Goal: Transaction & Acquisition: Purchase product/service

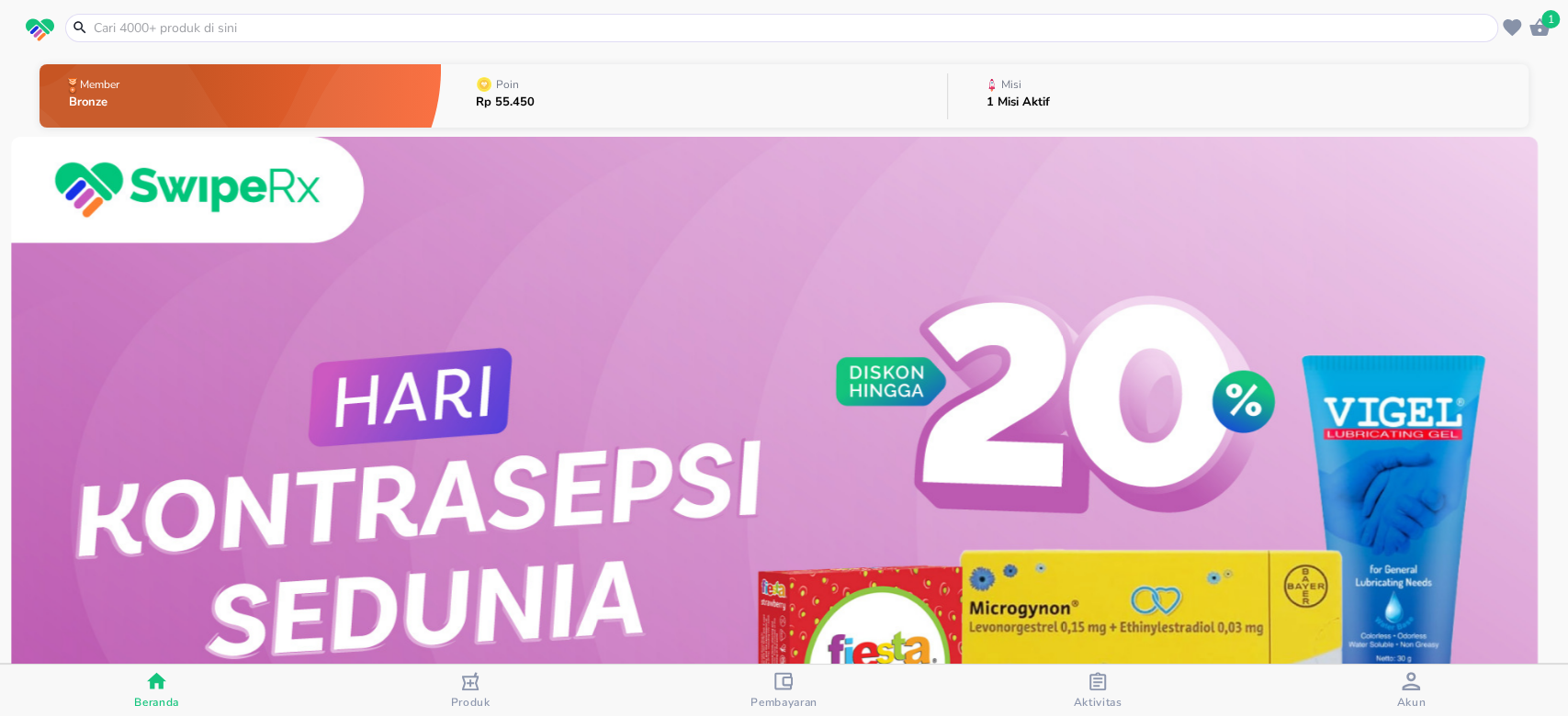
click at [621, 32] on input "text" at bounding box center [793, 28] width 1402 height 19
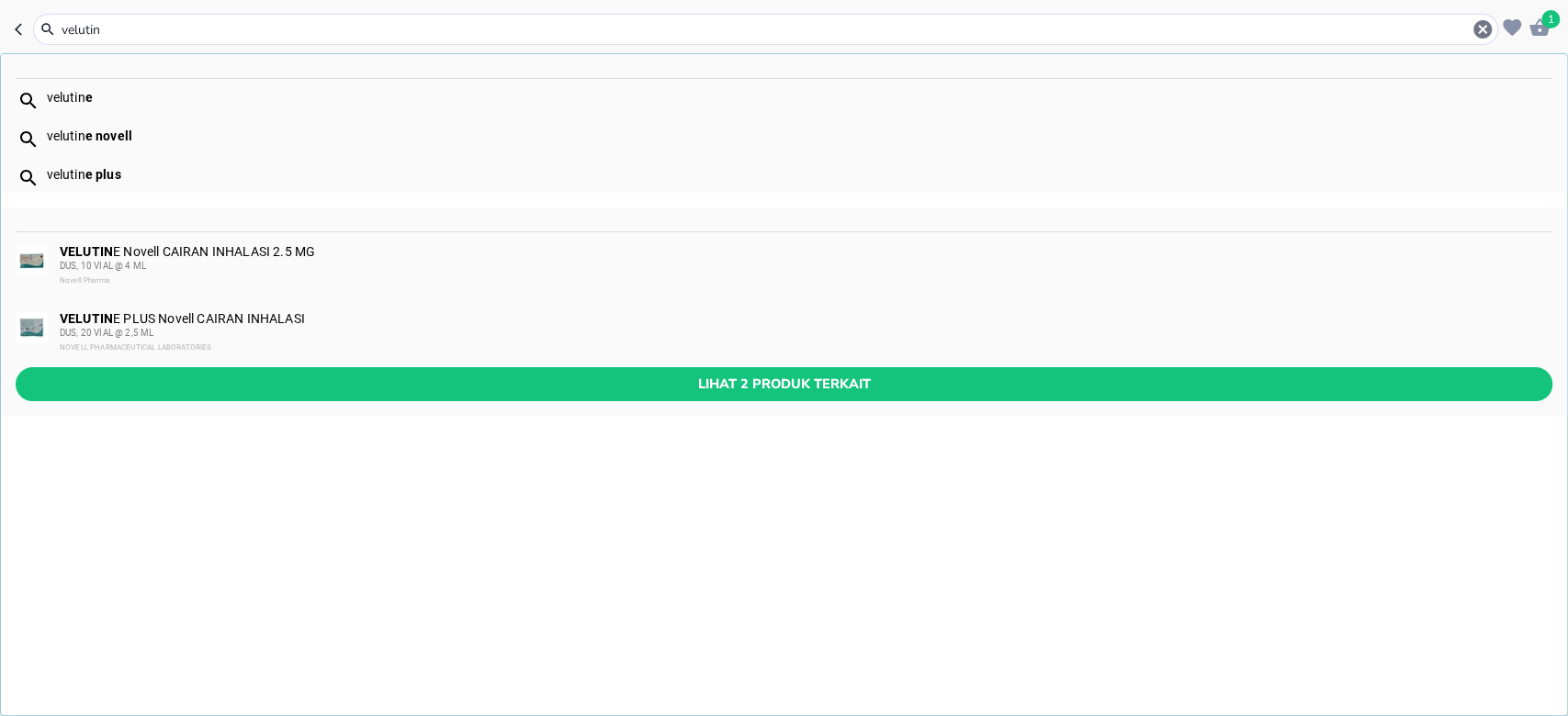
type input "velutin"
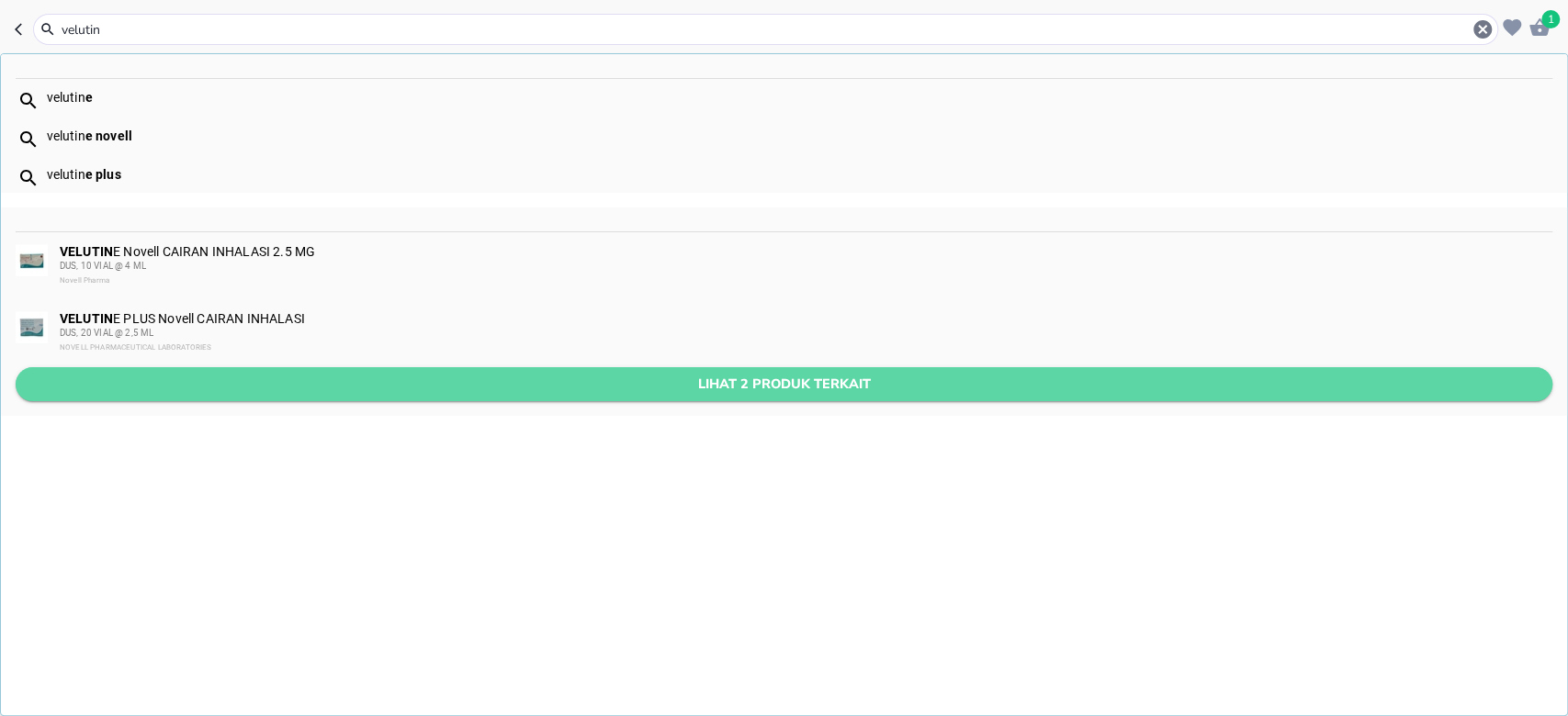
click at [284, 376] on span "Lihat 2 produk terkait" at bounding box center [784, 384] width 1507 height 23
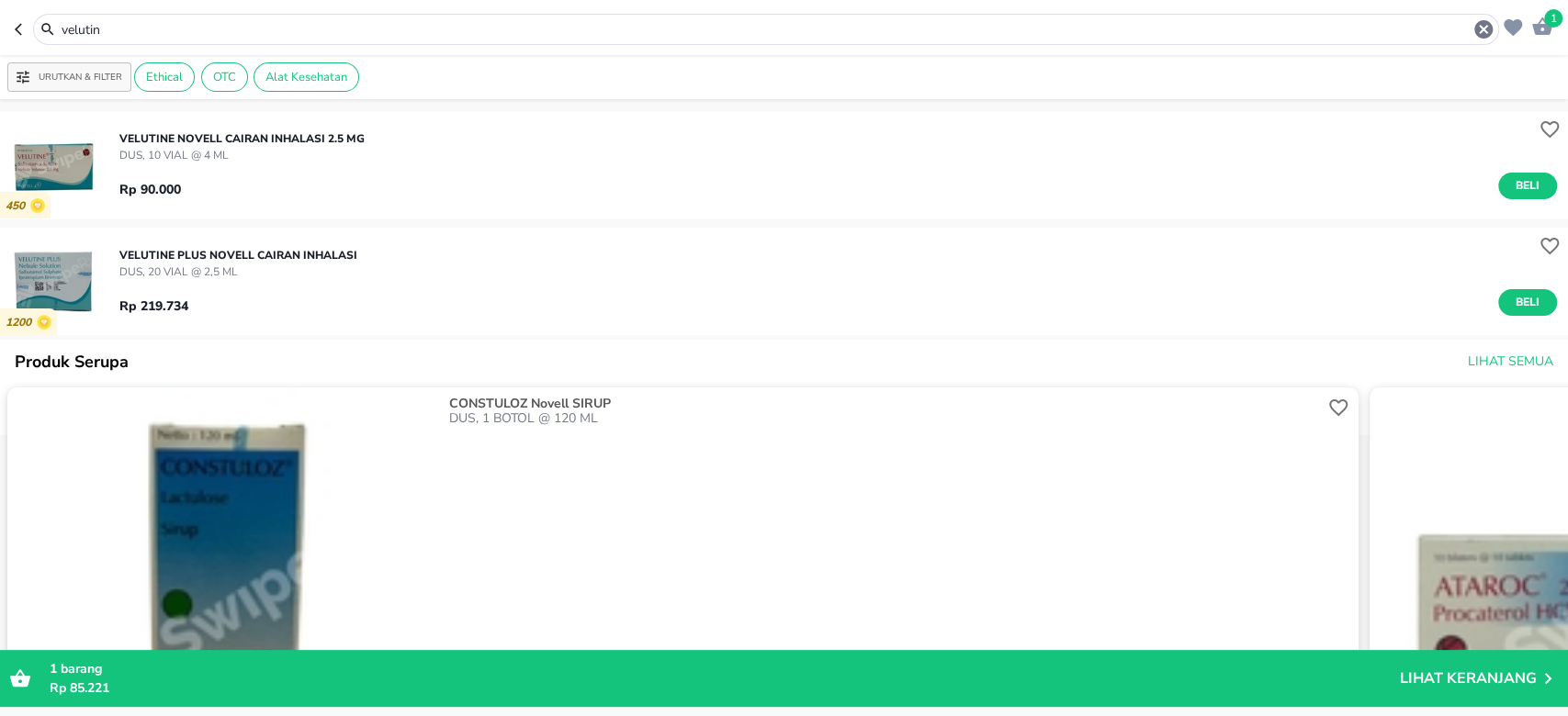
click at [340, 280] on div "Rp 219.734 Beli" at bounding box center [838, 297] width 1437 height 35
click at [74, 291] on img "button" at bounding box center [54, 281] width 107 height 107
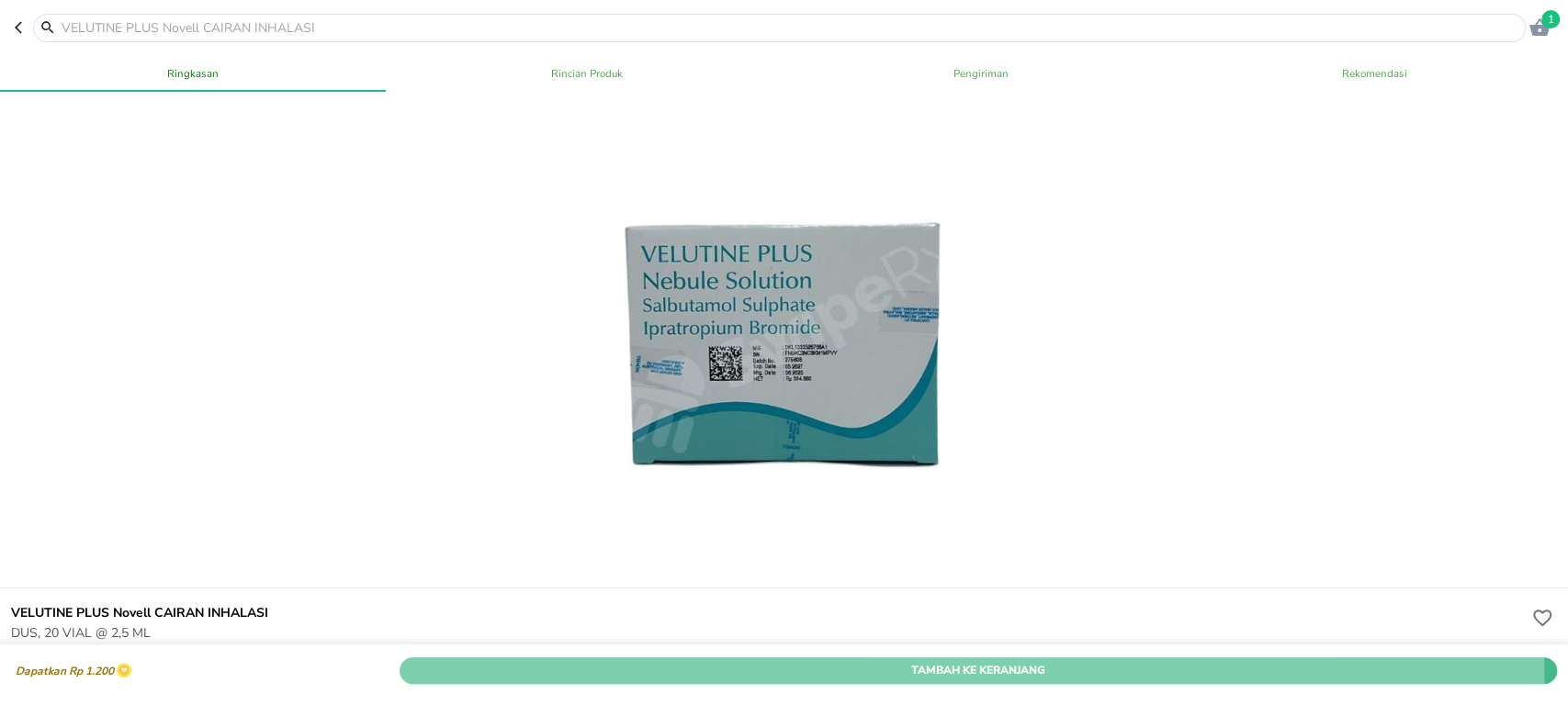
click at [675, 661] on span "Tambah Ke Keranjang" at bounding box center [977, 670] width 1129 height 19
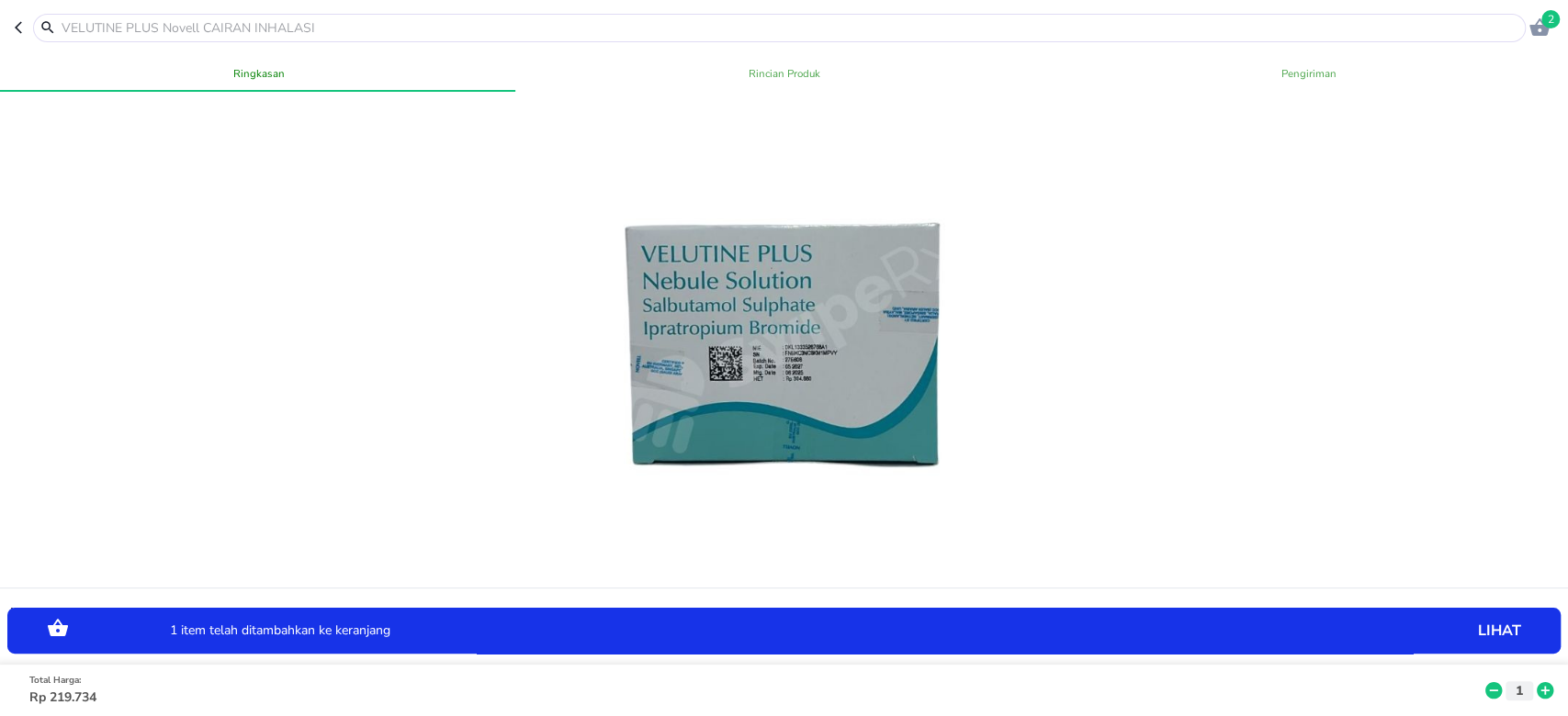
click at [1536, 683] on icon at bounding box center [1544, 690] width 16 height 16
click at [301, 25] on input "text" at bounding box center [790, 28] width 1461 height 19
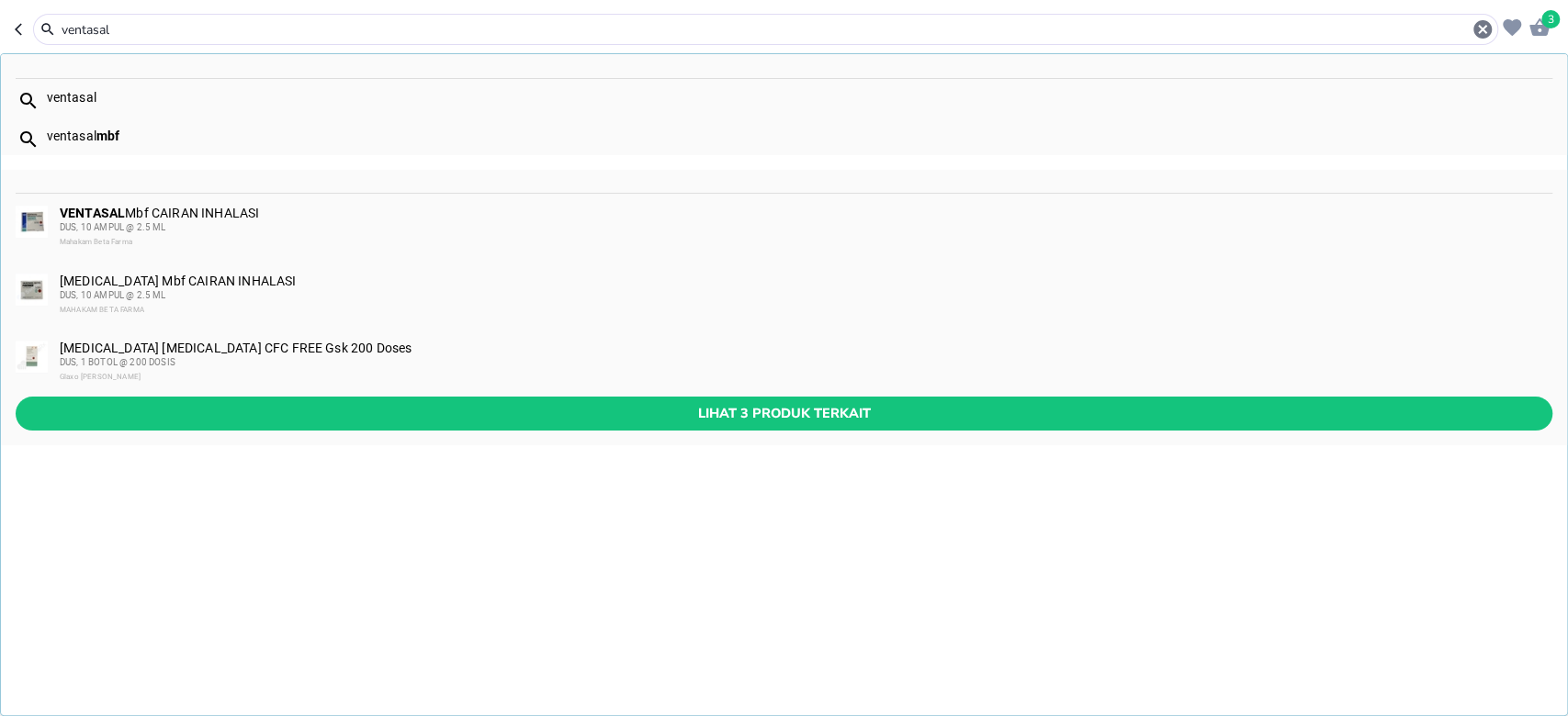
type input "ventasal"
click at [331, 394] on div "[MEDICAL_DATA] [MEDICAL_DATA] CFC FREE Gsk 200 Doses DUS, 1 BOTOL @ 200 DOSIS G…" at bounding box center [784, 363] width 1566 height 68
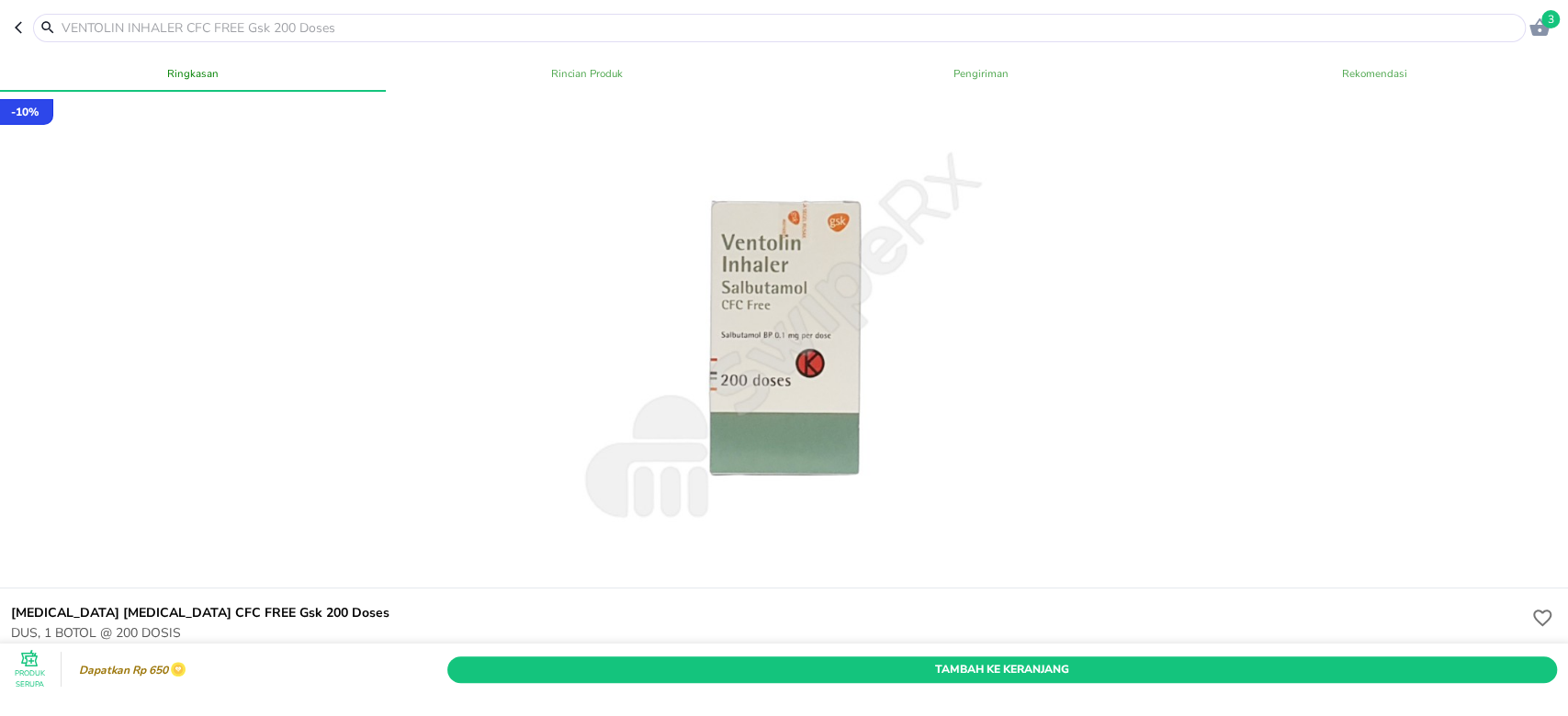
click at [21, 25] on icon "button" at bounding box center [21, 27] width 14 height 14
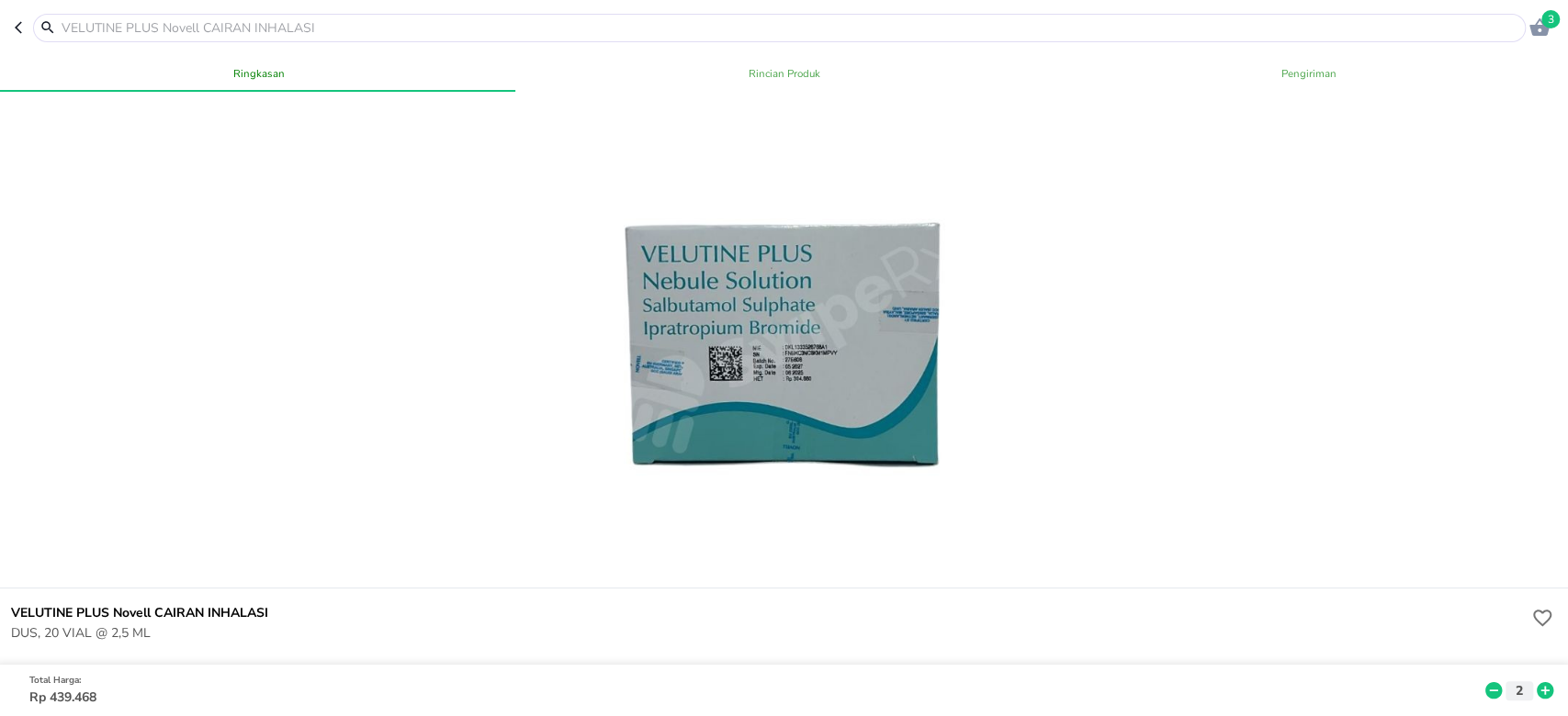
click at [162, 33] on input "text" at bounding box center [790, 28] width 1461 height 19
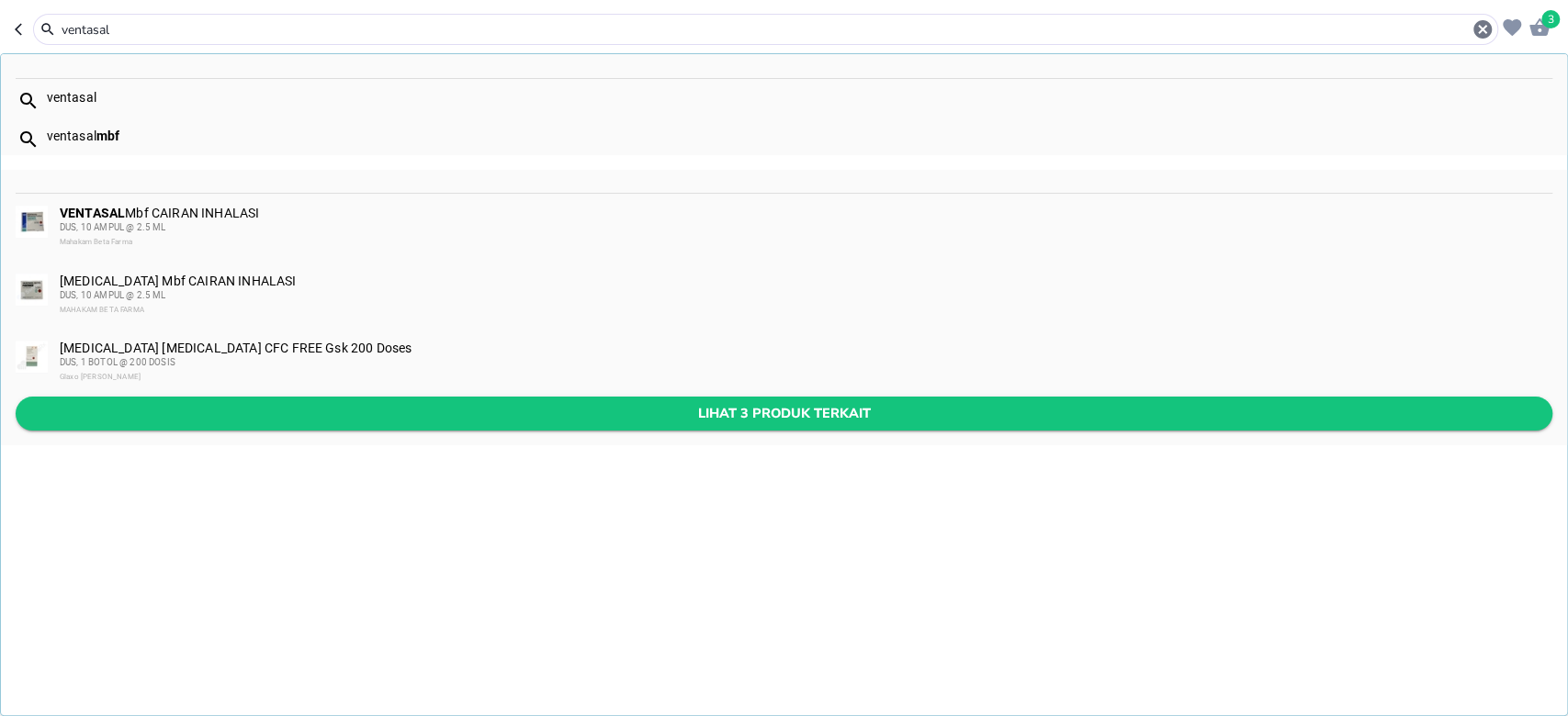
type input "ventasal"
click at [218, 402] on span "Lihat 3 produk terkait" at bounding box center [784, 414] width 1507 height 23
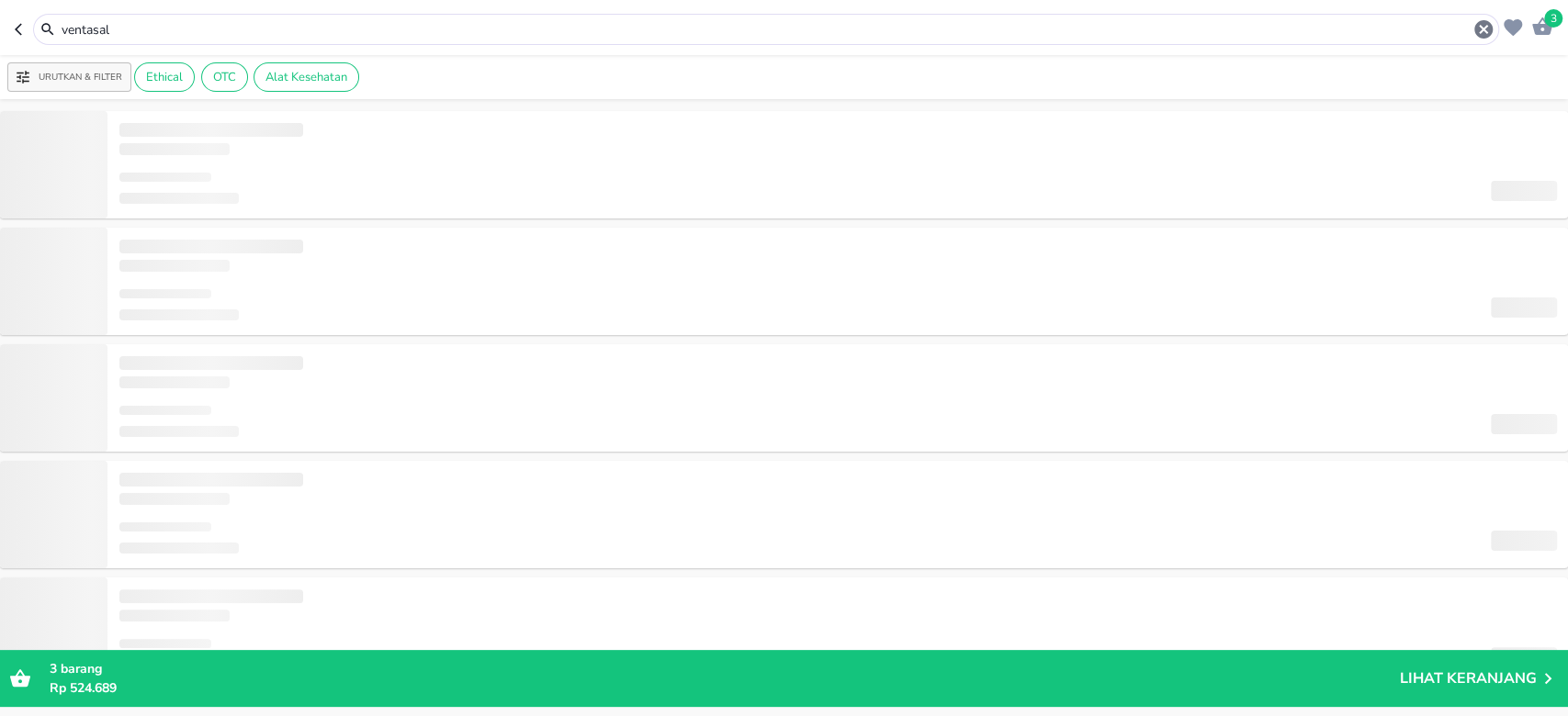
type input "ventasal"
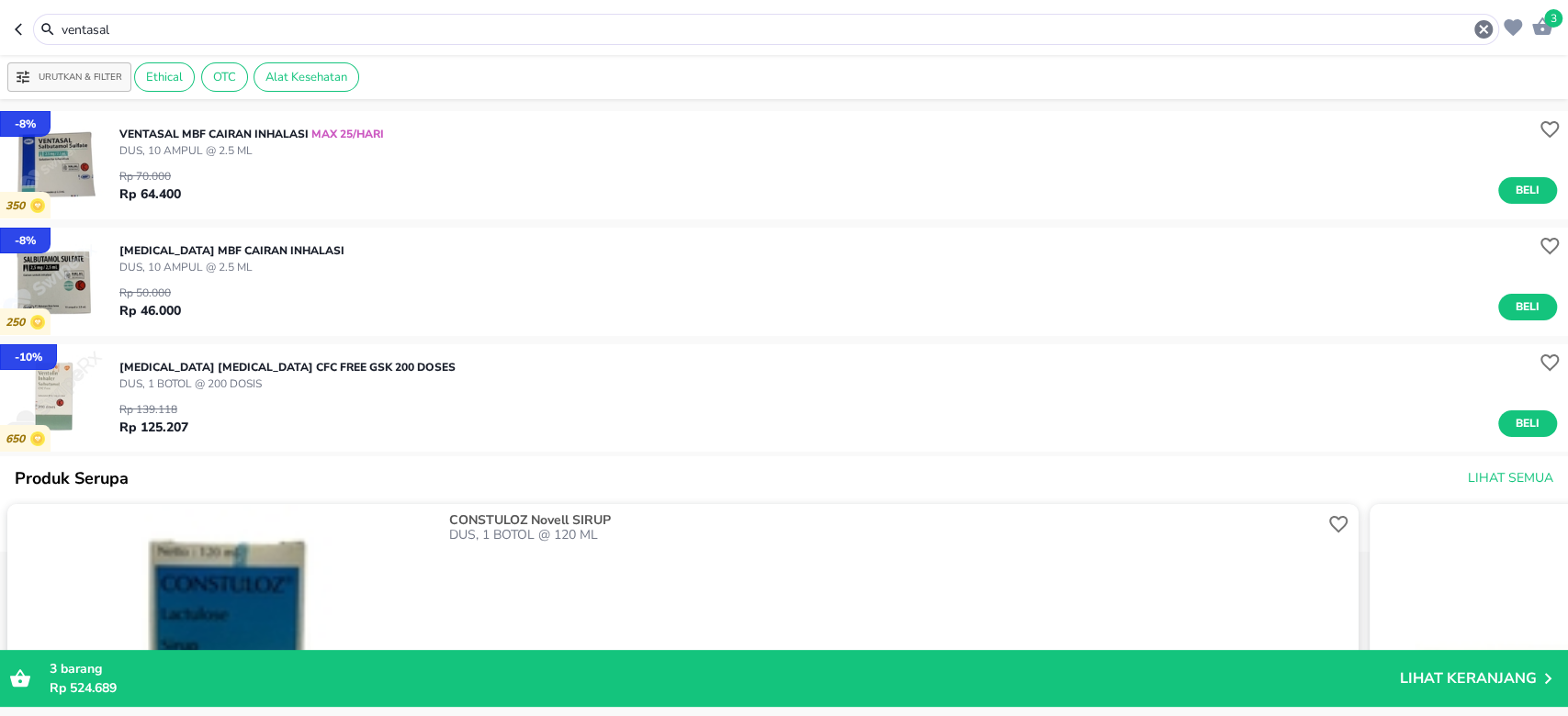
click at [83, 165] on img "button" at bounding box center [54, 164] width 107 height 107
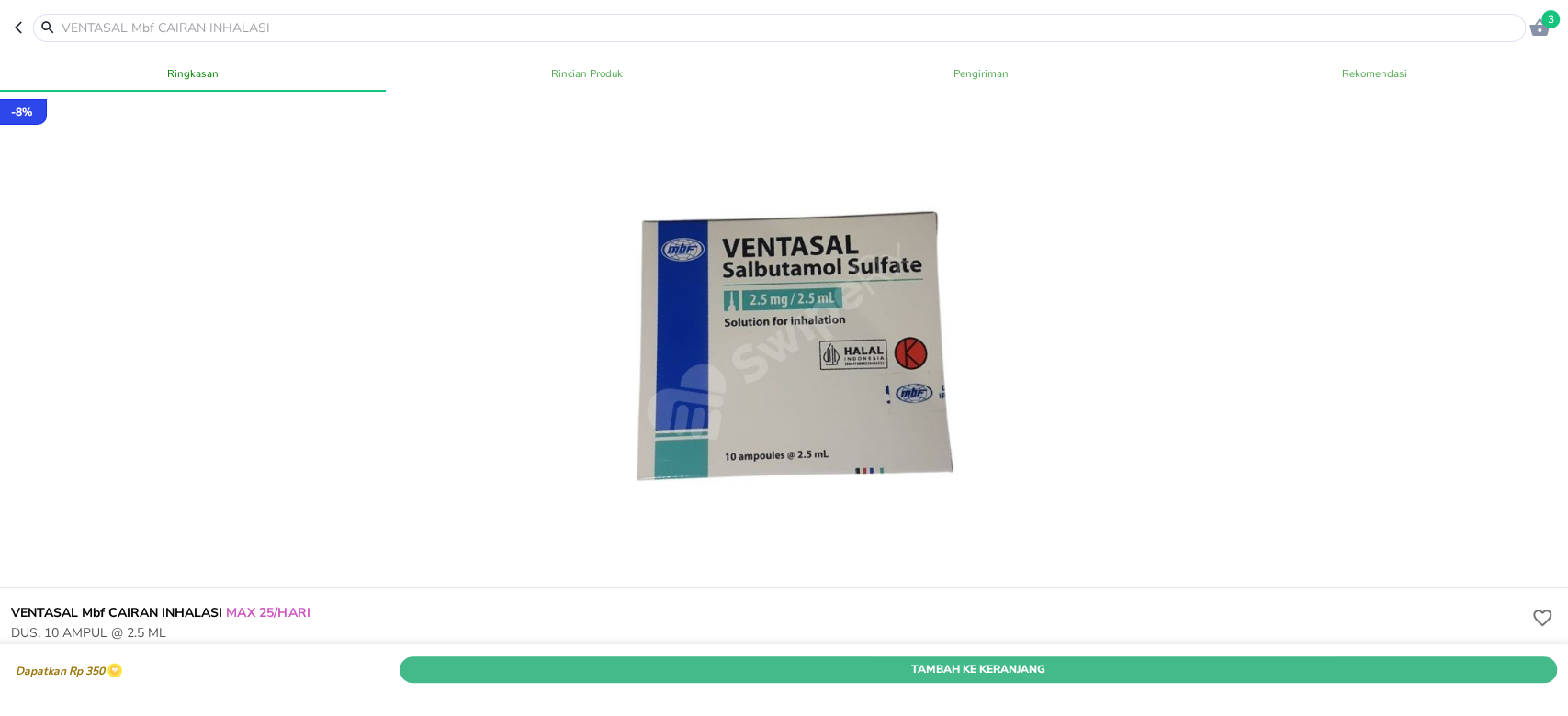
click at [588, 661] on span "Tambah Ke Keranjang" at bounding box center [977, 670] width 1129 height 19
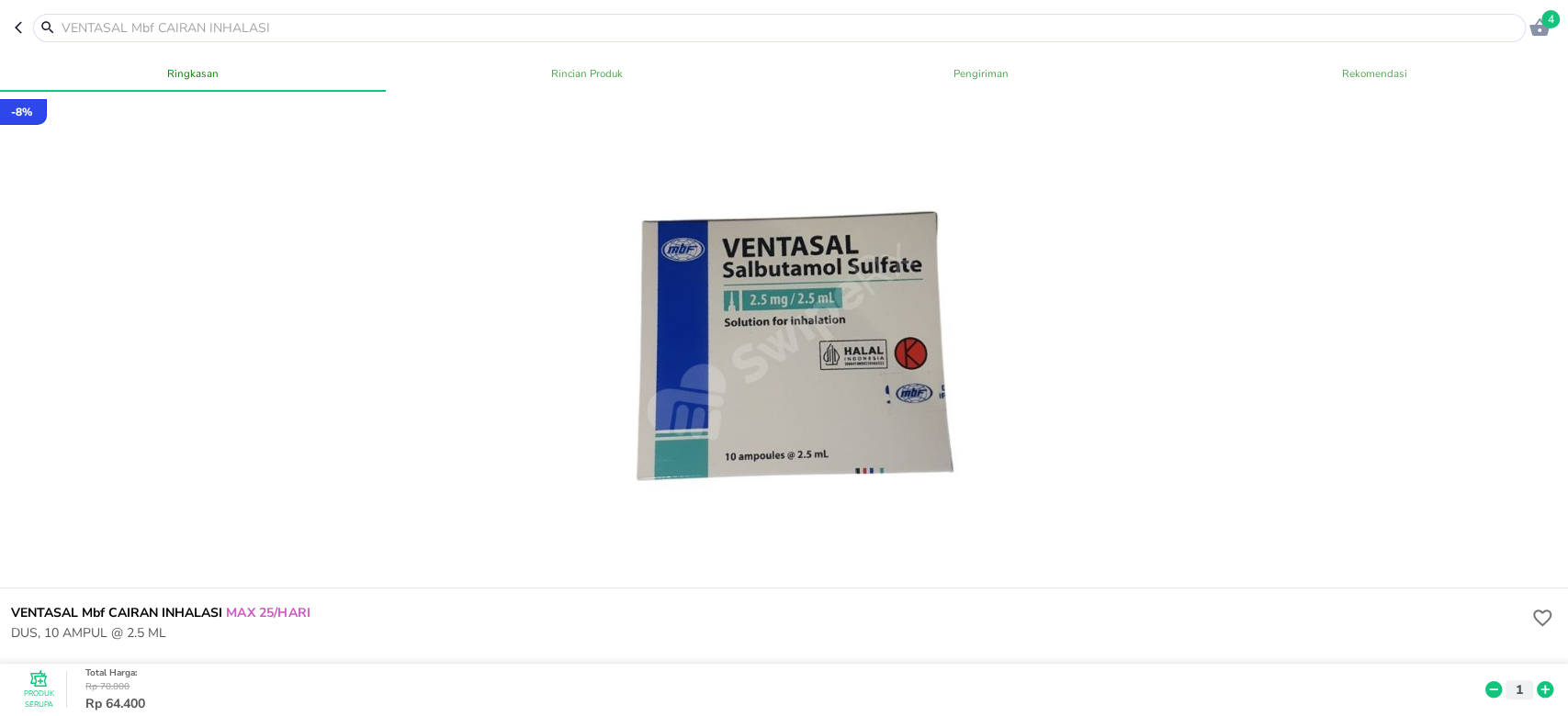
click at [244, 28] on input "text" at bounding box center [790, 28] width 1461 height 19
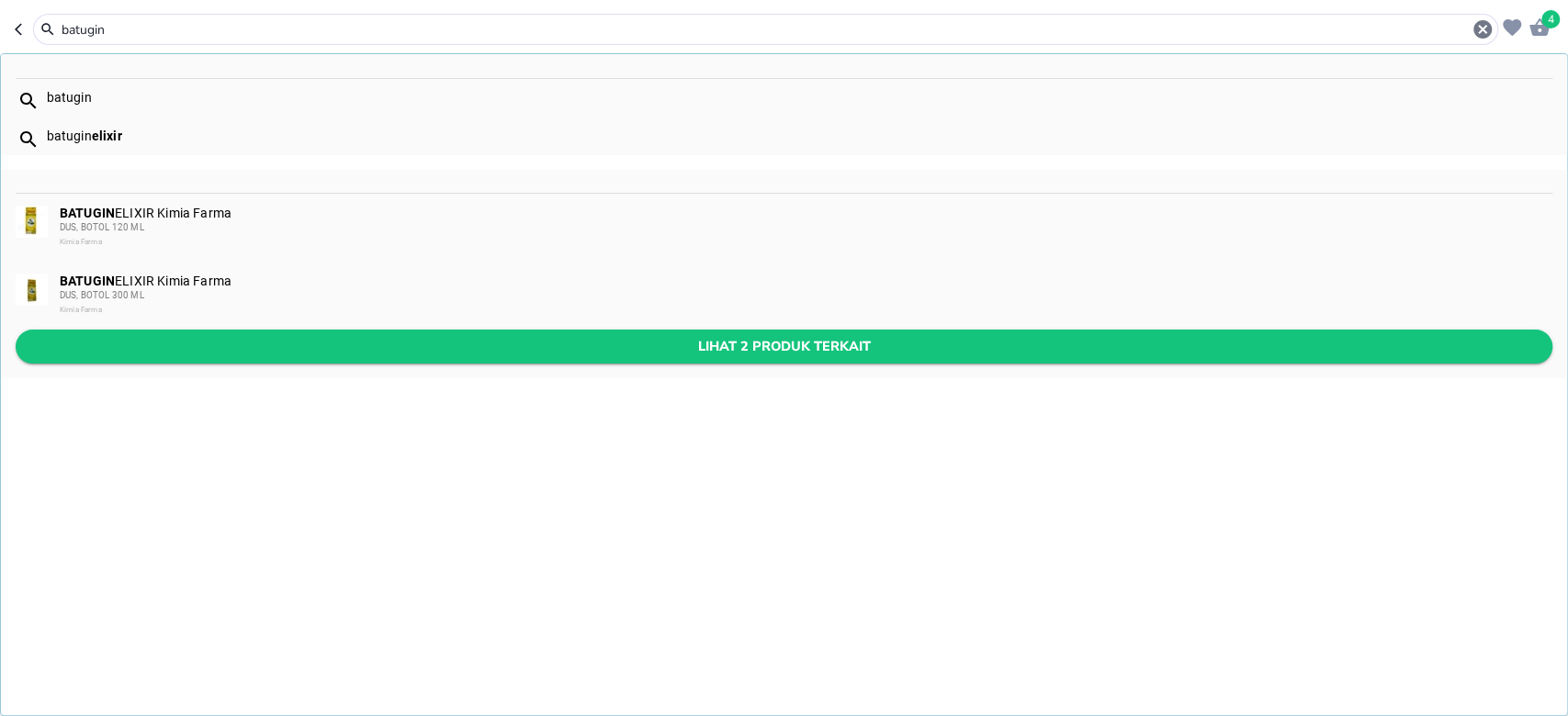
type input "batugin"
click at [276, 341] on span "Lihat 2 produk terkait" at bounding box center [784, 347] width 1507 height 23
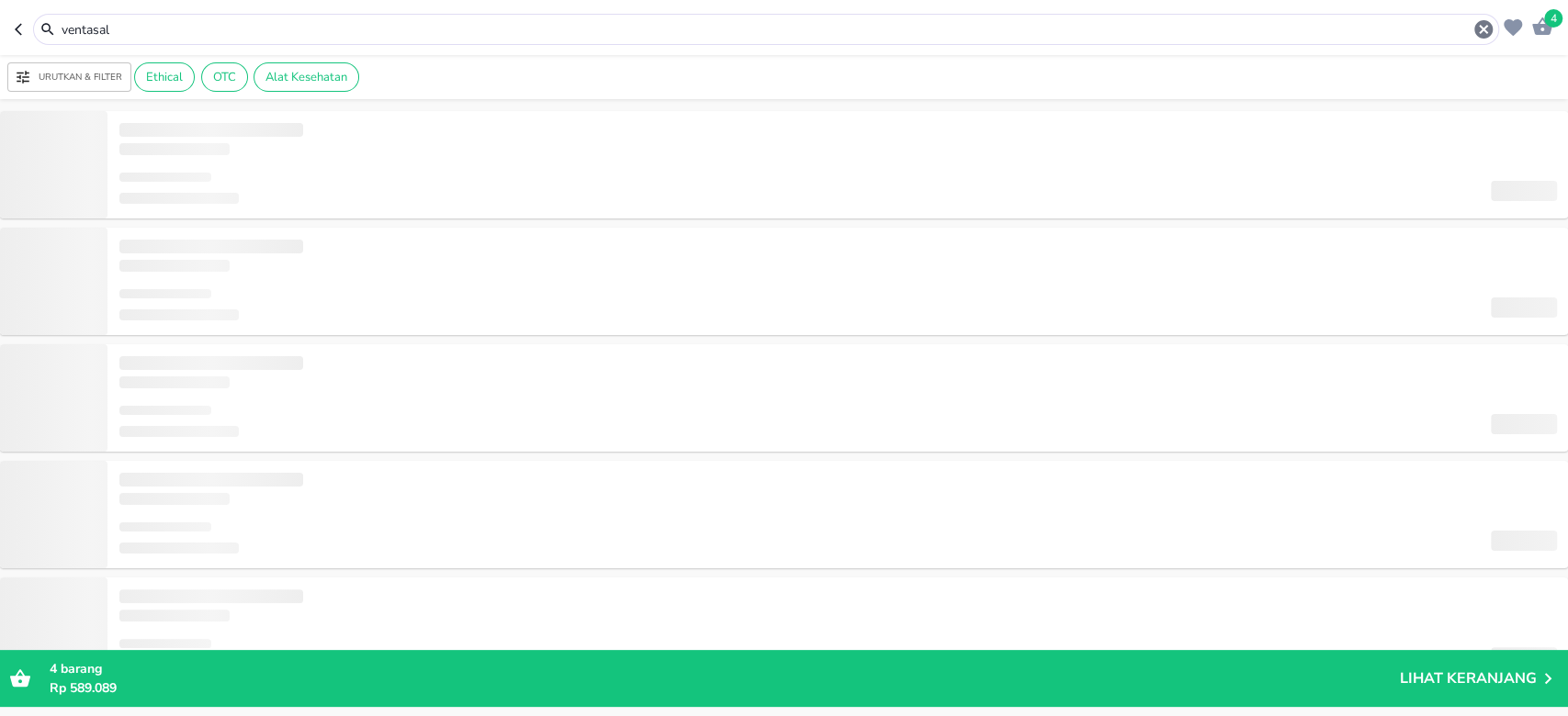
type input "batugin"
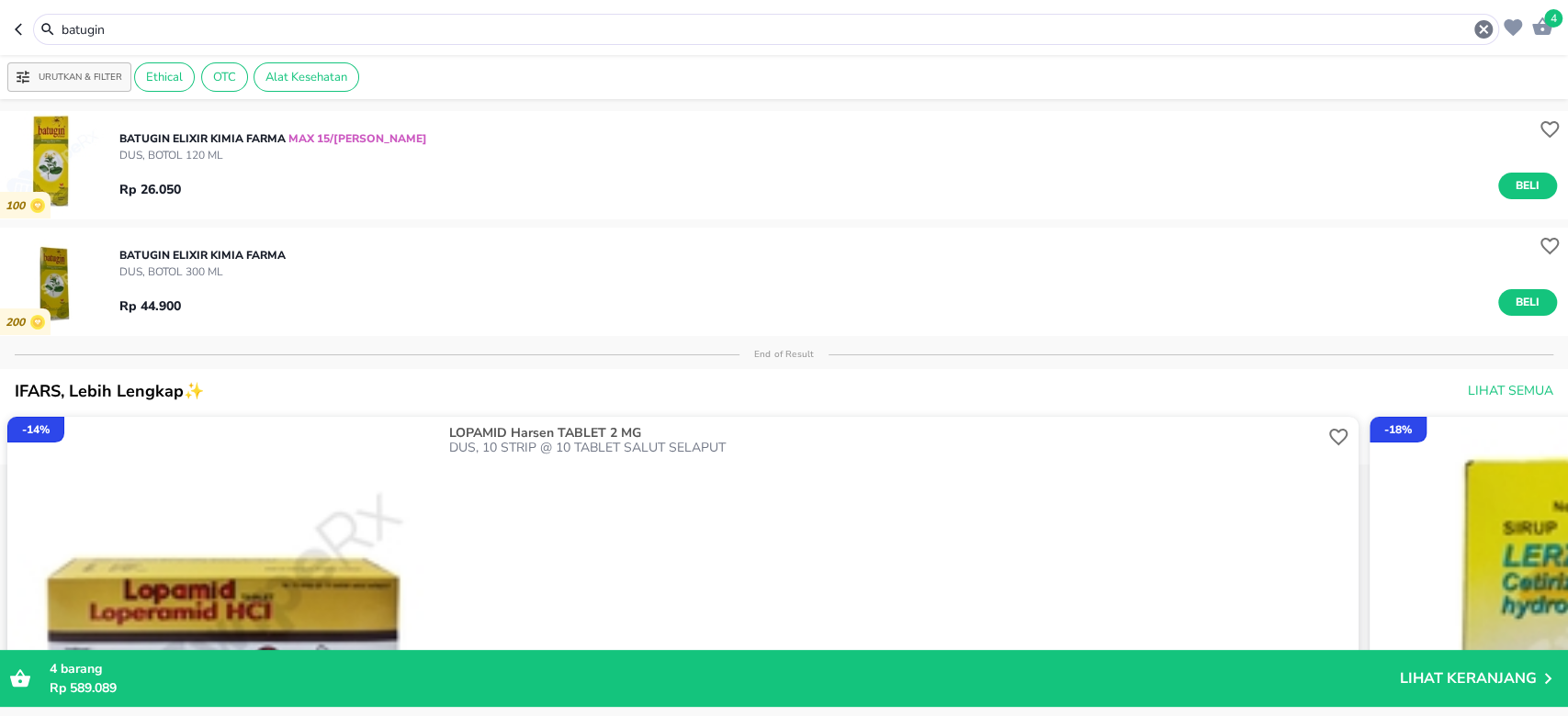
click at [216, 175] on div "Rp 26.050 Beli" at bounding box center [838, 181] width 1437 height 35
click at [52, 157] on img "button" at bounding box center [54, 164] width 107 height 107
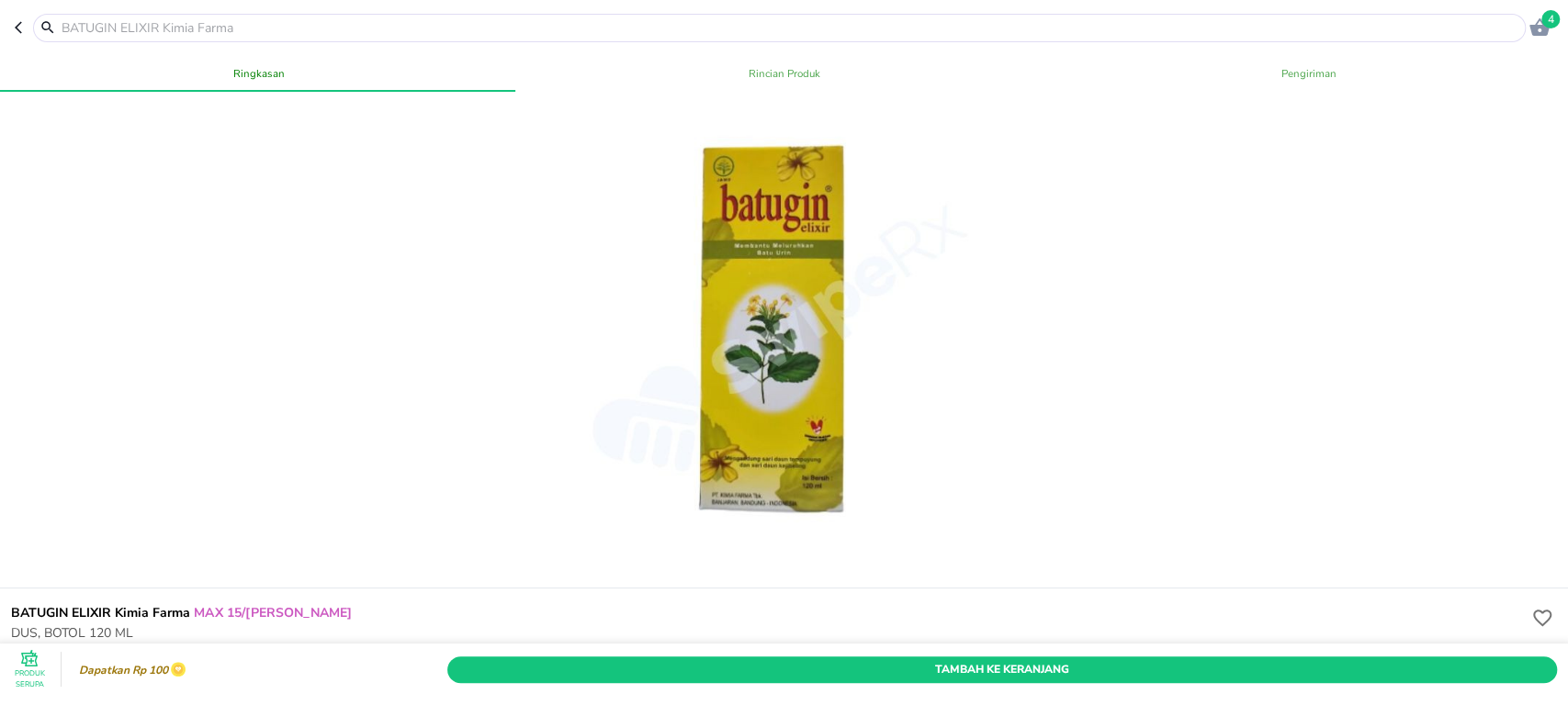
drag, startPoint x: 1289, startPoint y: 628, endPoint x: 1492, endPoint y: 626, distance: 203.0
click at [1289, 661] on span "Tambah Ke Keranjang" at bounding box center [1001, 670] width 1081 height 19
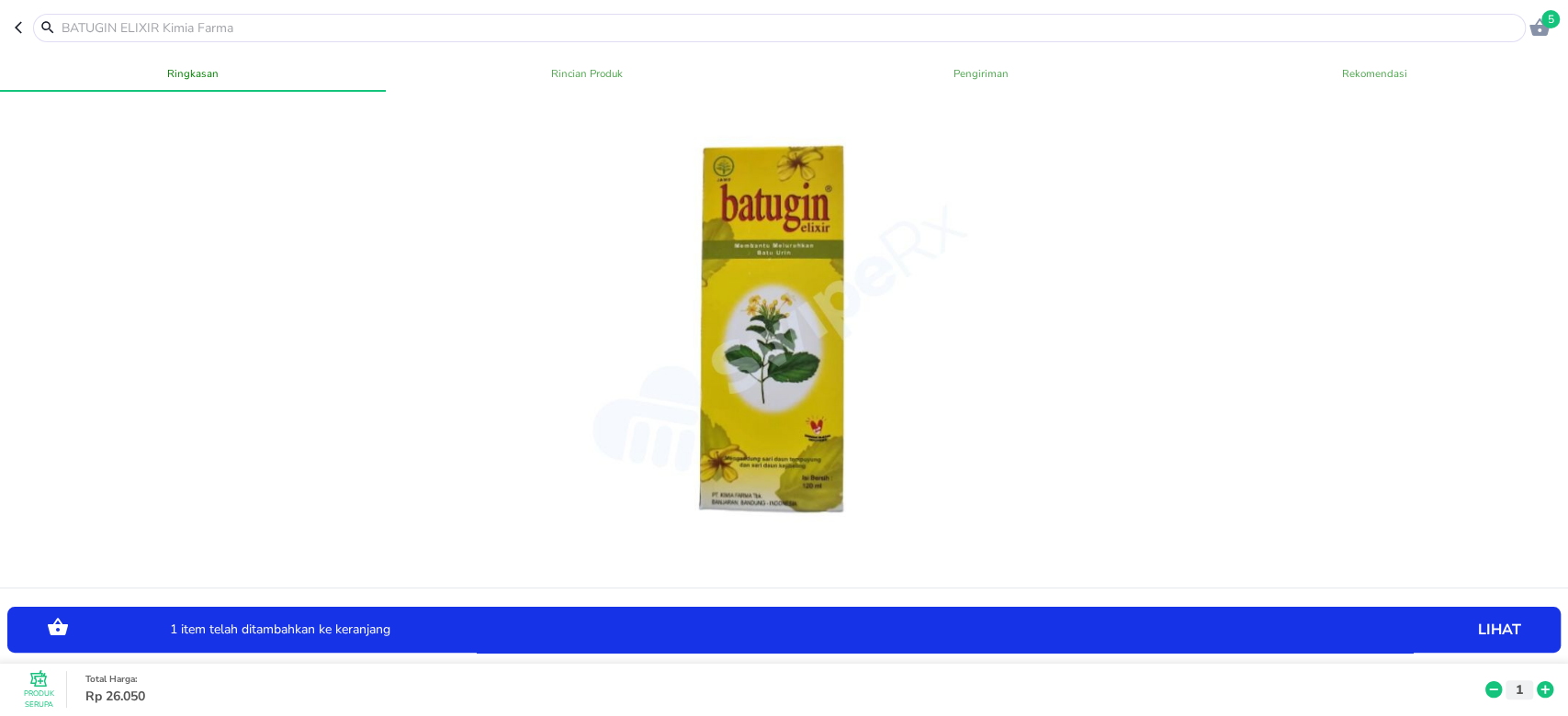
click at [1536, 683] on icon at bounding box center [1544, 690] width 16 height 16
click at [21, 25] on icon "button" at bounding box center [21, 27] width 14 height 14
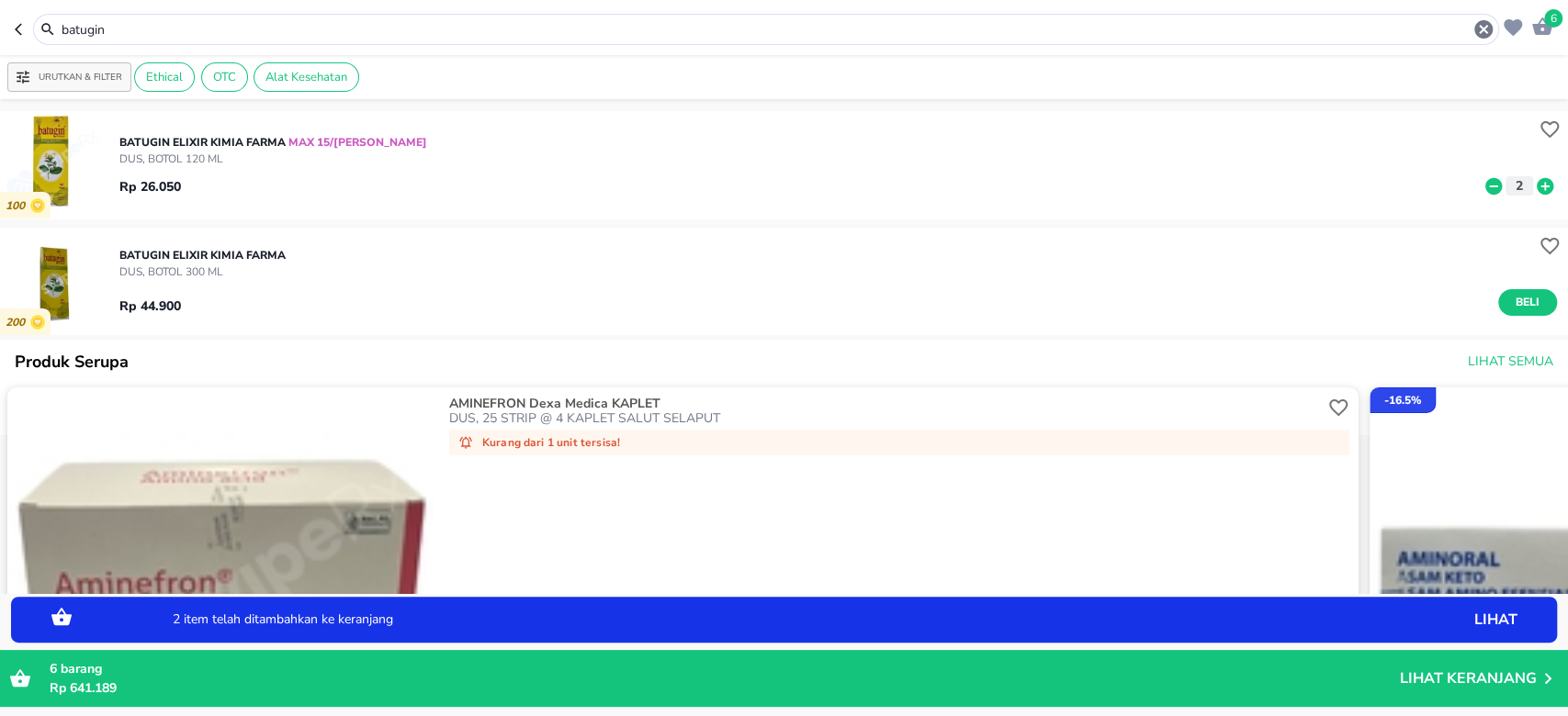
click at [43, 275] on img "button" at bounding box center [54, 281] width 107 height 107
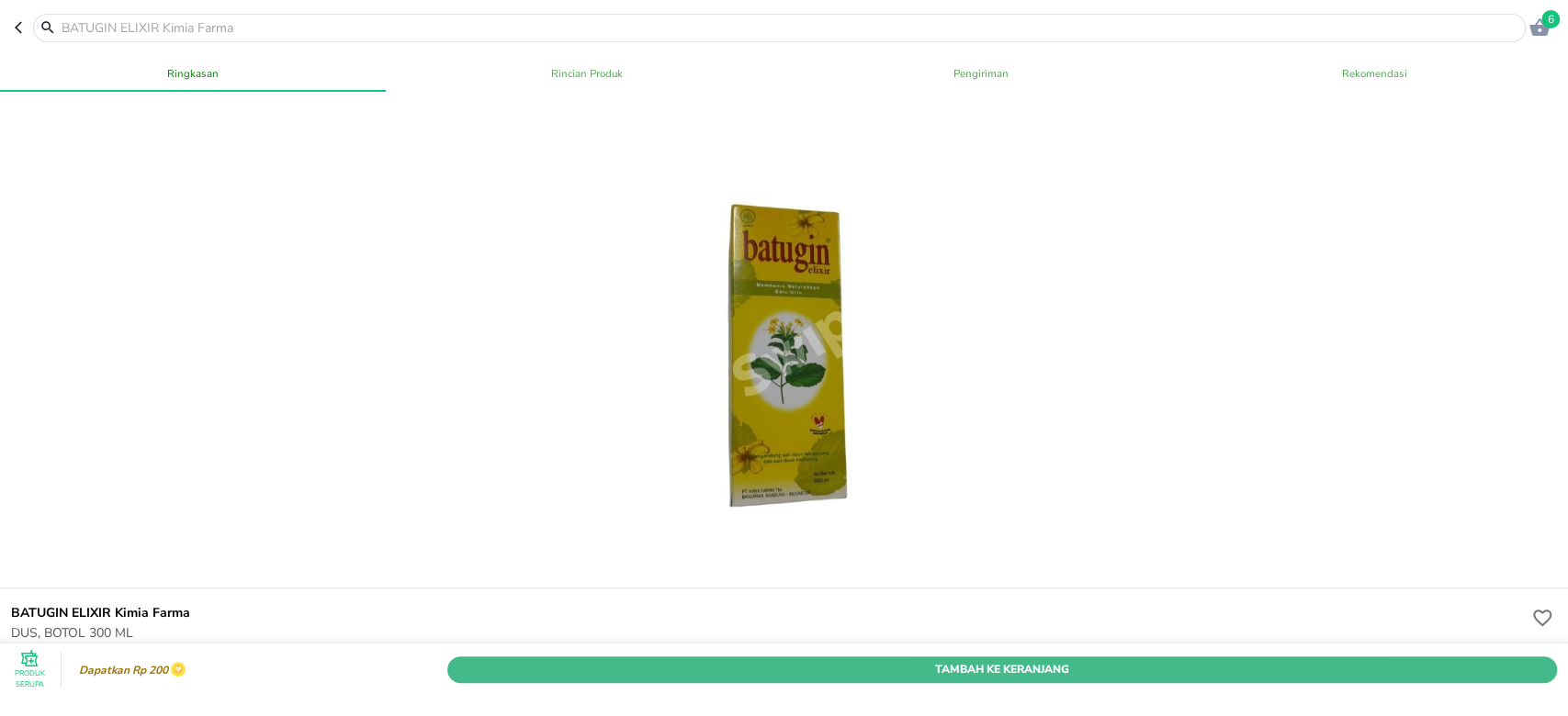
click at [894, 661] on span "Tambah Ke Keranjang" at bounding box center [1001, 670] width 1081 height 19
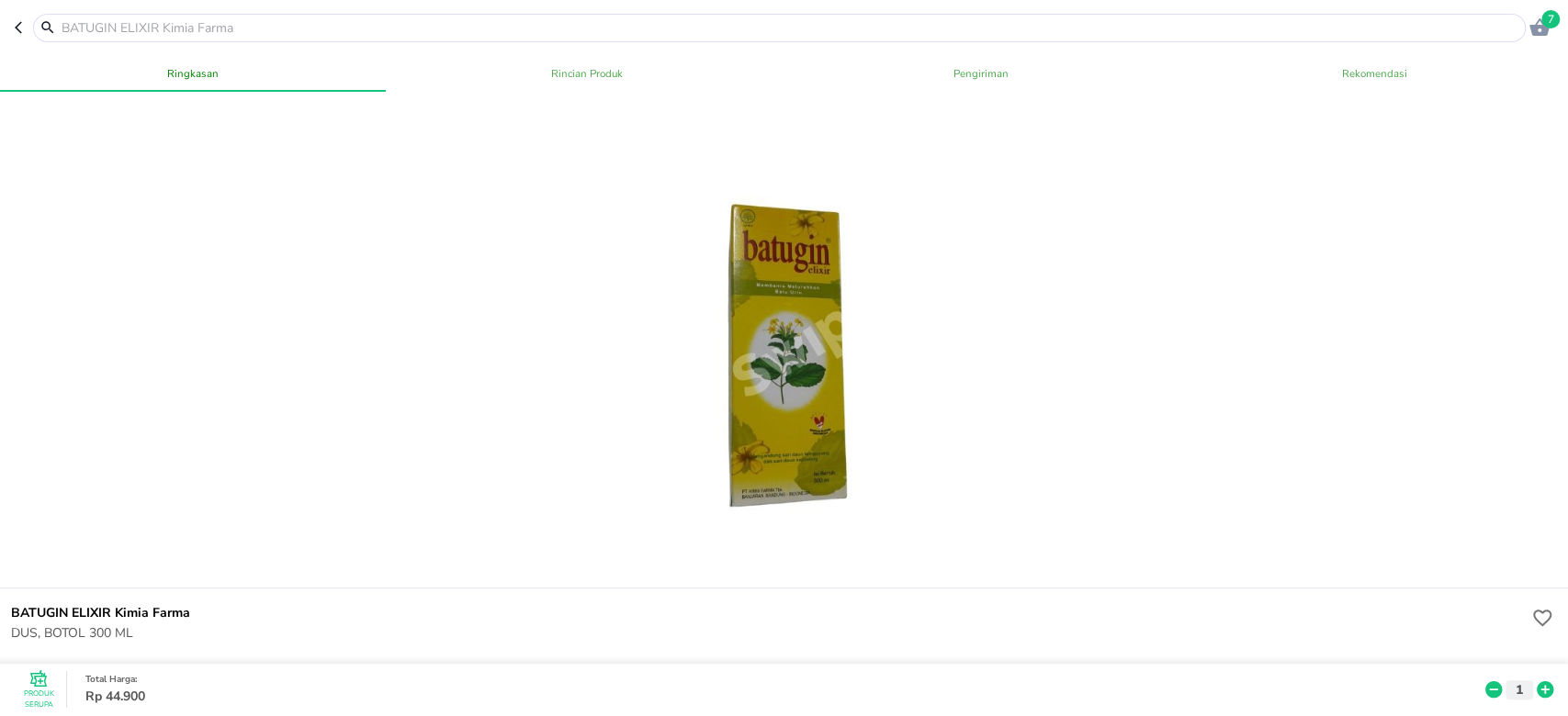
click at [212, 26] on input "text" at bounding box center [790, 28] width 1461 height 19
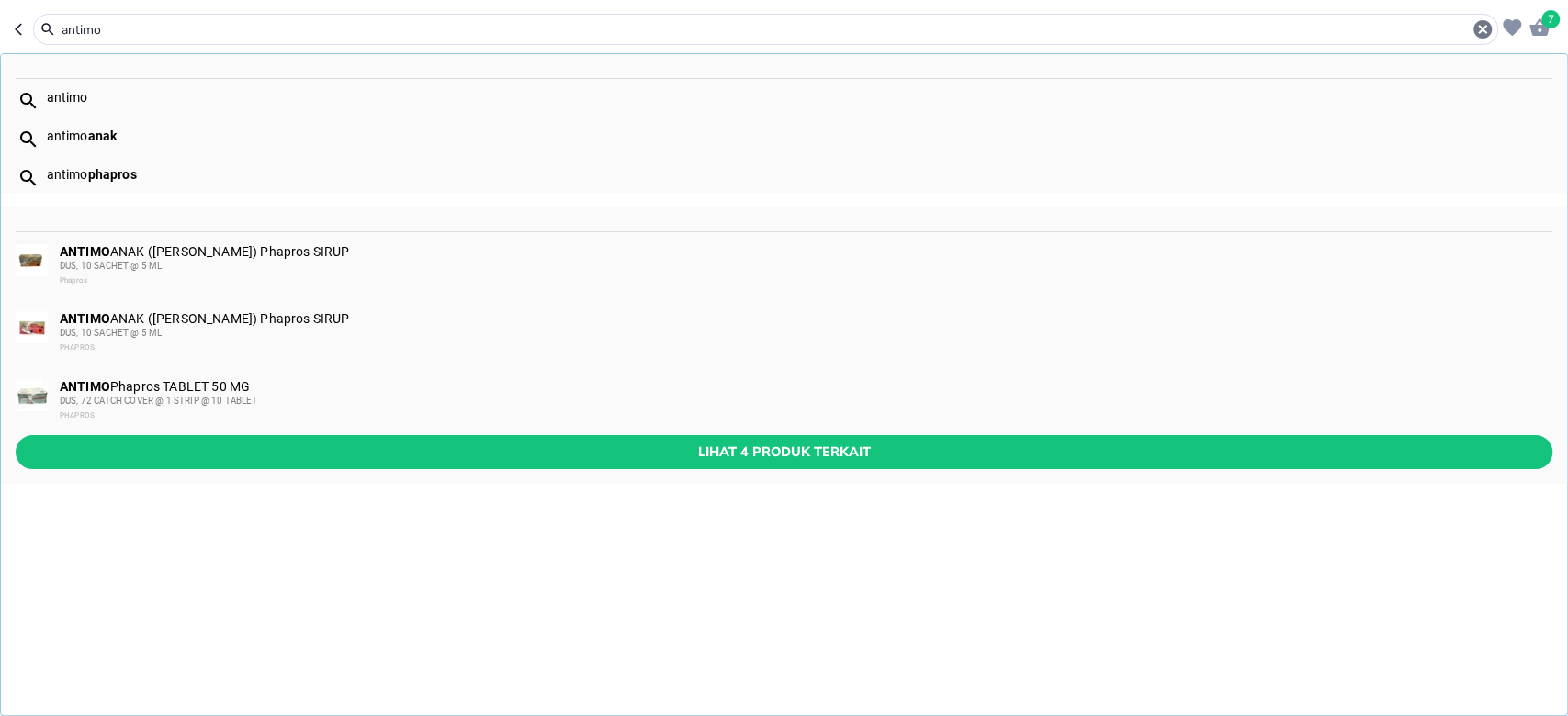
type input "antimo"
click at [346, 324] on div "ANTIMO ANAK ([PERSON_NAME]) Phapros SIRUP DUS, 10 SACHET @ 5 ML PHAPROS" at bounding box center [804, 334] width 1491 height 44
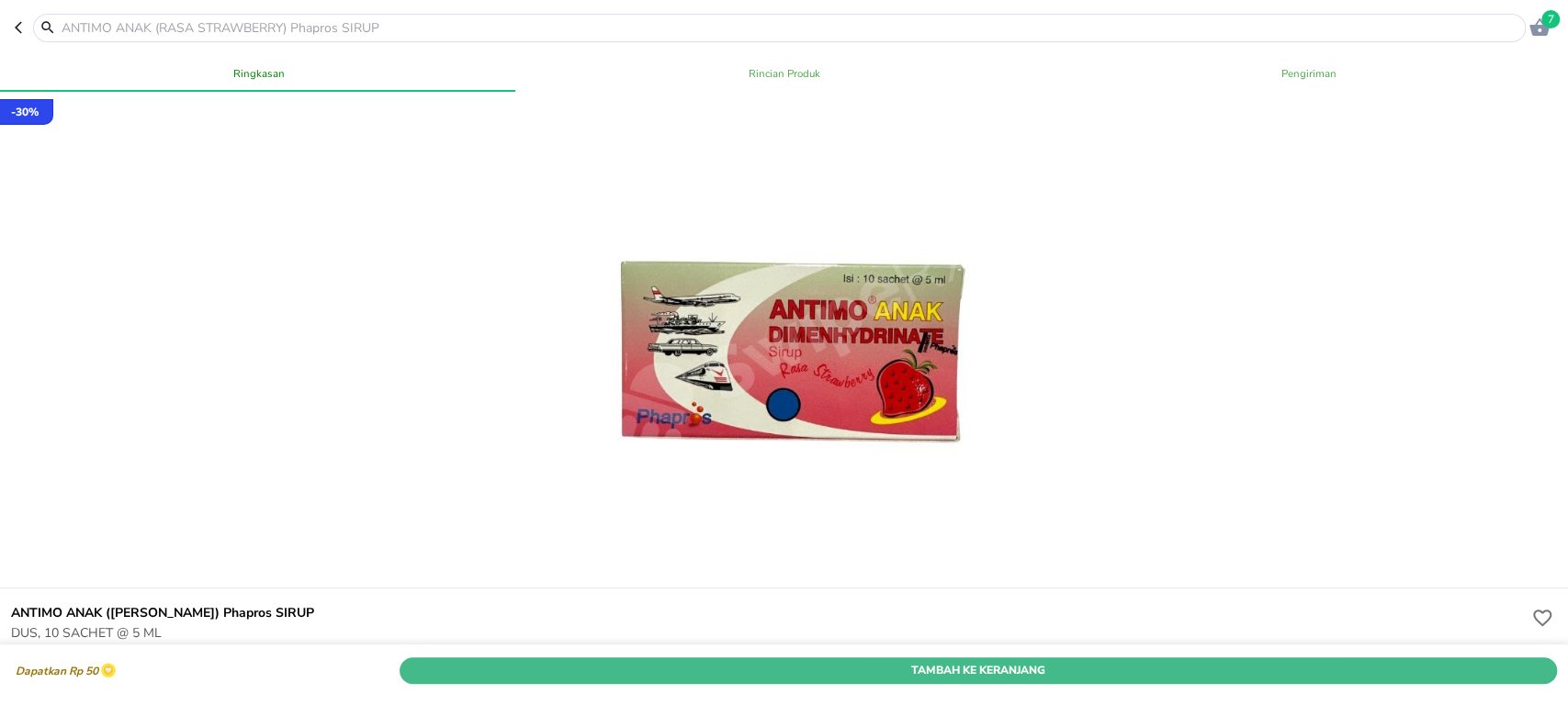
click at [743, 661] on span "Tambah Ke Keranjang" at bounding box center [977, 670] width 1129 height 19
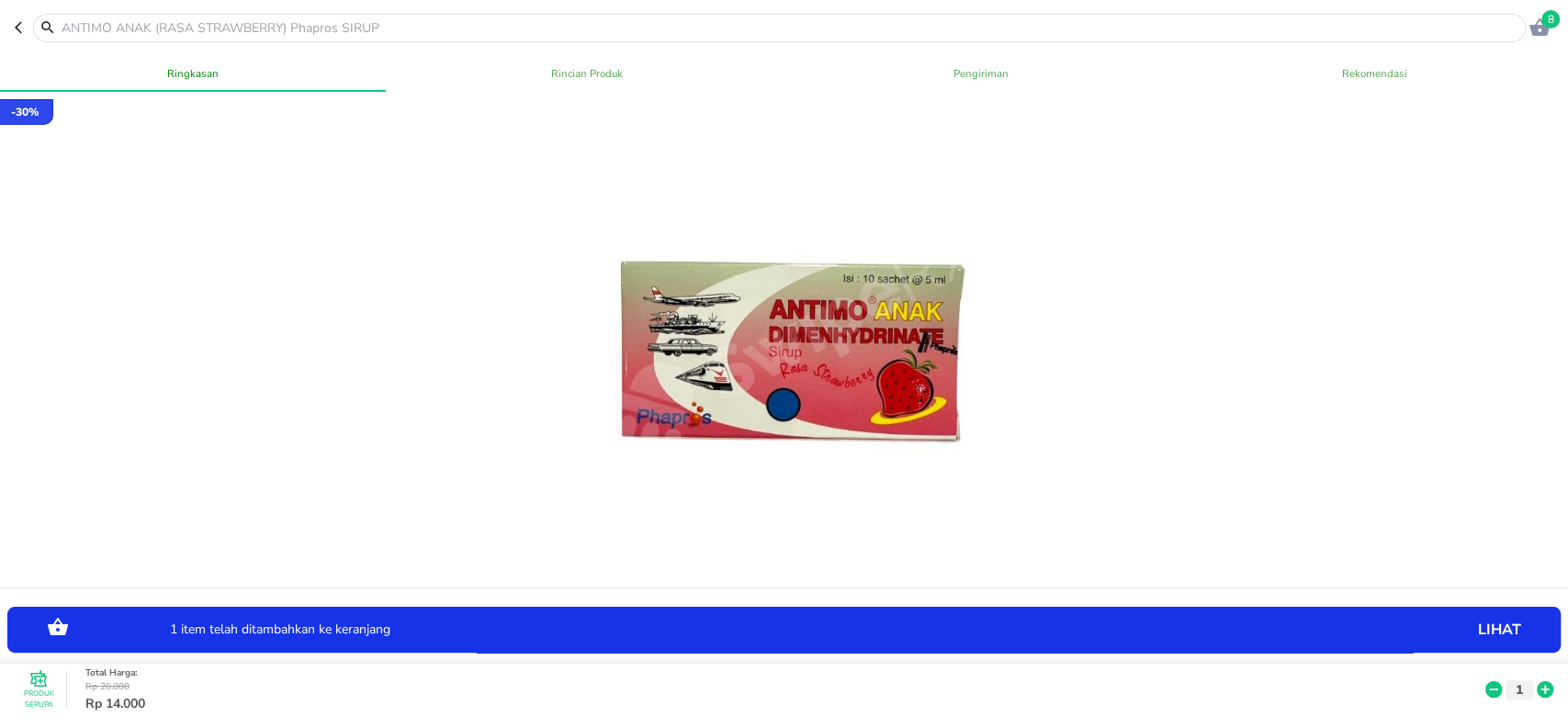
click at [1536, 683] on icon at bounding box center [1544, 690] width 16 height 16
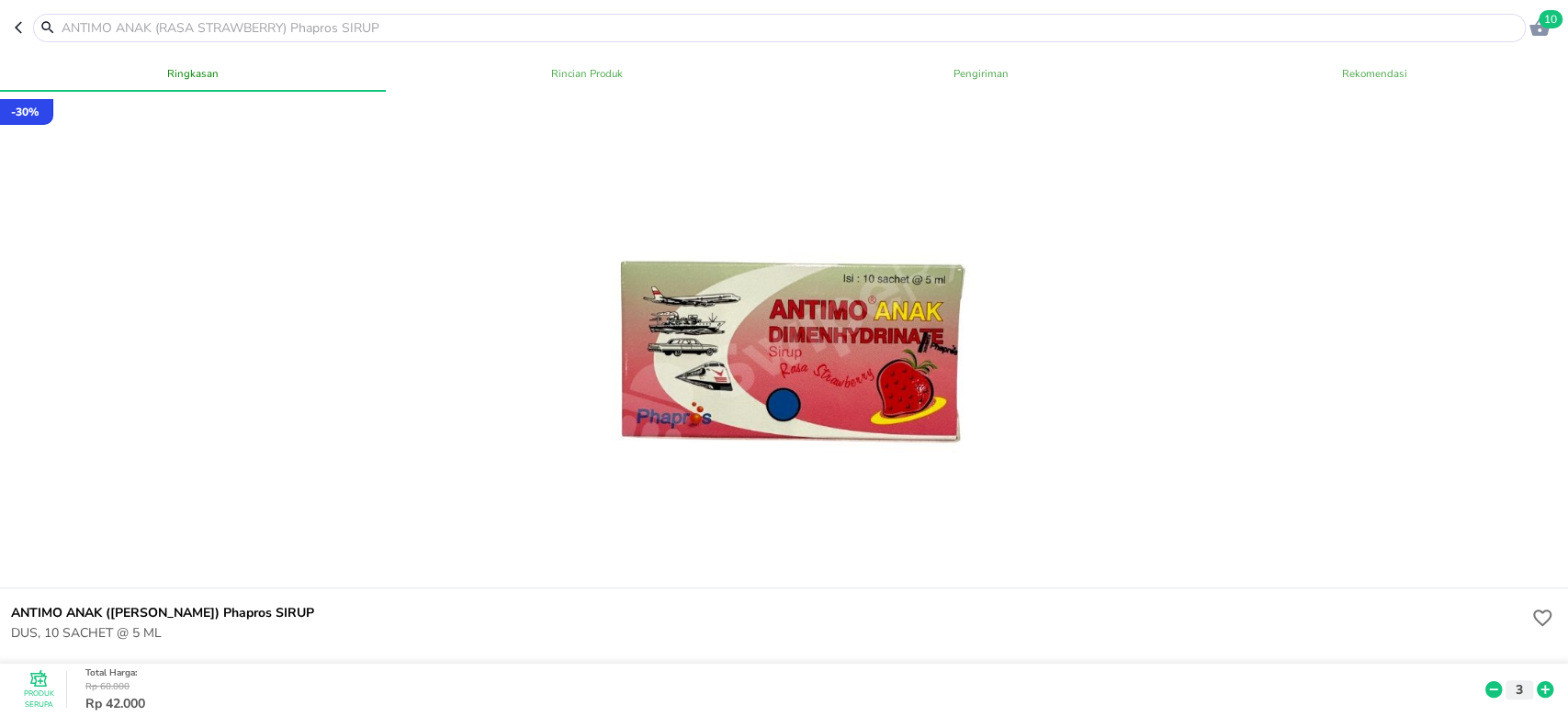
click at [154, 23] on input "text" at bounding box center [790, 28] width 1461 height 19
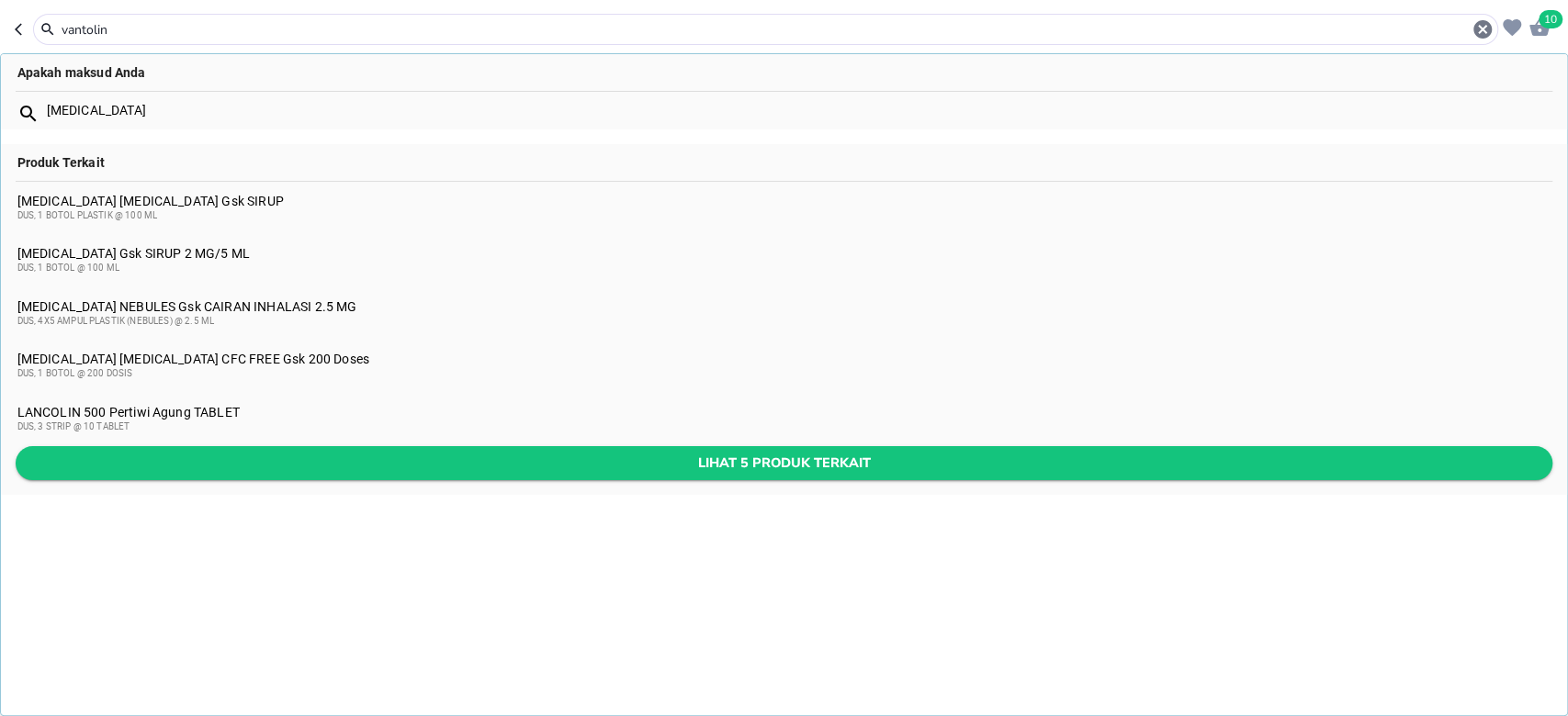
type input "vantolin"
click at [179, 450] on button "Lihat 5 produk terkait" at bounding box center [783, 464] width 1536 height 34
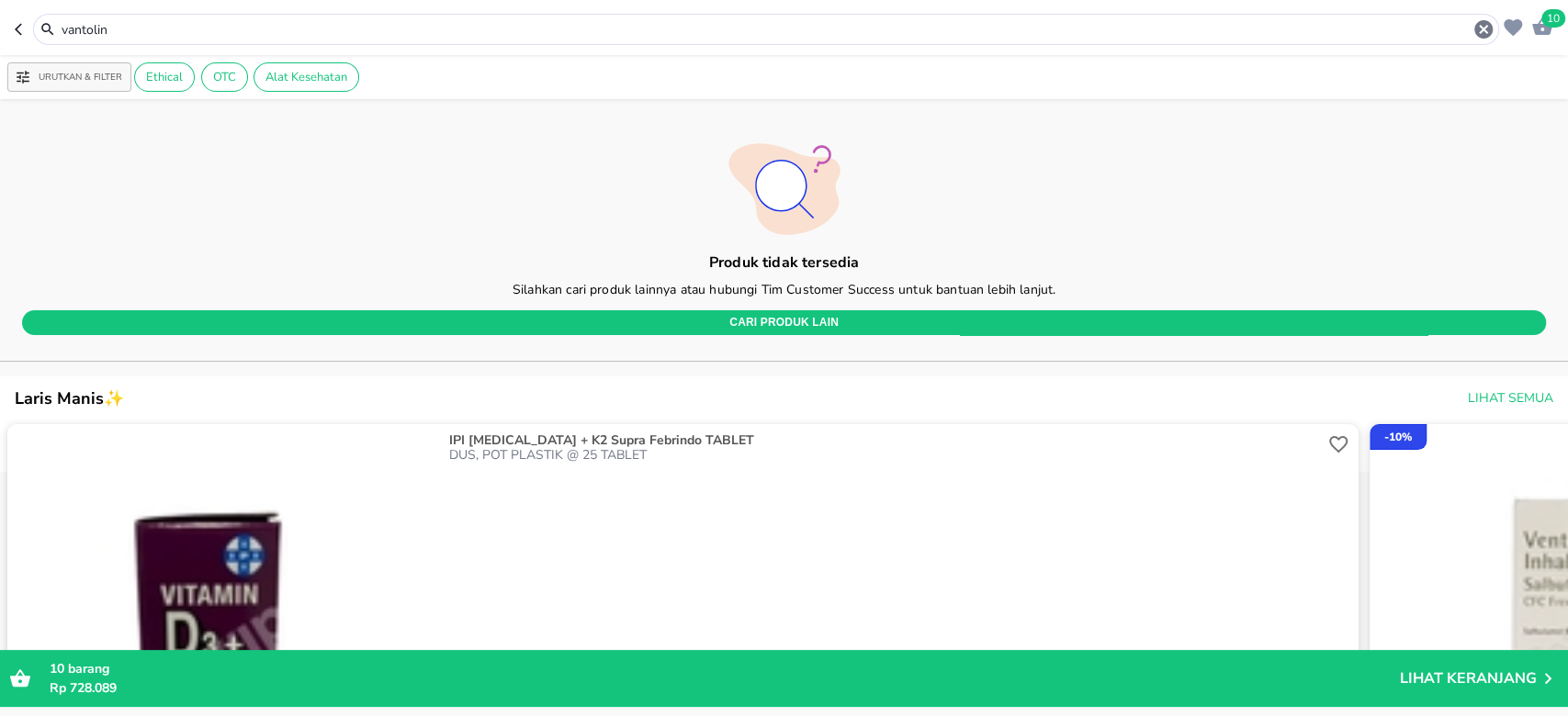
click at [24, 33] on icon "button" at bounding box center [21, 29] width 14 height 14
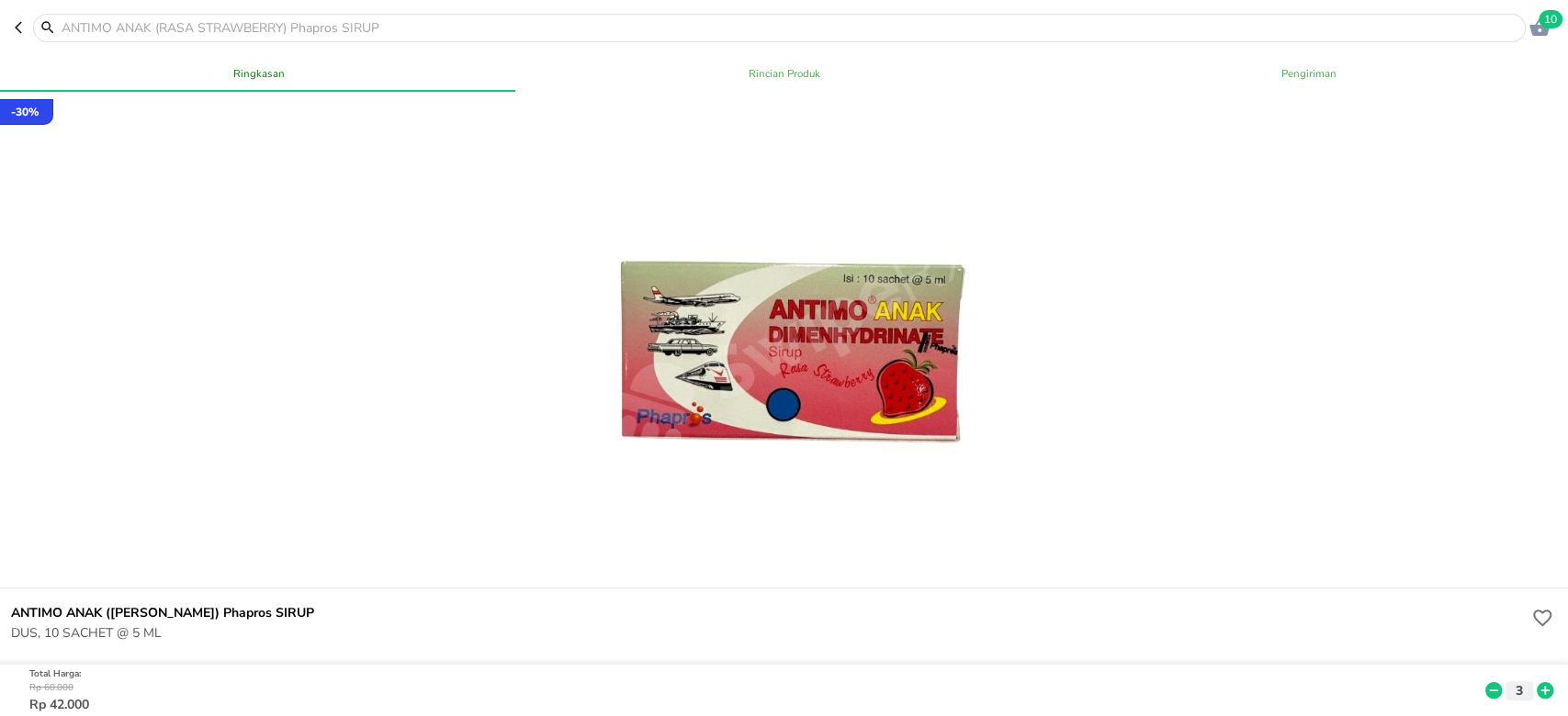
click at [153, 28] on input "text" at bounding box center [790, 28] width 1461 height 19
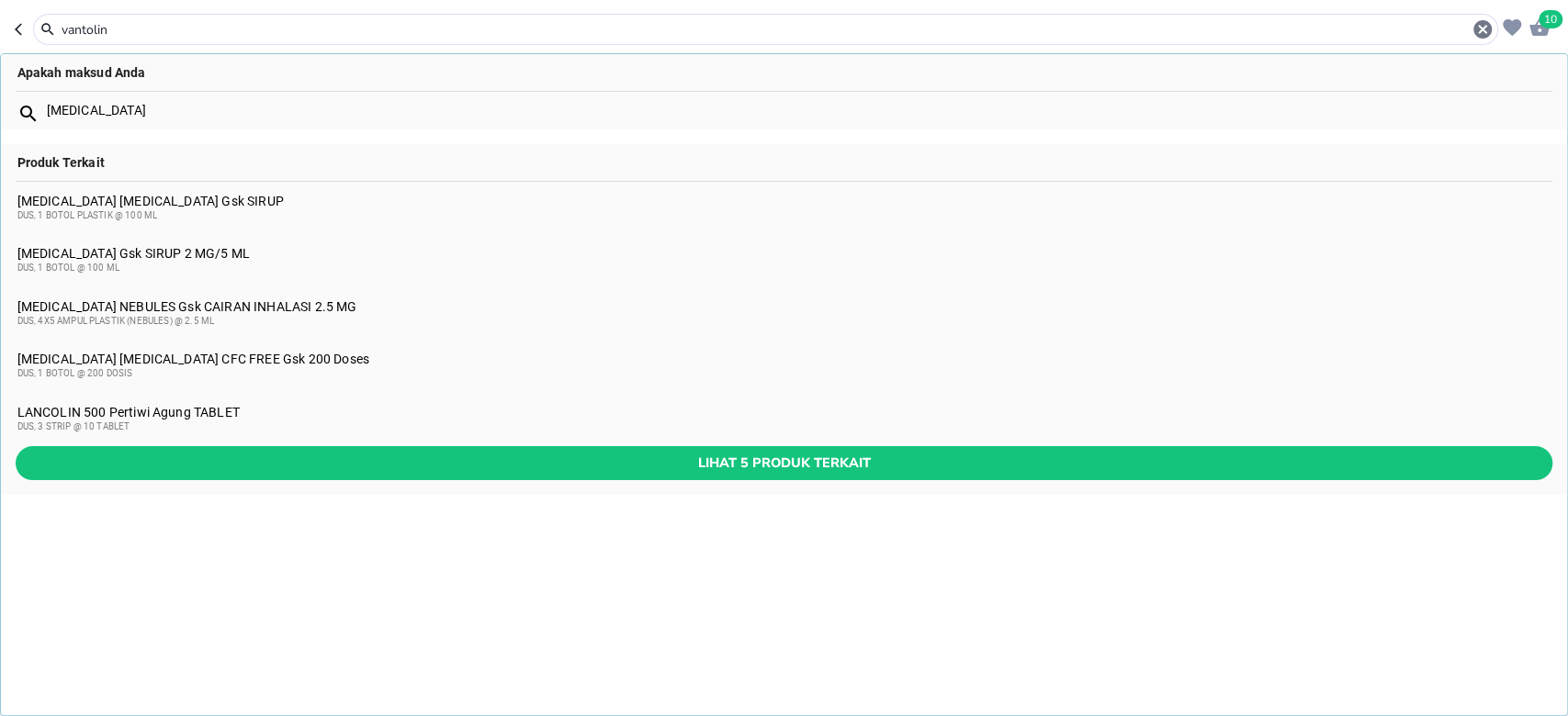
type input "vantolin"
click at [149, 377] on div "DUS, 1 BOTOL @ 200 DOSIS" at bounding box center [784, 373] width 1534 height 14
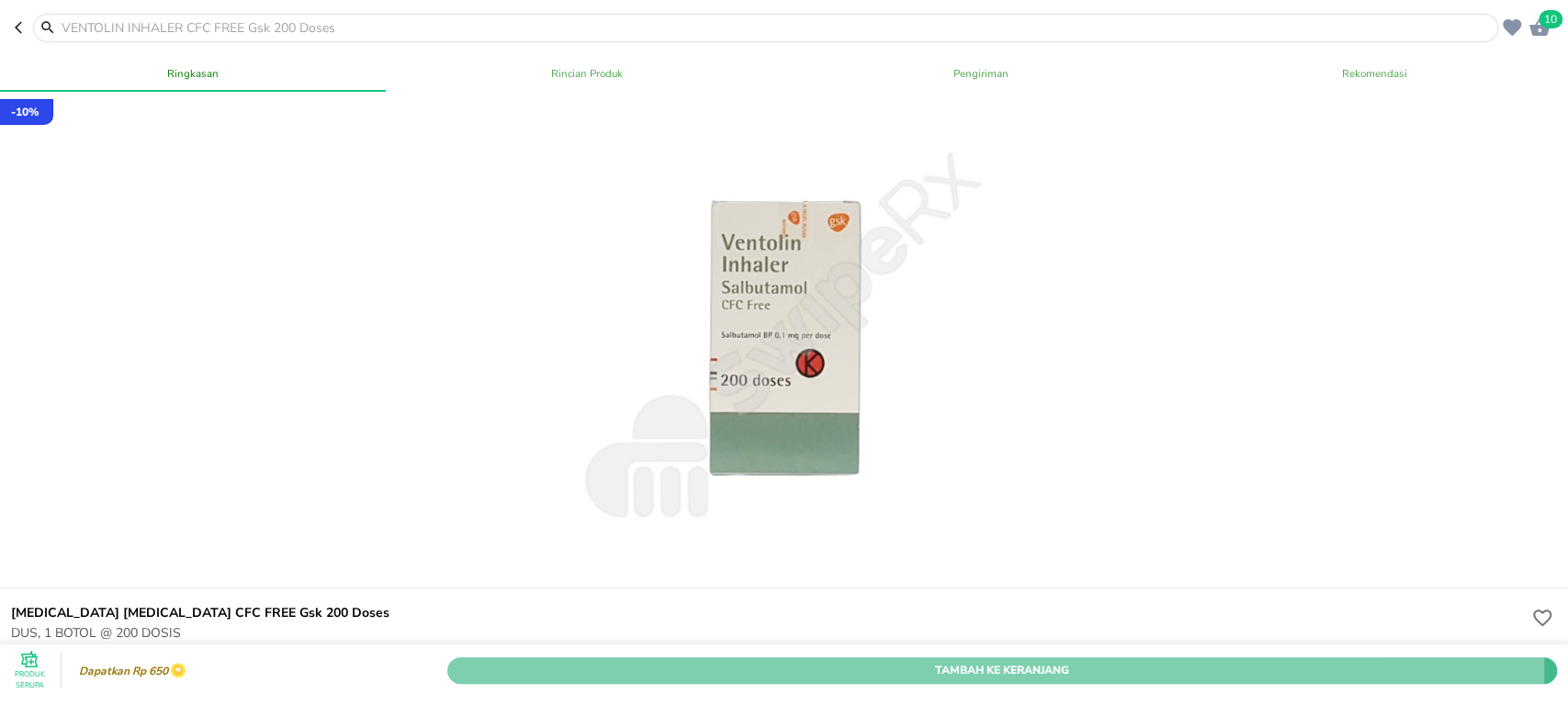
click at [706, 661] on span "Tambah Ke Keranjang" at bounding box center [1001, 670] width 1081 height 19
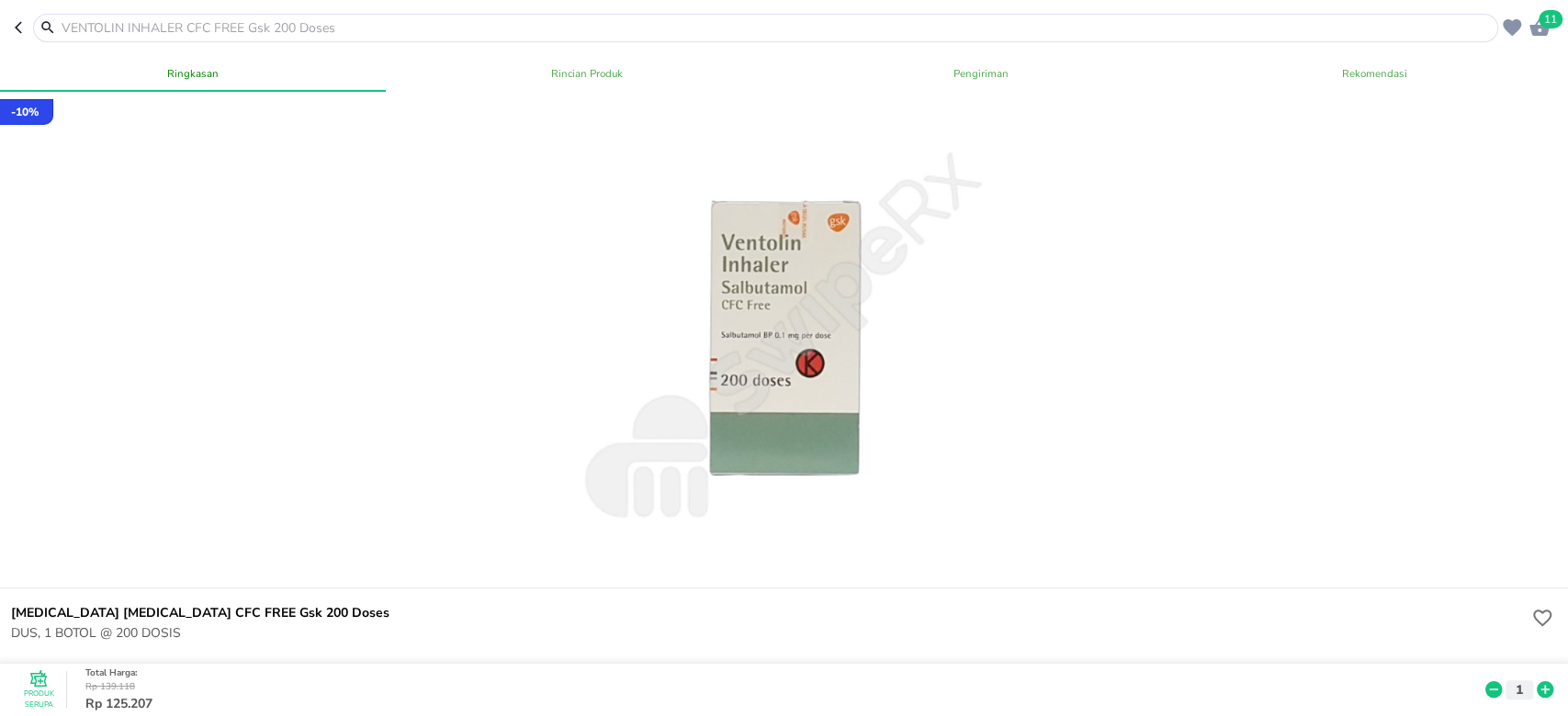
click at [1536, 683] on icon at bounding box center [1544, 690] width 16 height 16
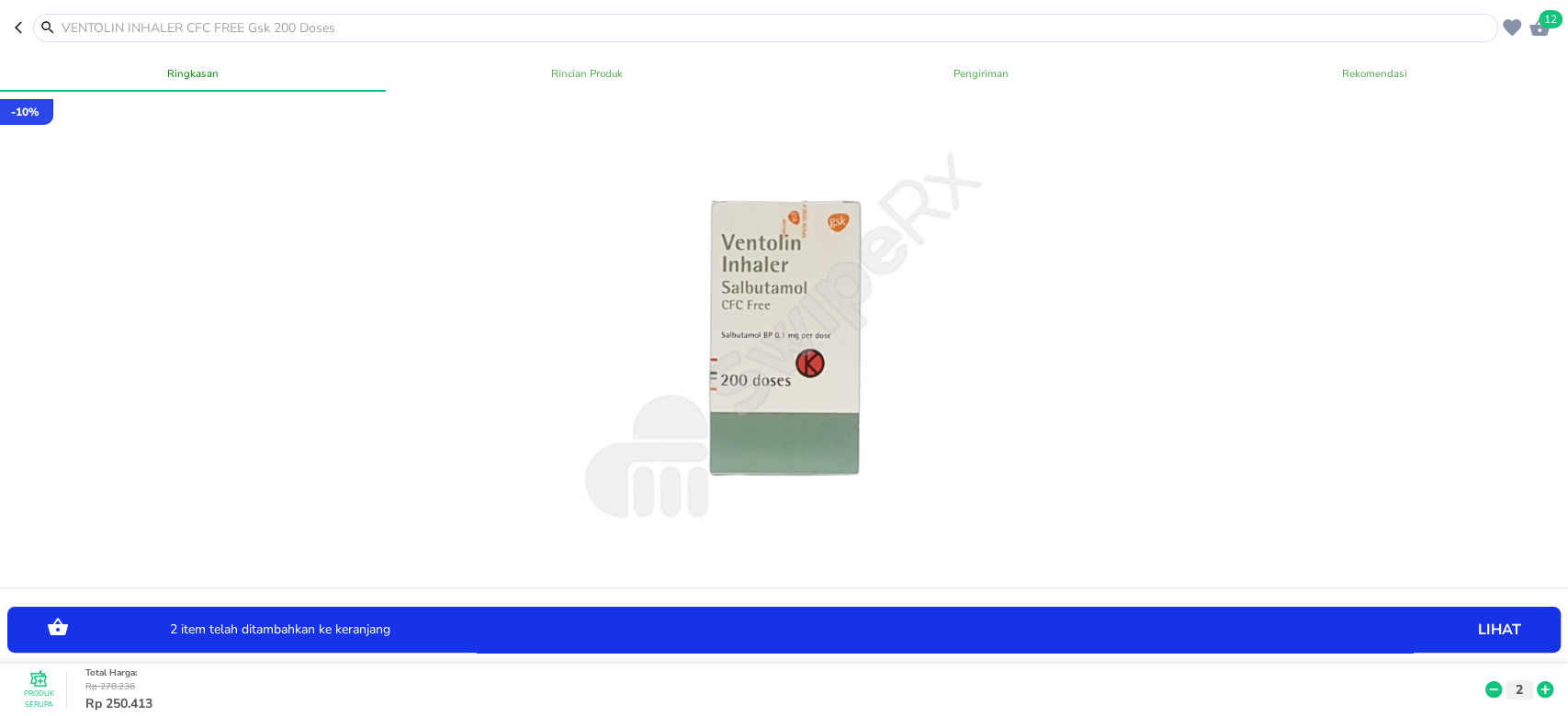
click at [181, 29] on input "text" at bounding box center [775, 28] width 1433 height 19
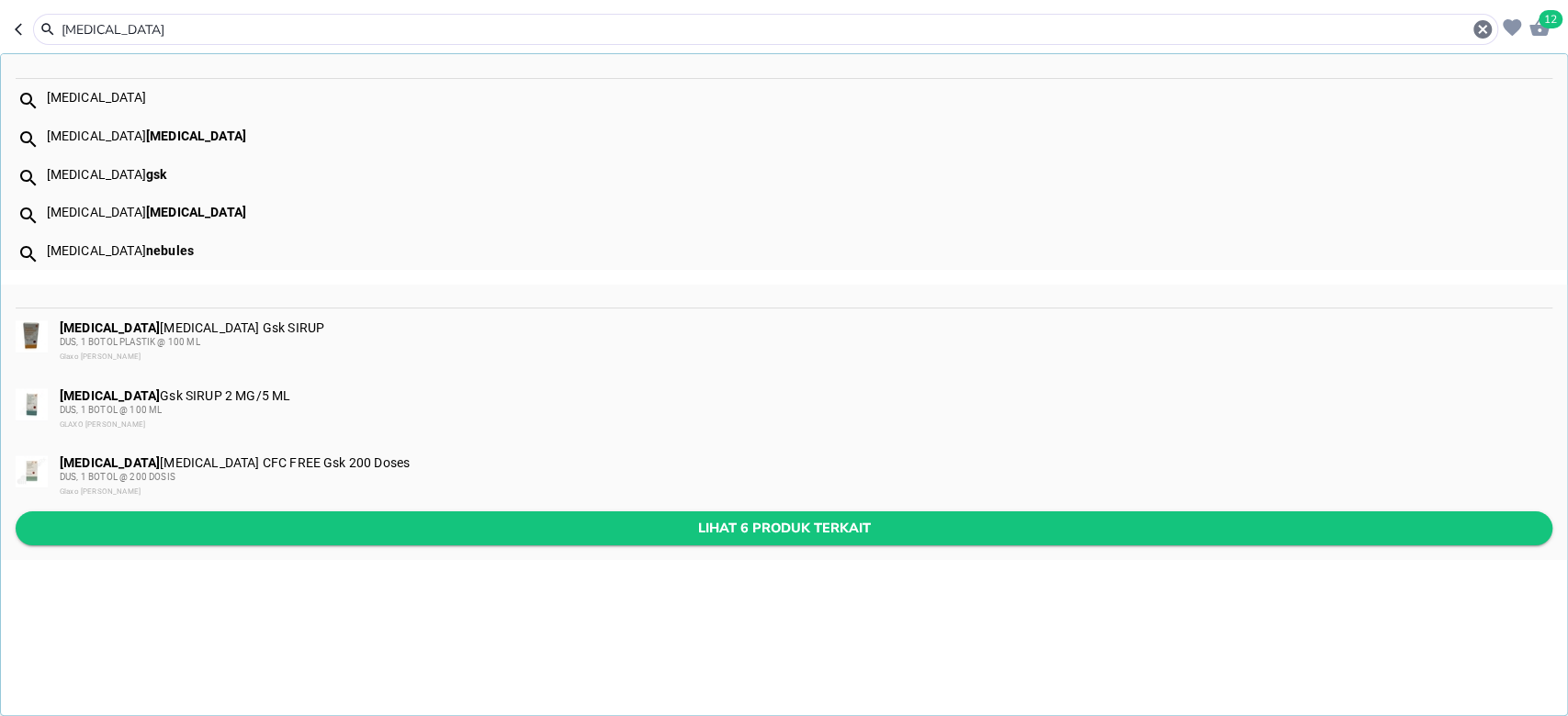
type input "[MEDICAL_DATA]"
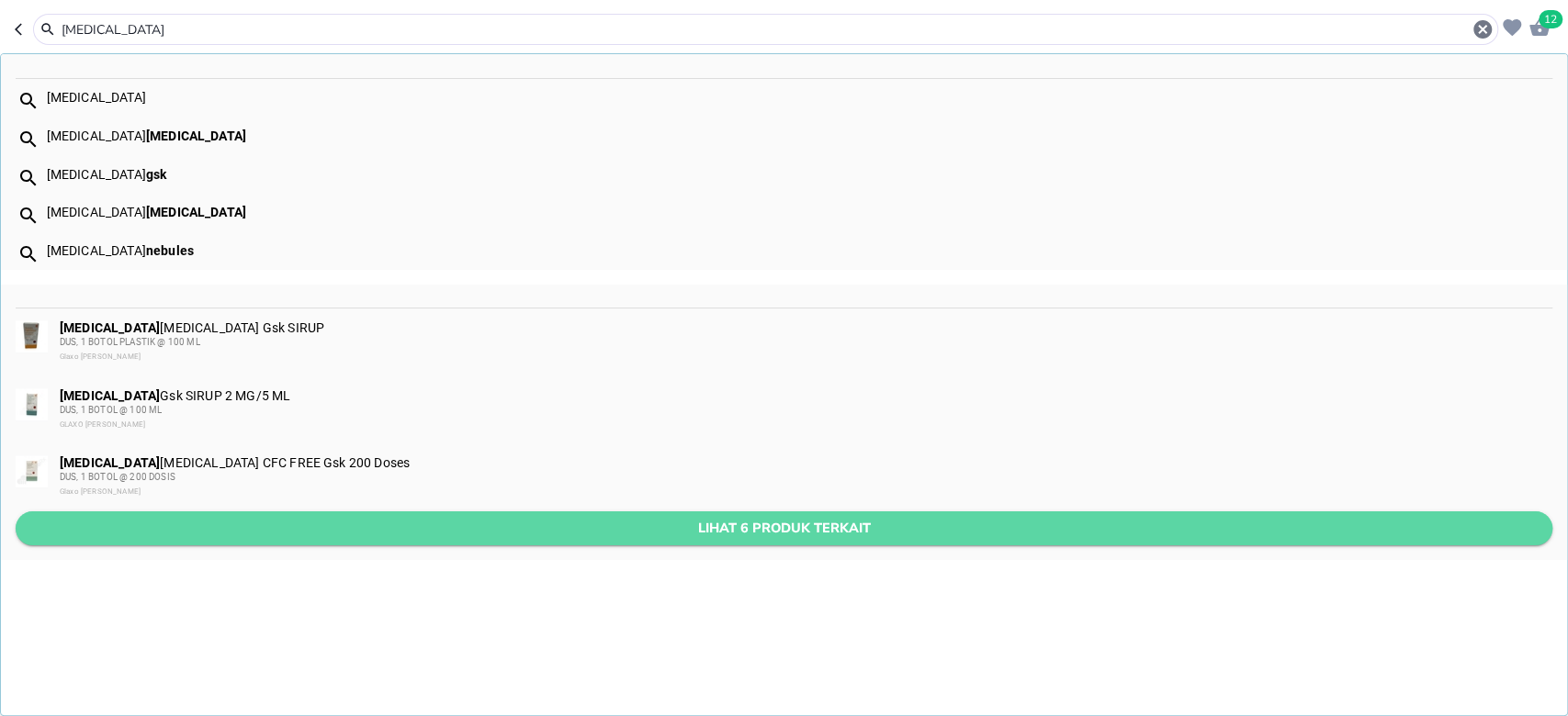
click at [228, 525] on span "Lihat 6 produk terkait" at bounding box center [784, 529] width 1507 height 23
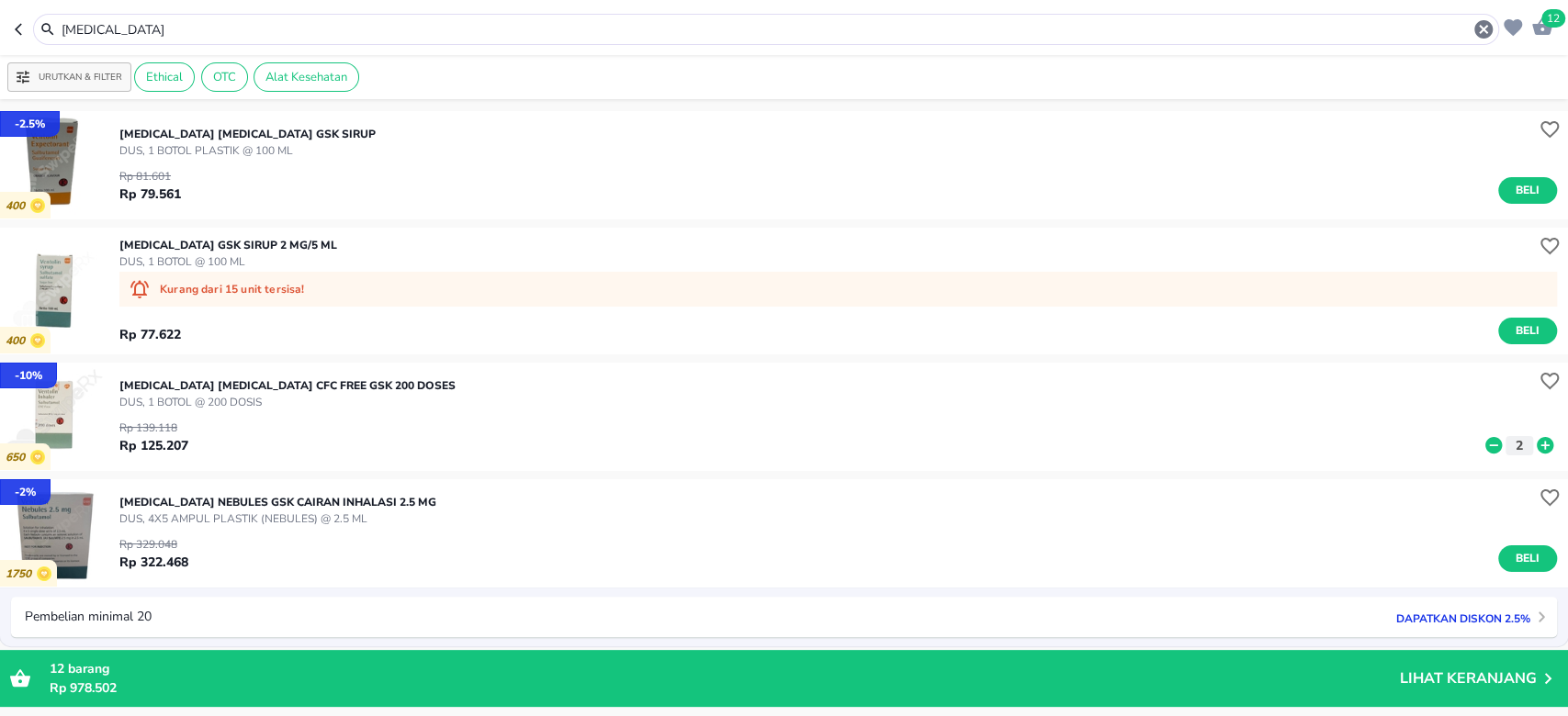
click at [324, 40] on div "[MEDICAL_DATA]" at bounding box center [766, 29] width 1466 height 32
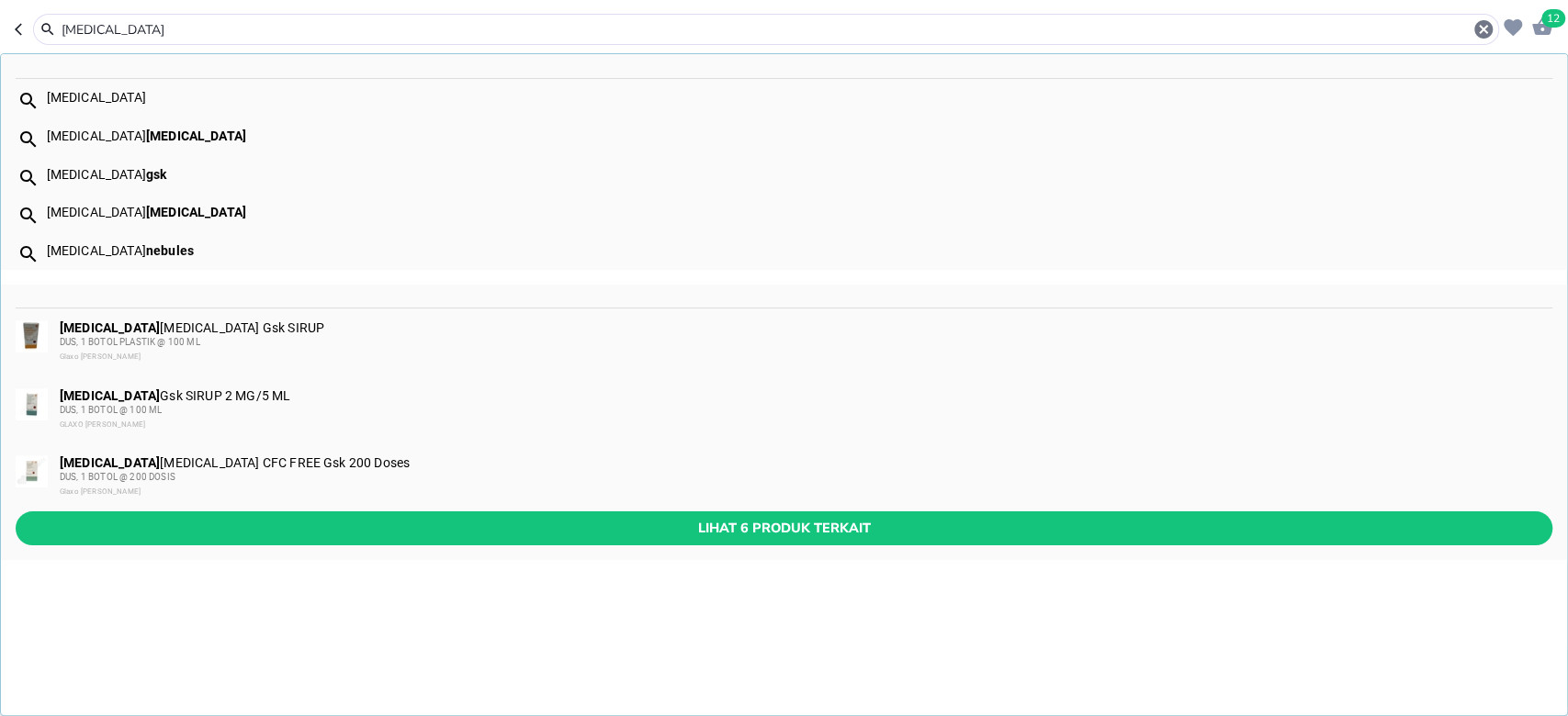
click at [322, 30] on input "[MEDICAL_DATA]" at bounding box center [765, 30] width 1412 height 19
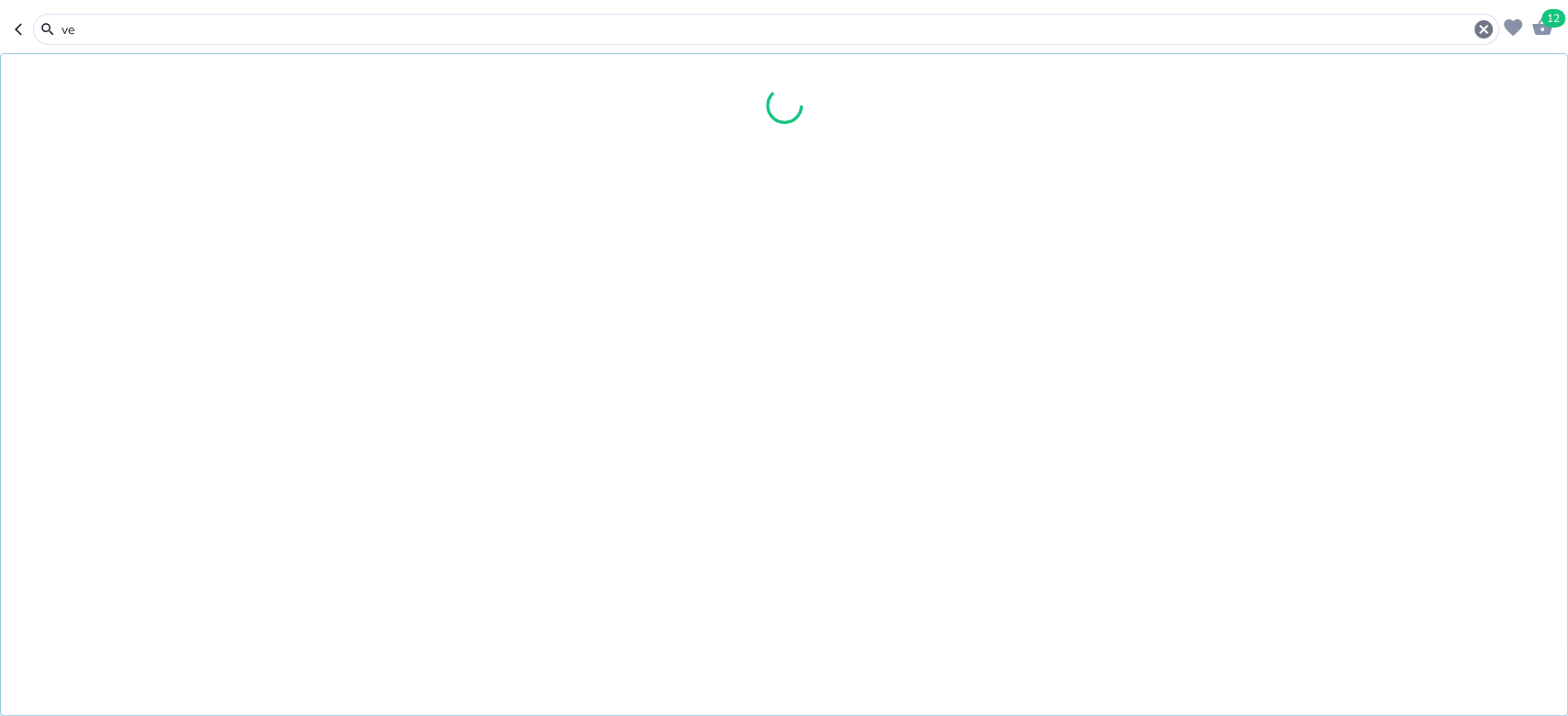
type input "v"
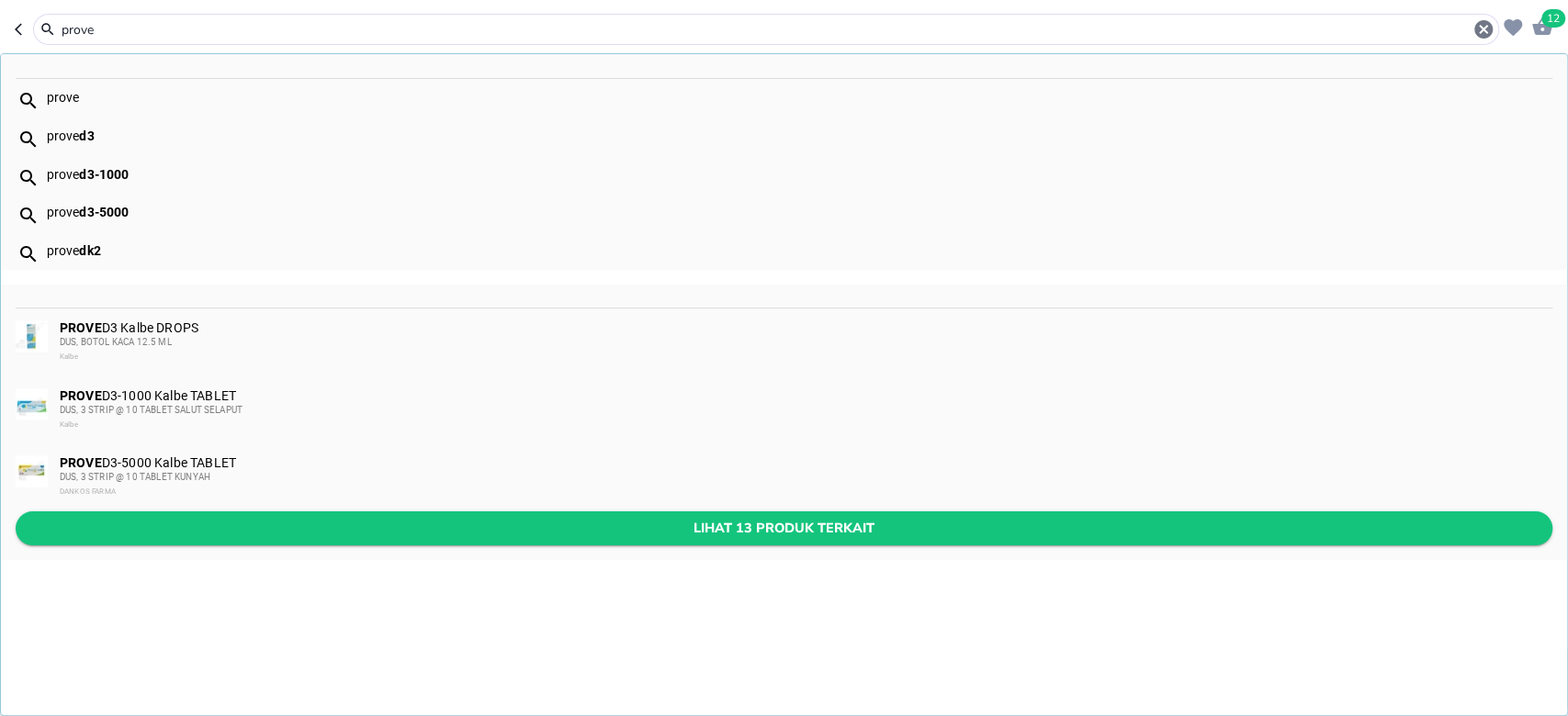
type input "prove"
click at [755, 535] on span "Lihat 13 produk terkait" at bounding box center [784, 529] width 1507 height 23
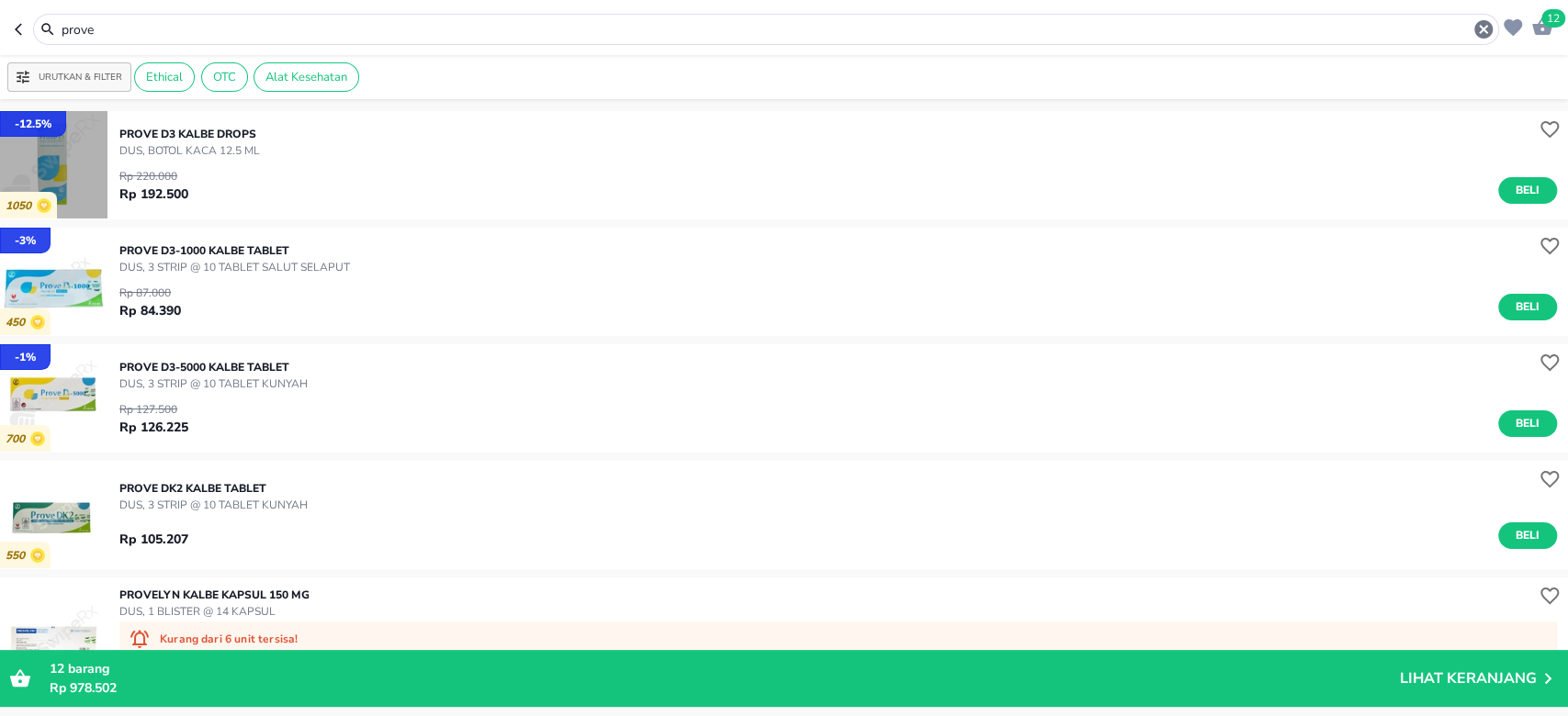
click at [54, 143] on img "button" at bounding box center [54, 164] width 107 height 107
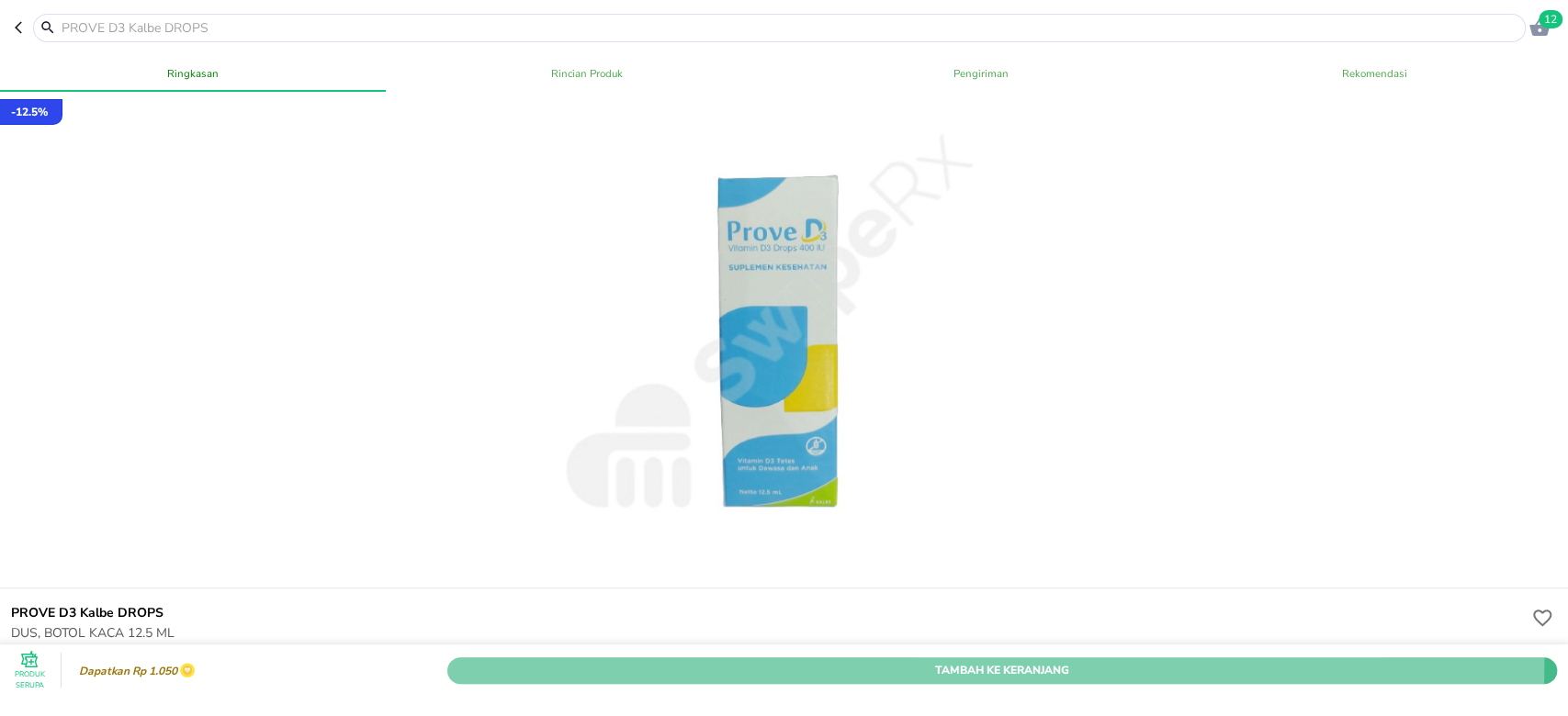
click at [889, 661] on span "Tambah Ke Keranjang" at bounding box center [1001, 670] width 1081 height 19
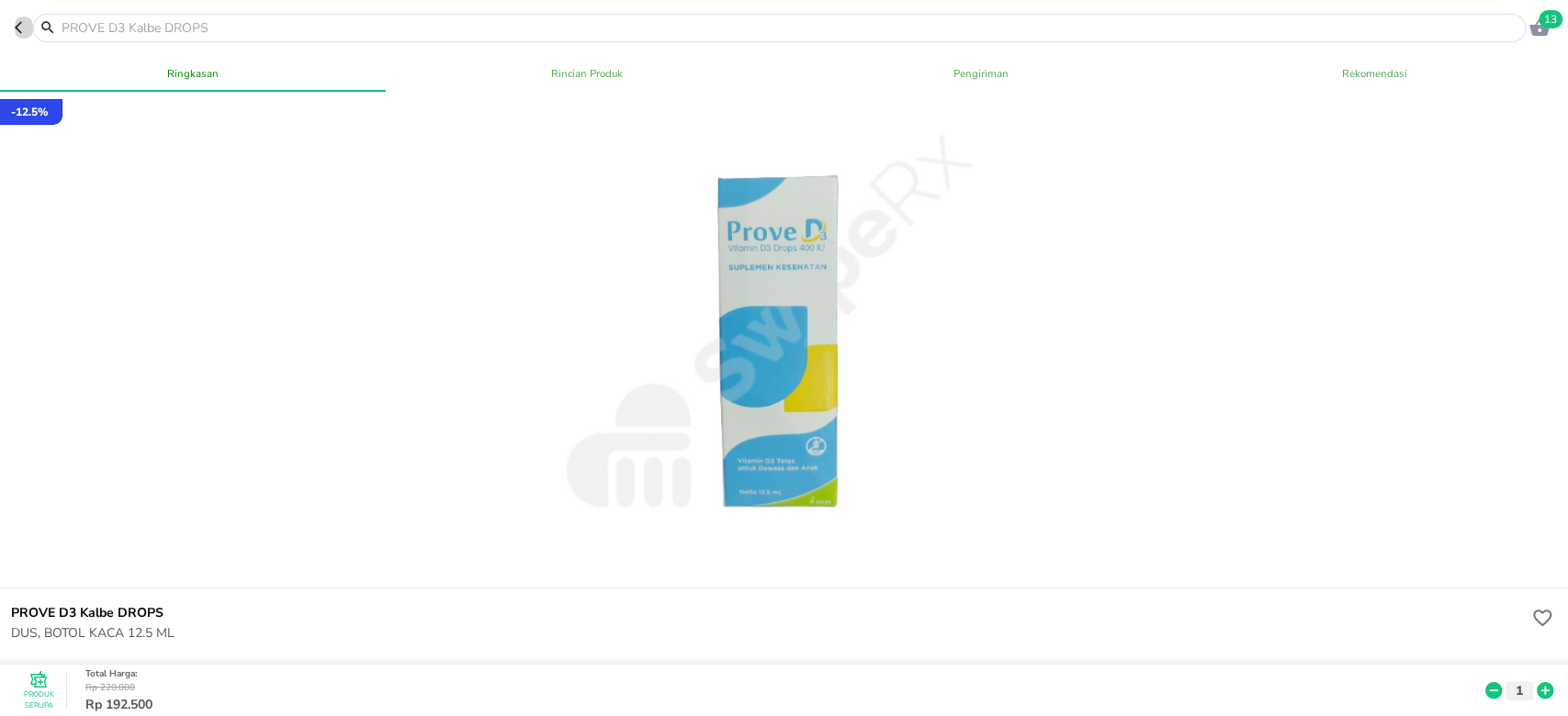
click at [17, 24] on icon "button" at bounding box center [21, 27] width 14 height 14
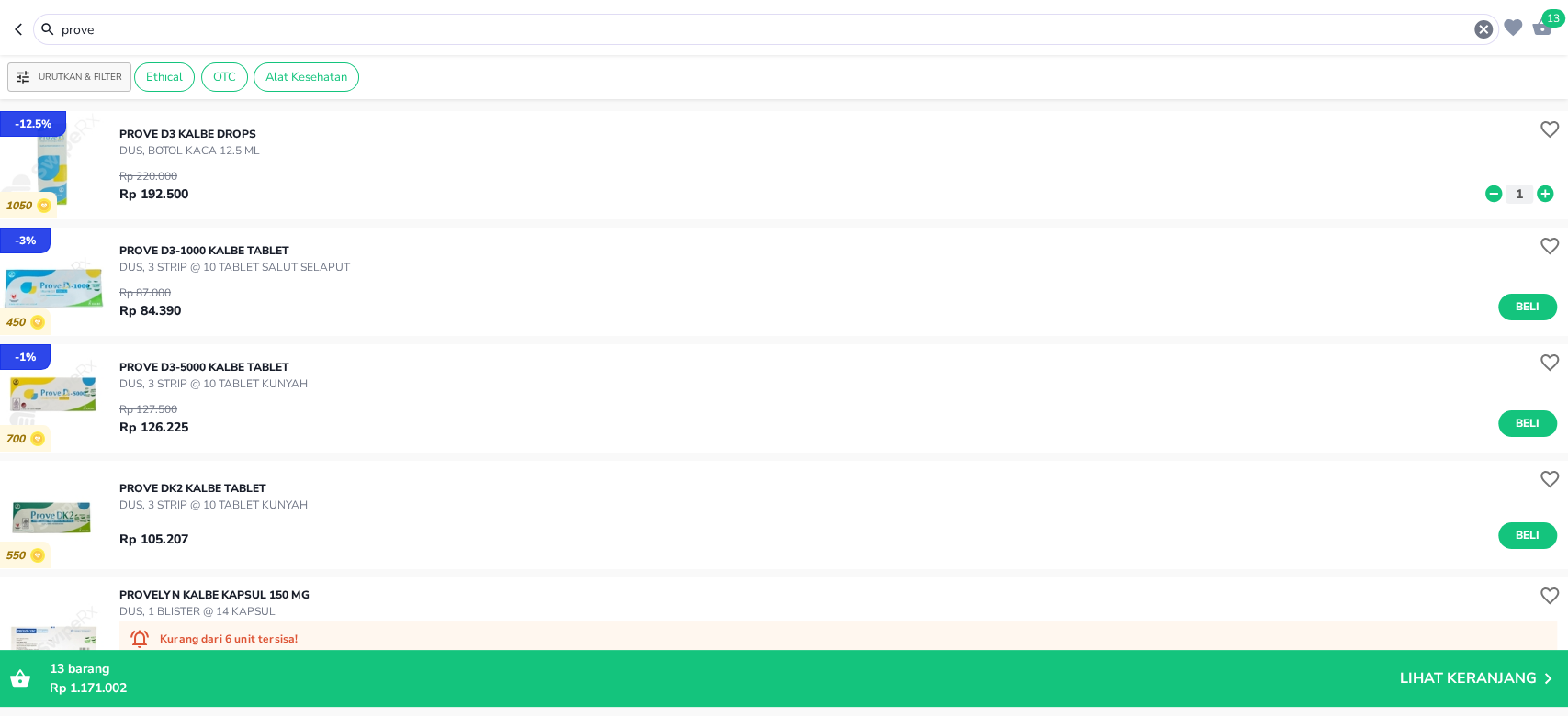
click at [210, 34] on input "prove" at bounding box center [765, 30] width 1412 height 19
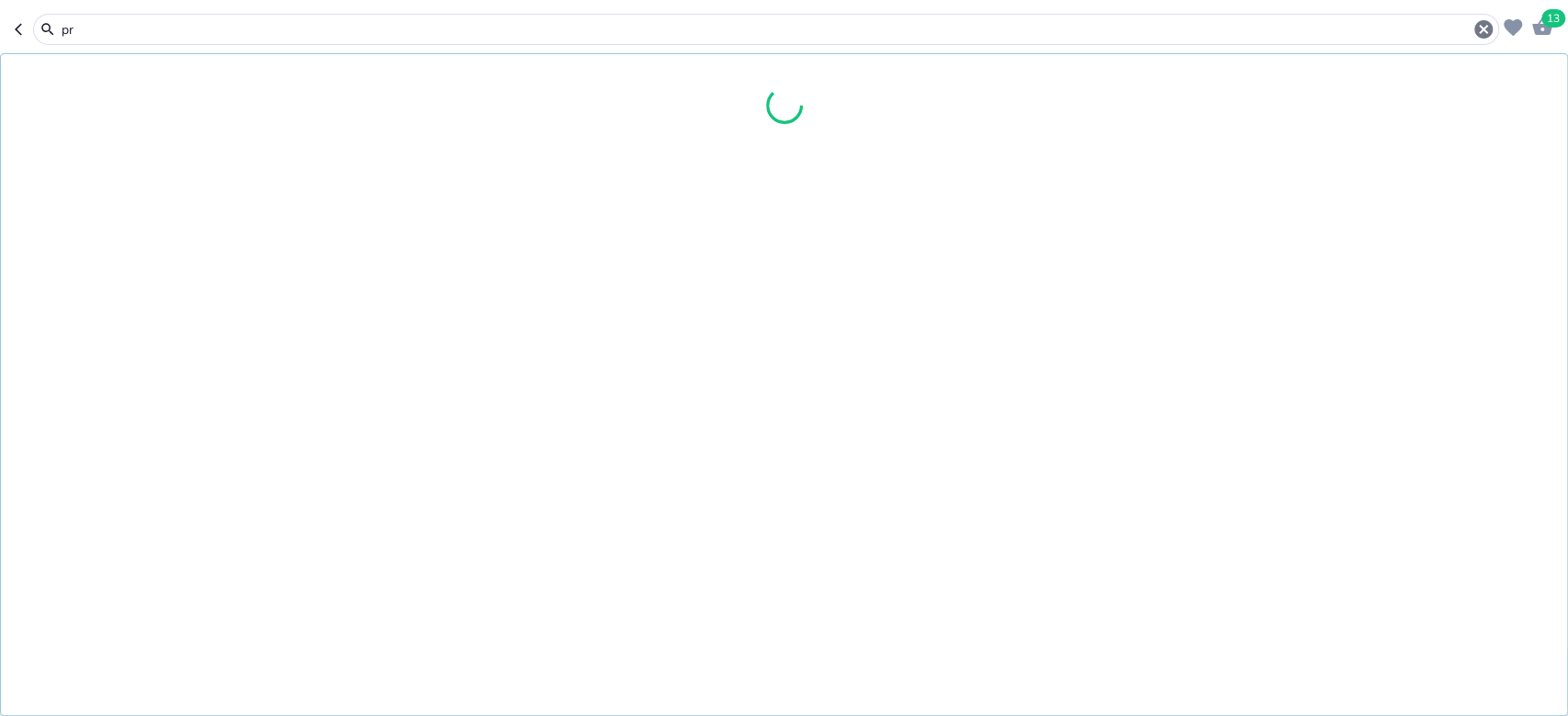
type input "p"
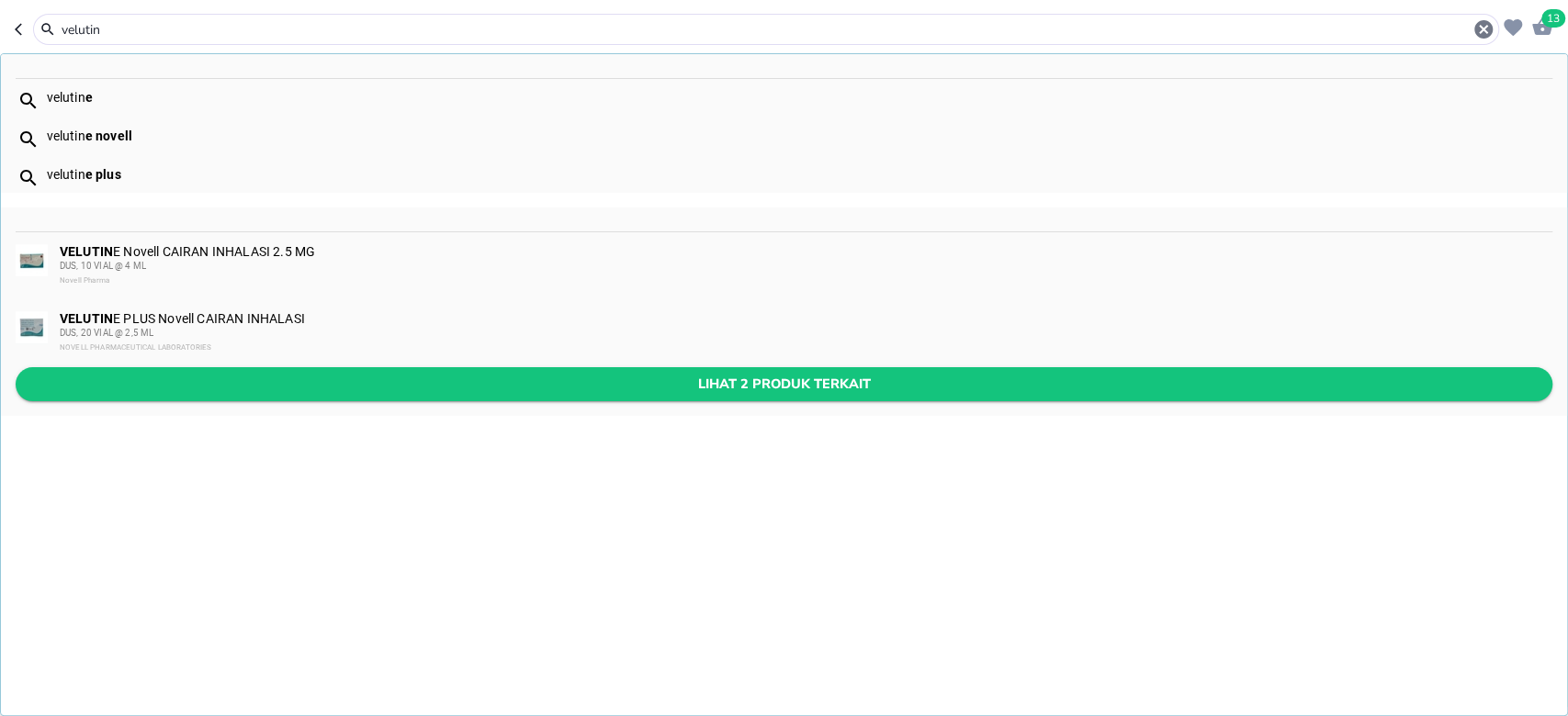
type input "velutin"
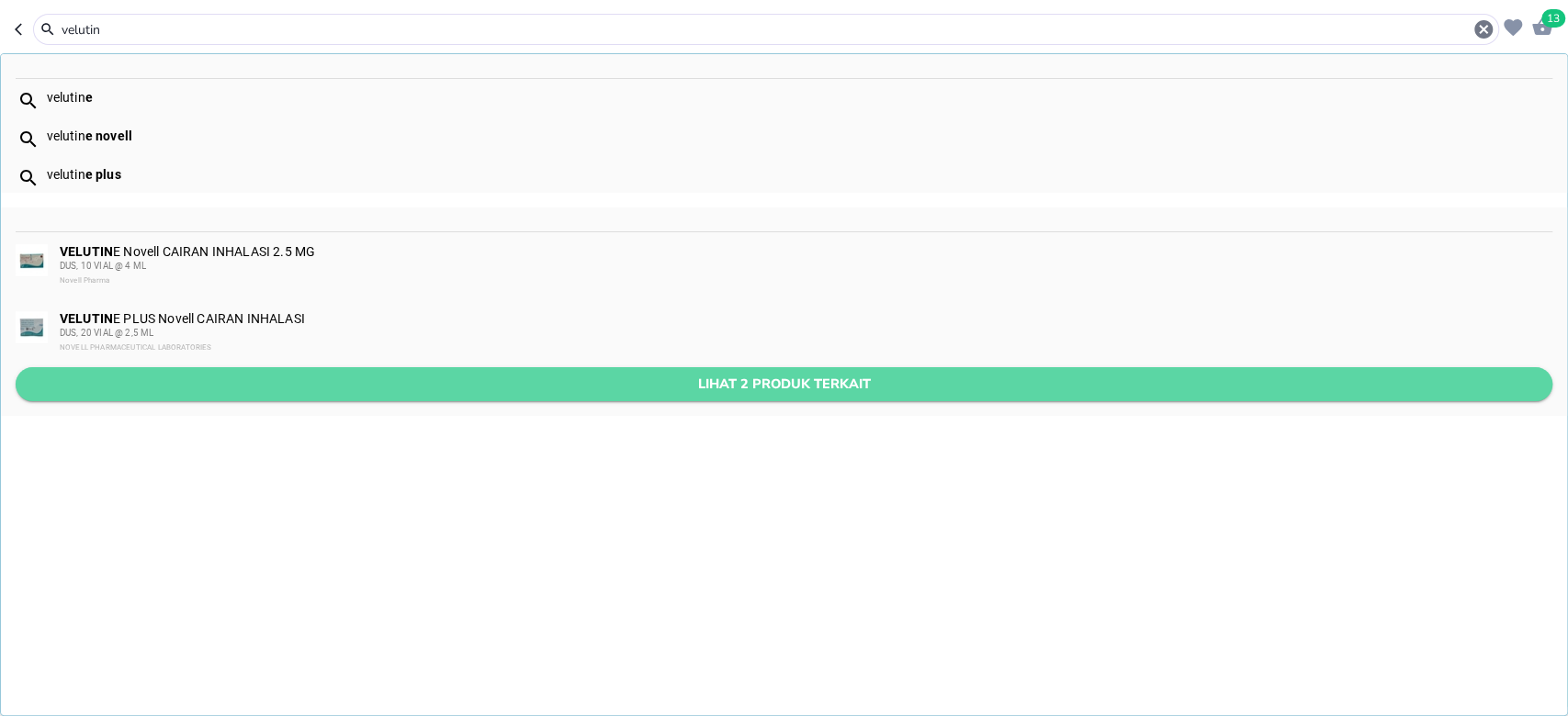
click at [182, 373] on span "Lihat 2 produk terkait" at bounding box center [784, 384] width 1507 height 23
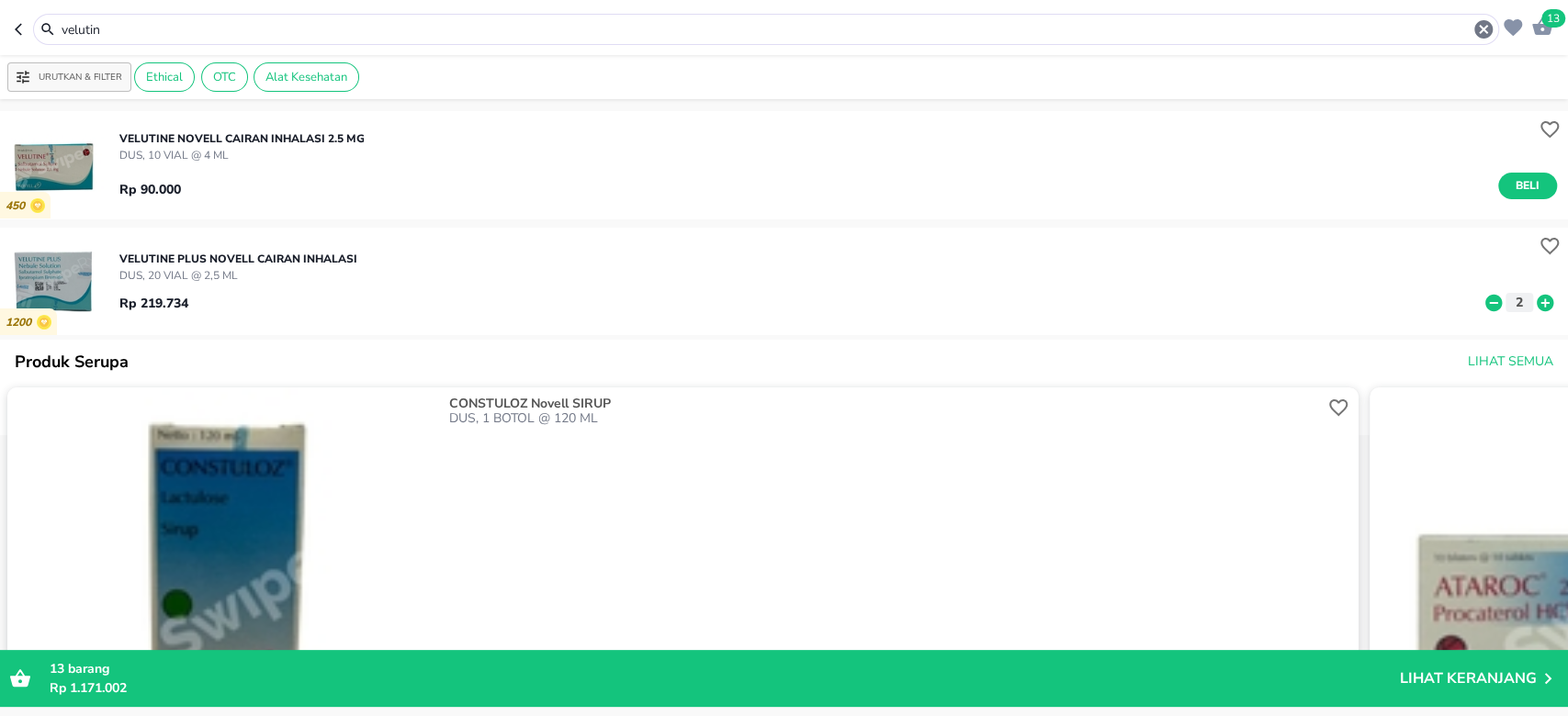
click at [60, 164] on img "button" at bounding box center [54, 164] width 107 height 107
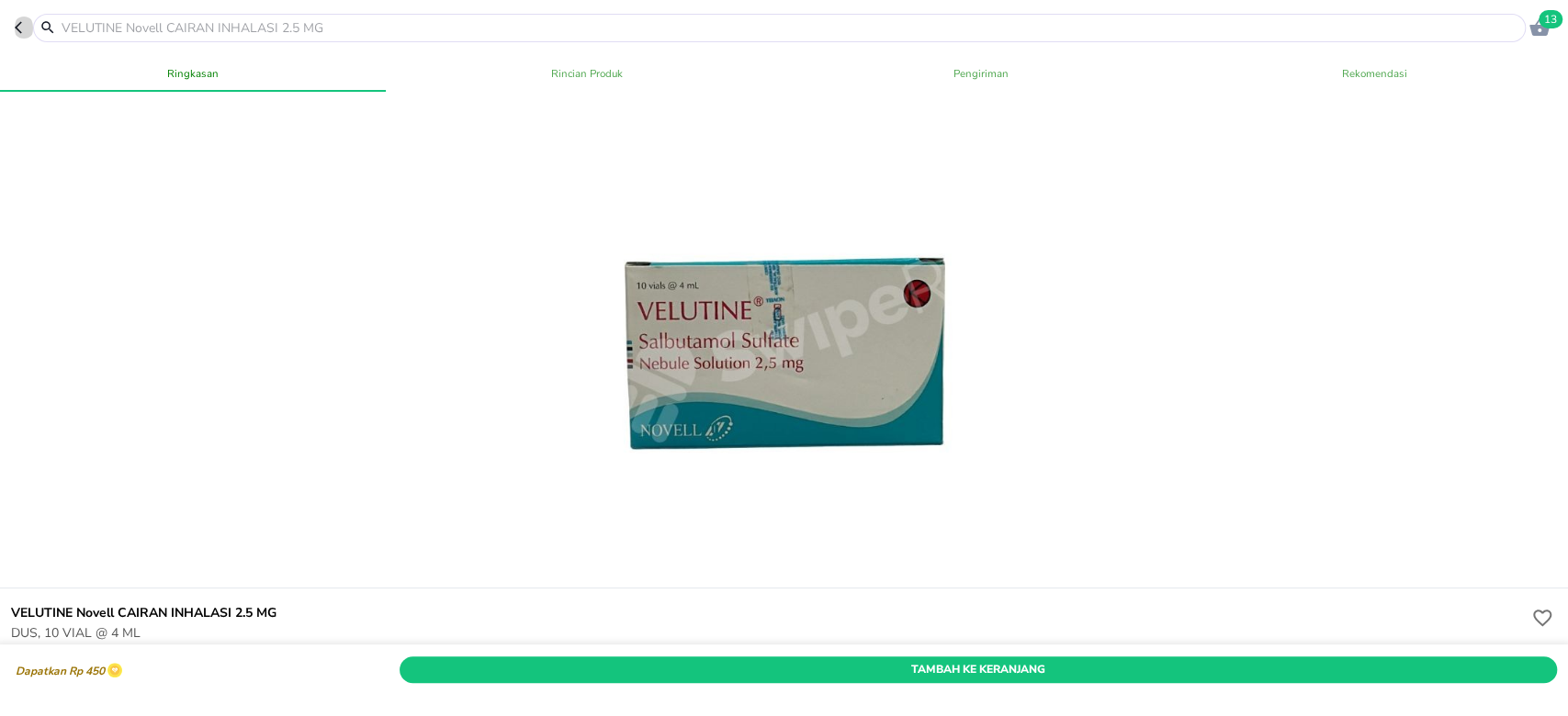
click at [22, 30] on icon "button" at bounding box center [21, 27] width 14 height 14
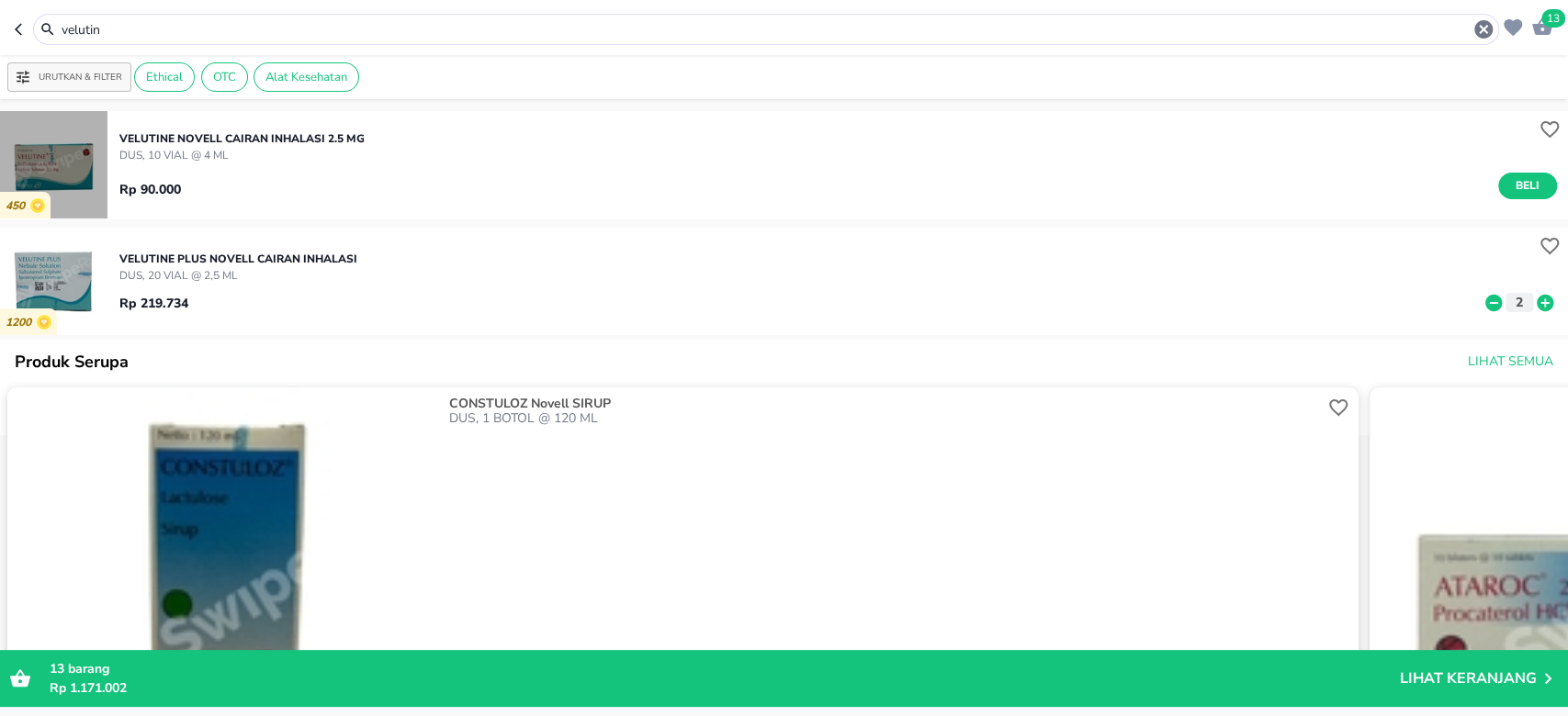
click at [66, 165] on img "button" at bounding box center [54, 164] width 107 height 107
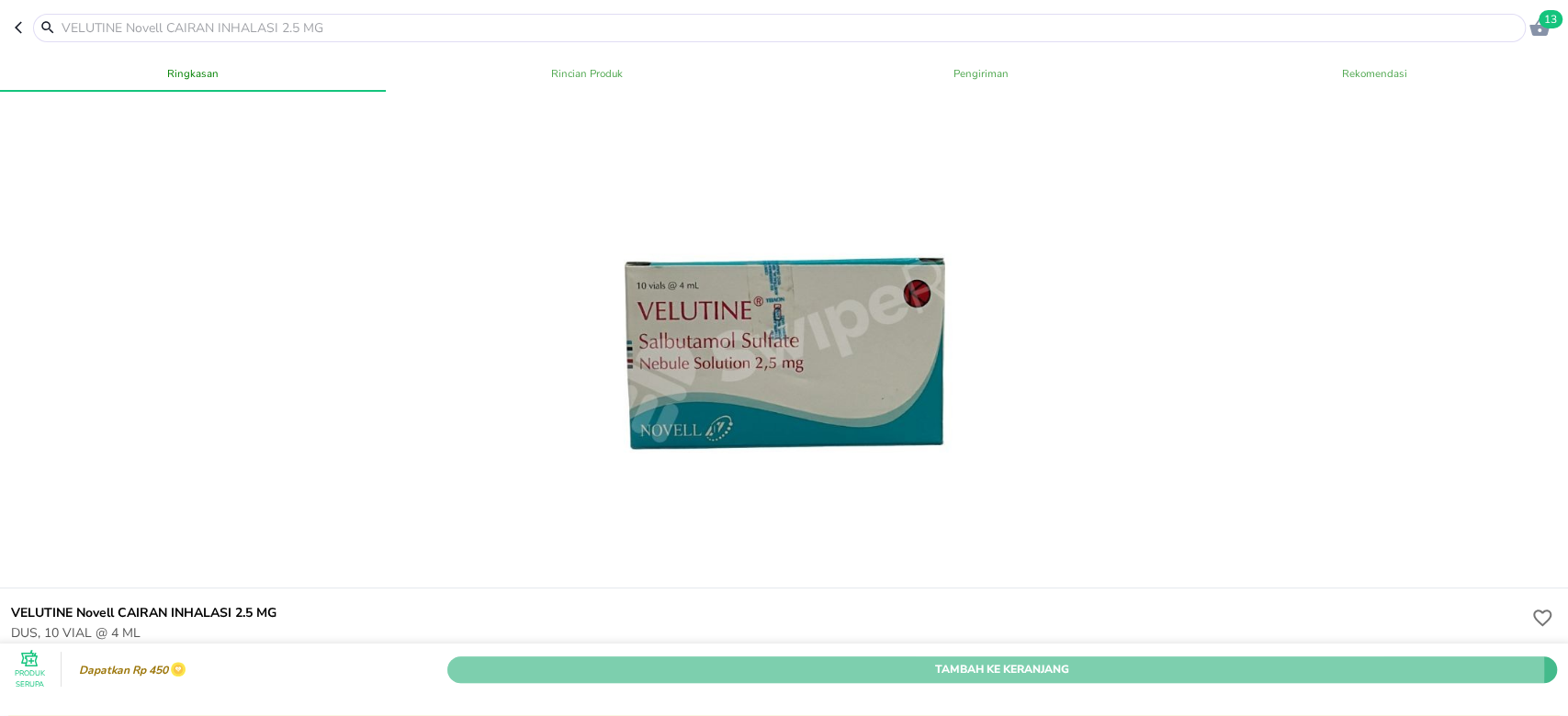
click at [815, 661] on span "Tambah Ke Keranjang" at bounding box center [1001, 670] width 1081 height 19
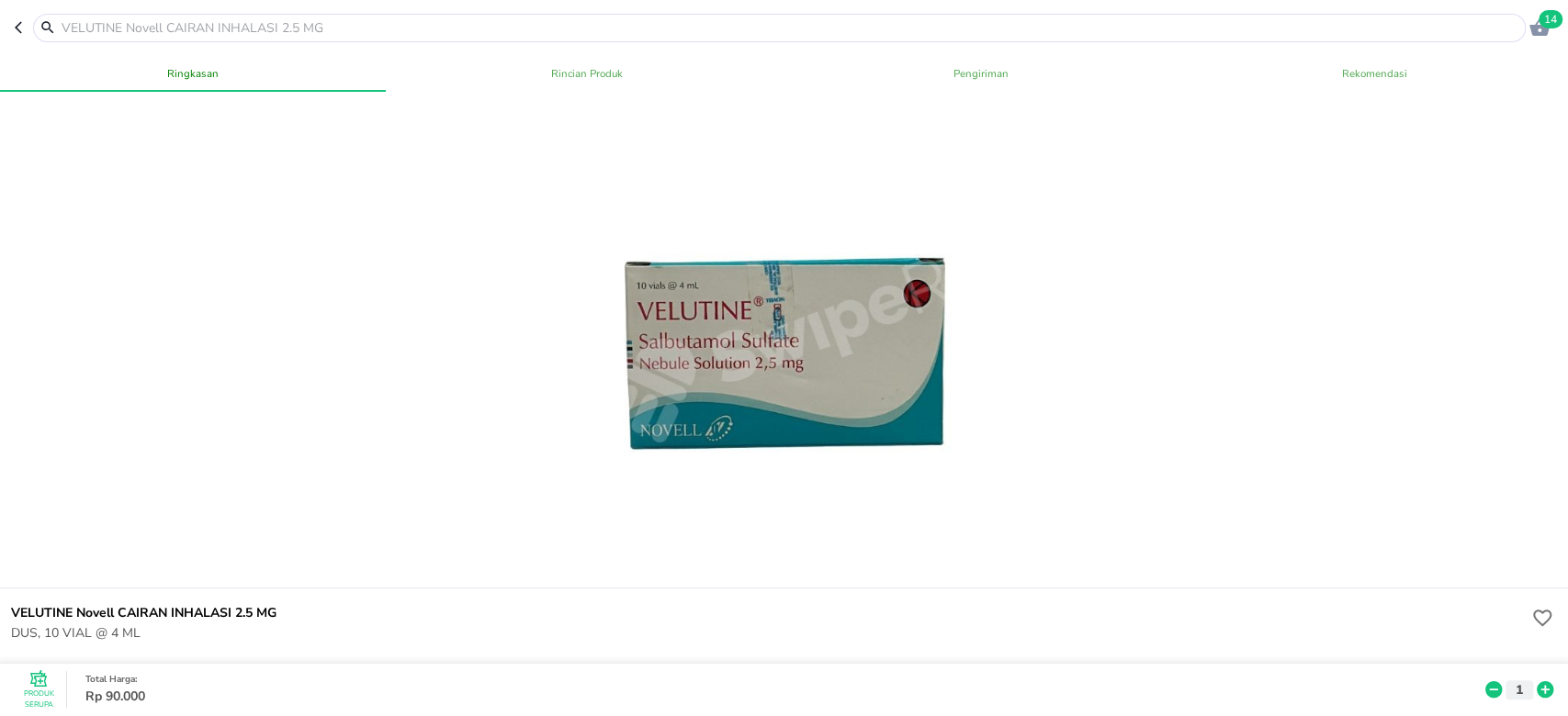
click at [1536, 683] on icon at bounding box center [1544, 690] width 16 height 16
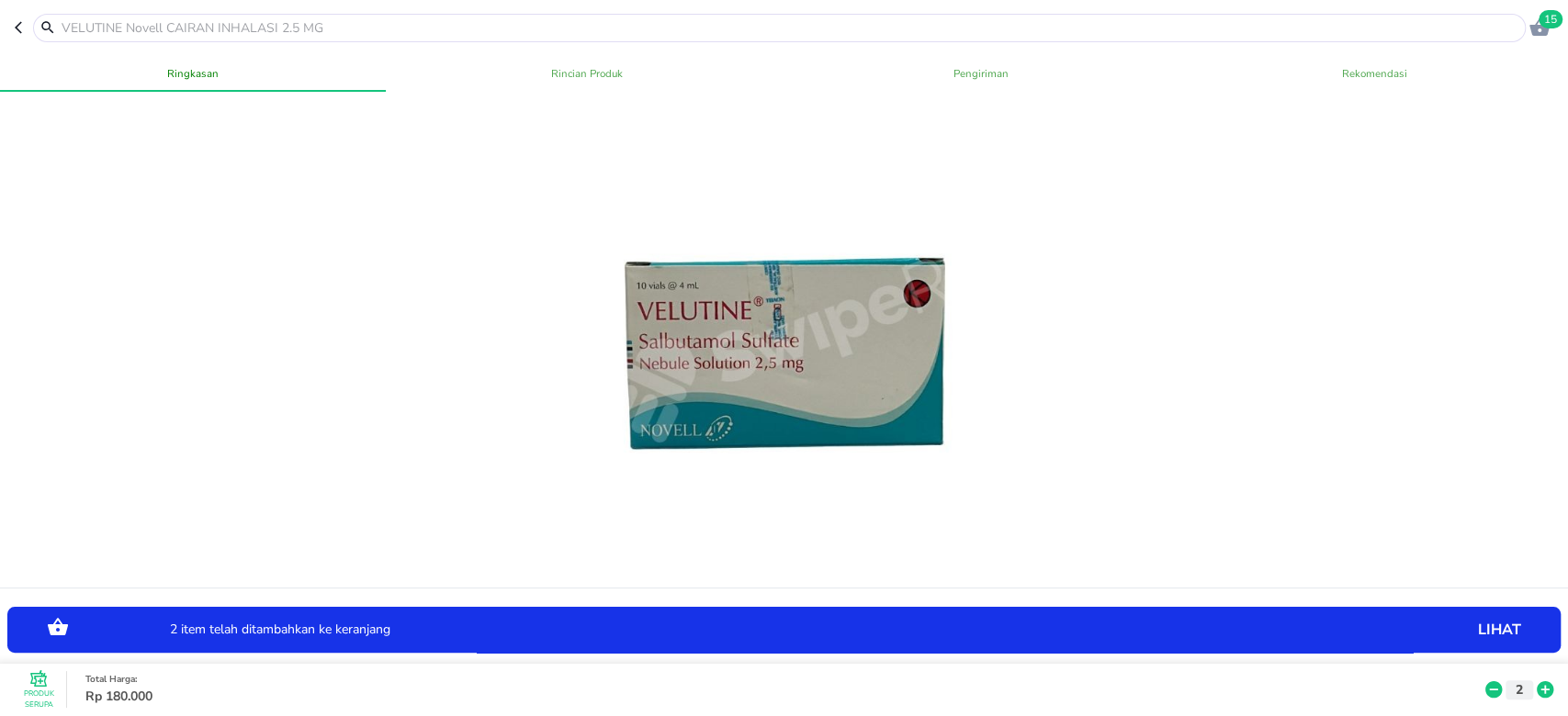
click at [1541, 30] on icon "button" at bounding box center [1538, 27] width 20 height 17
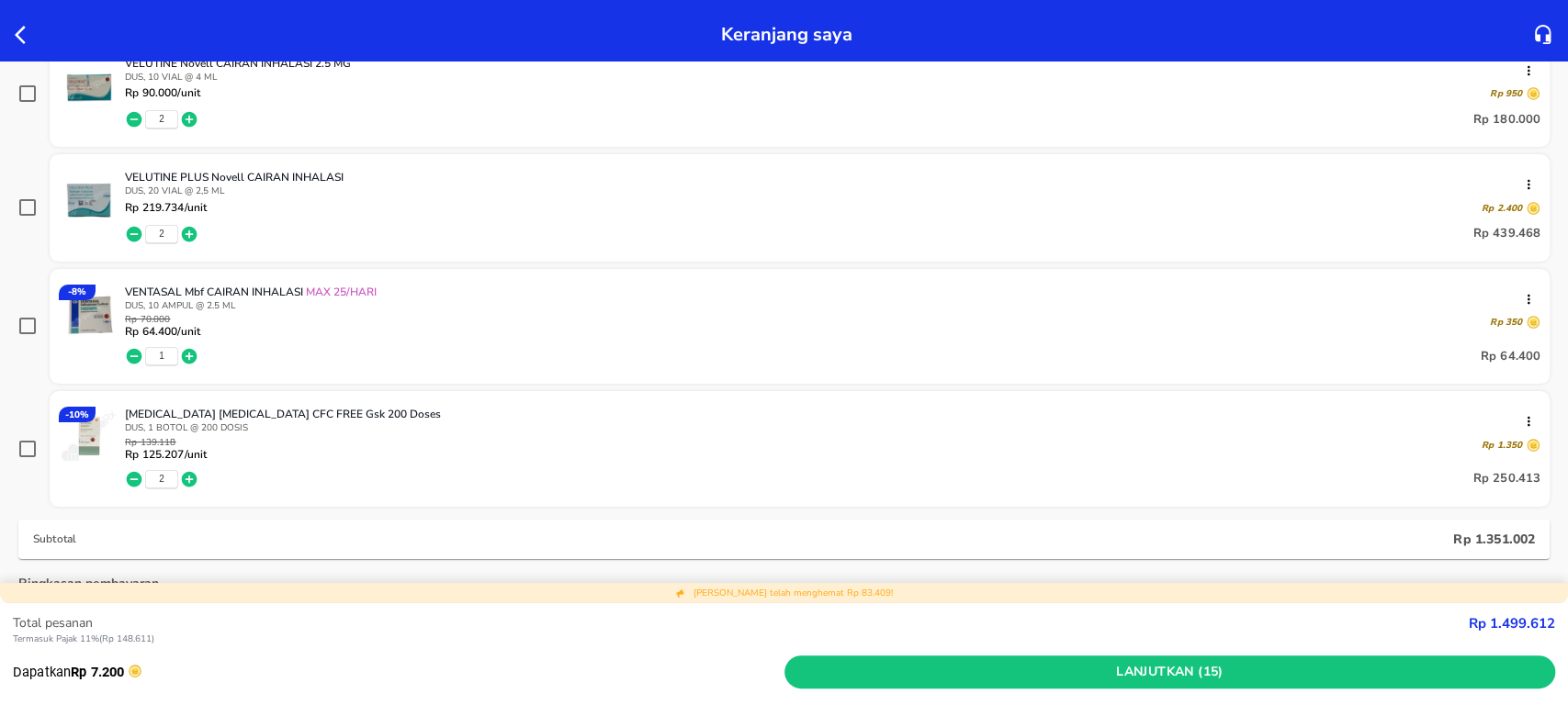
scroll to position [857, 0]
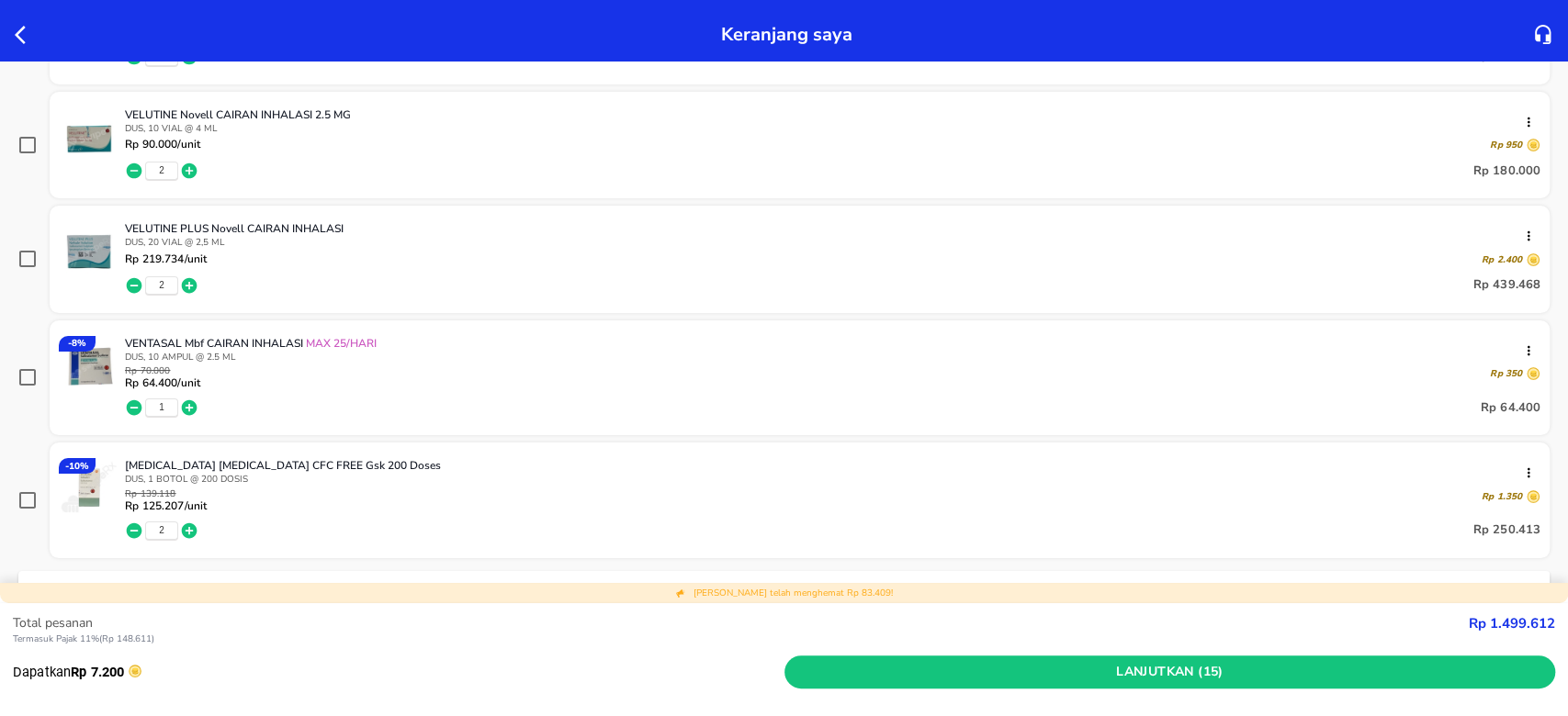
click at [136, 285] on icon "button" at bounding box center [135, 285] width 15 height 15
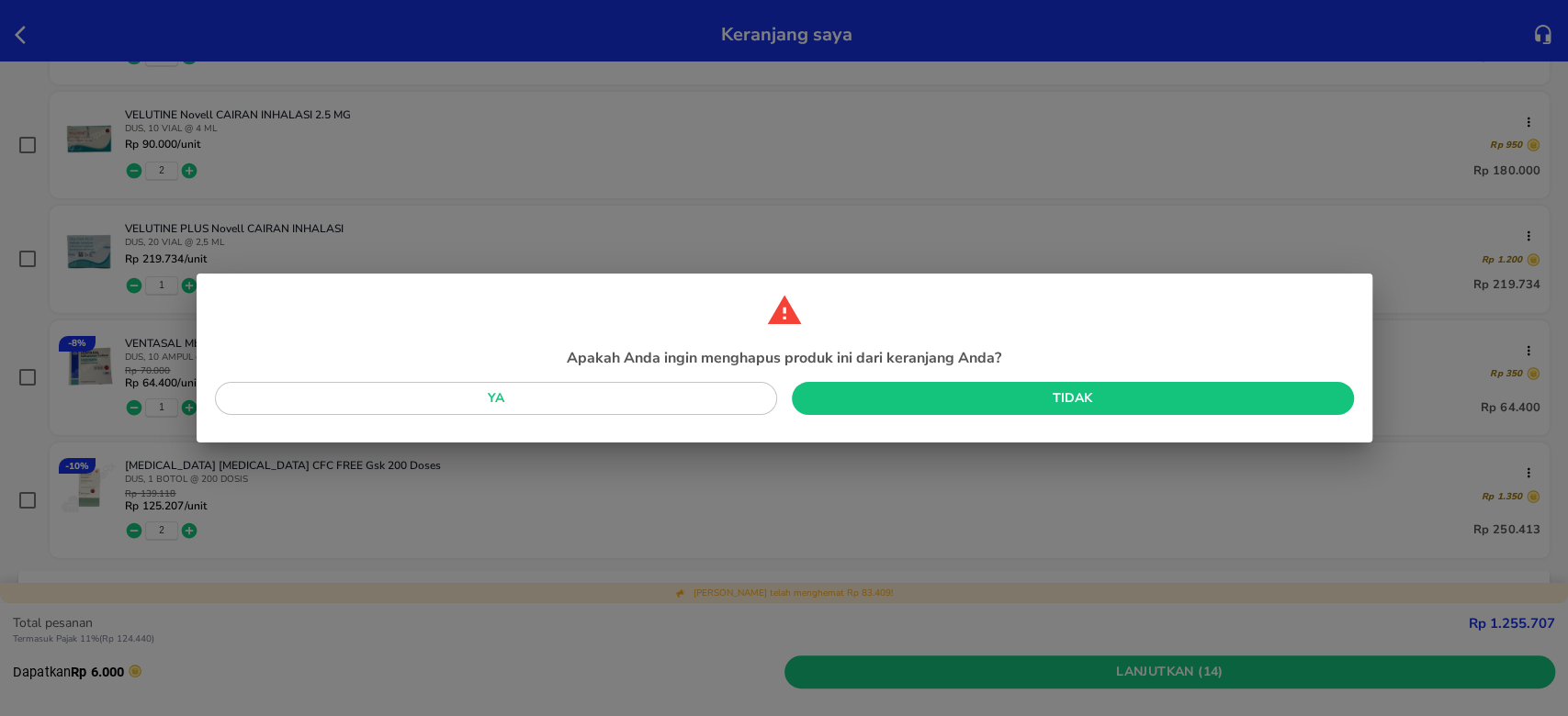
click at [563, 383] on button "Ya" at bounding box center [496, 400] width 562 height 34
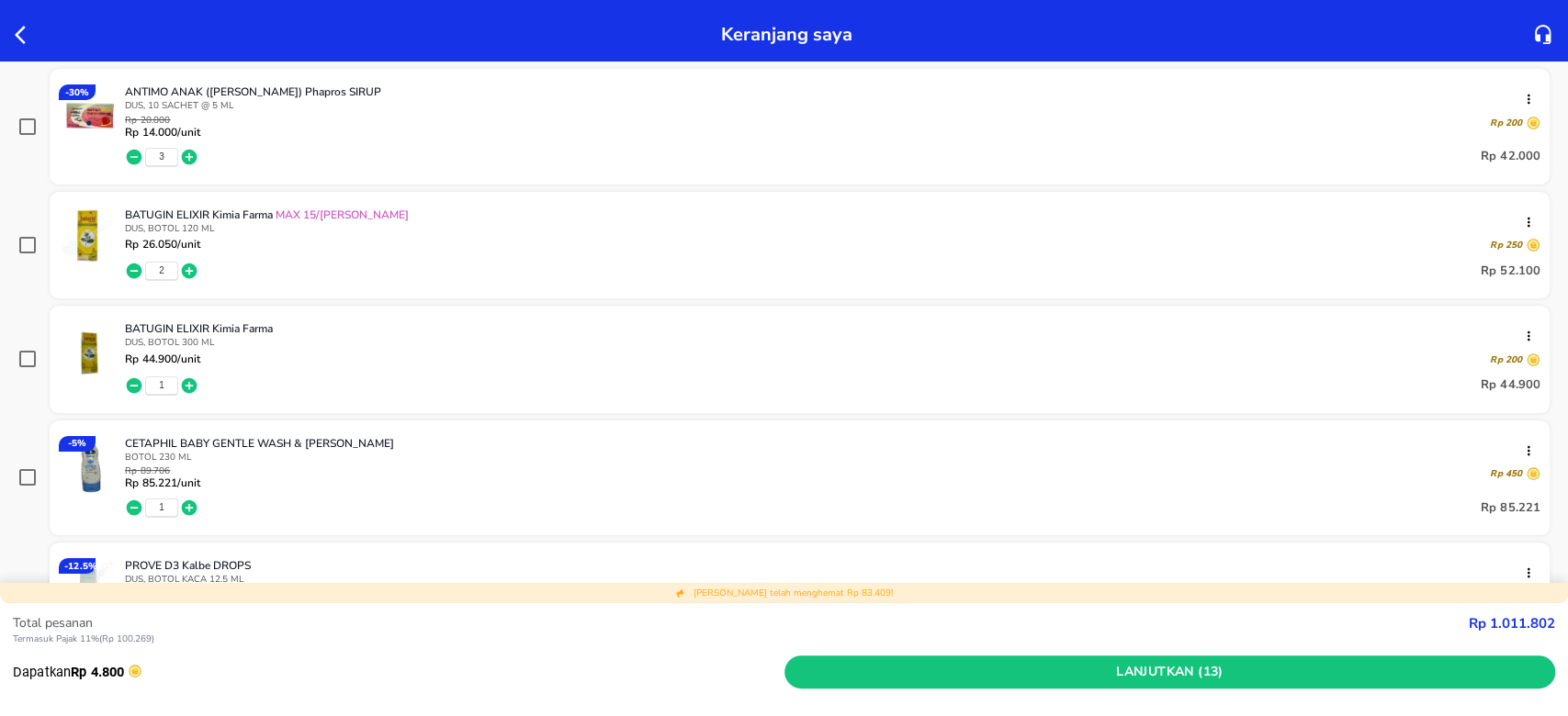
scroll to position [244, 0]
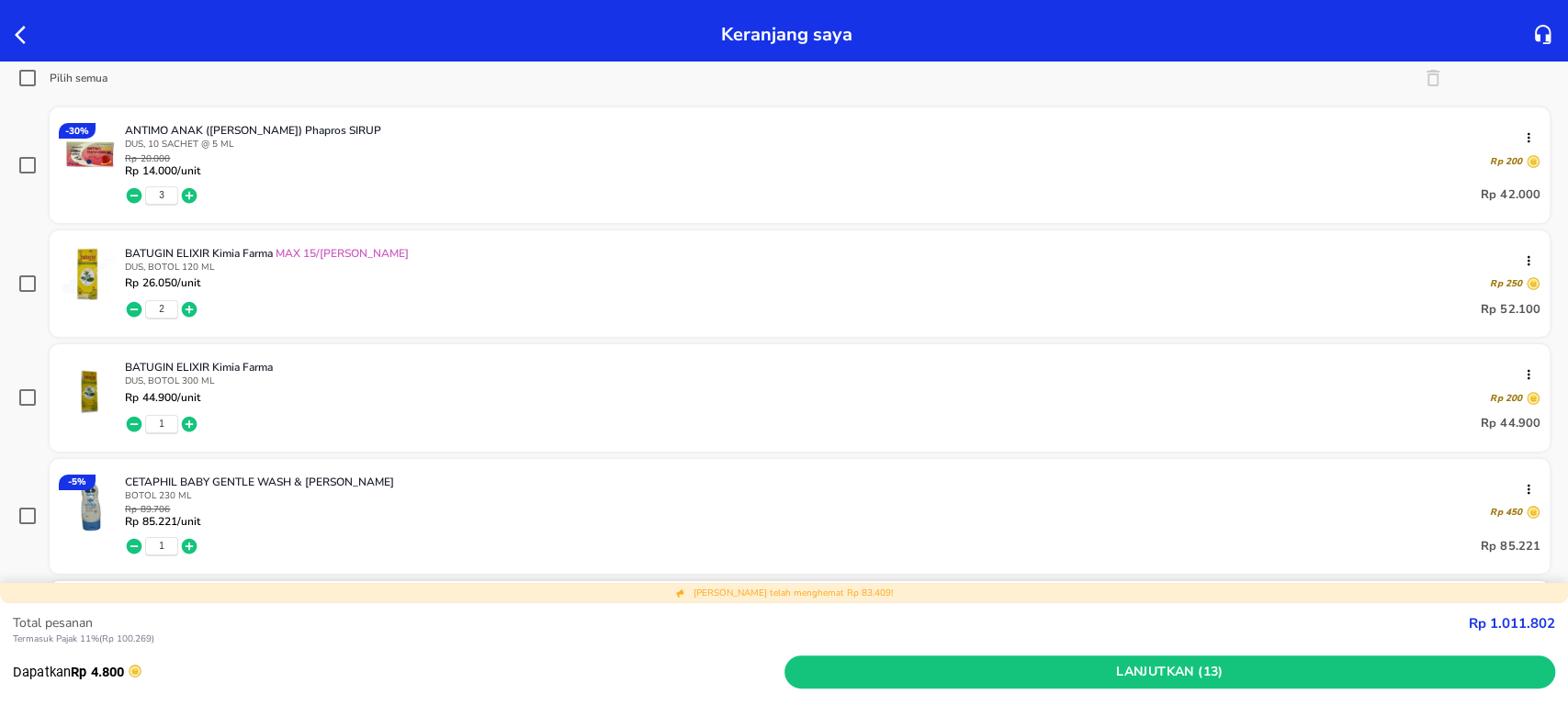
click at [139, 541] on icon "button" at bounding box center [135, 547] width 15 height 15
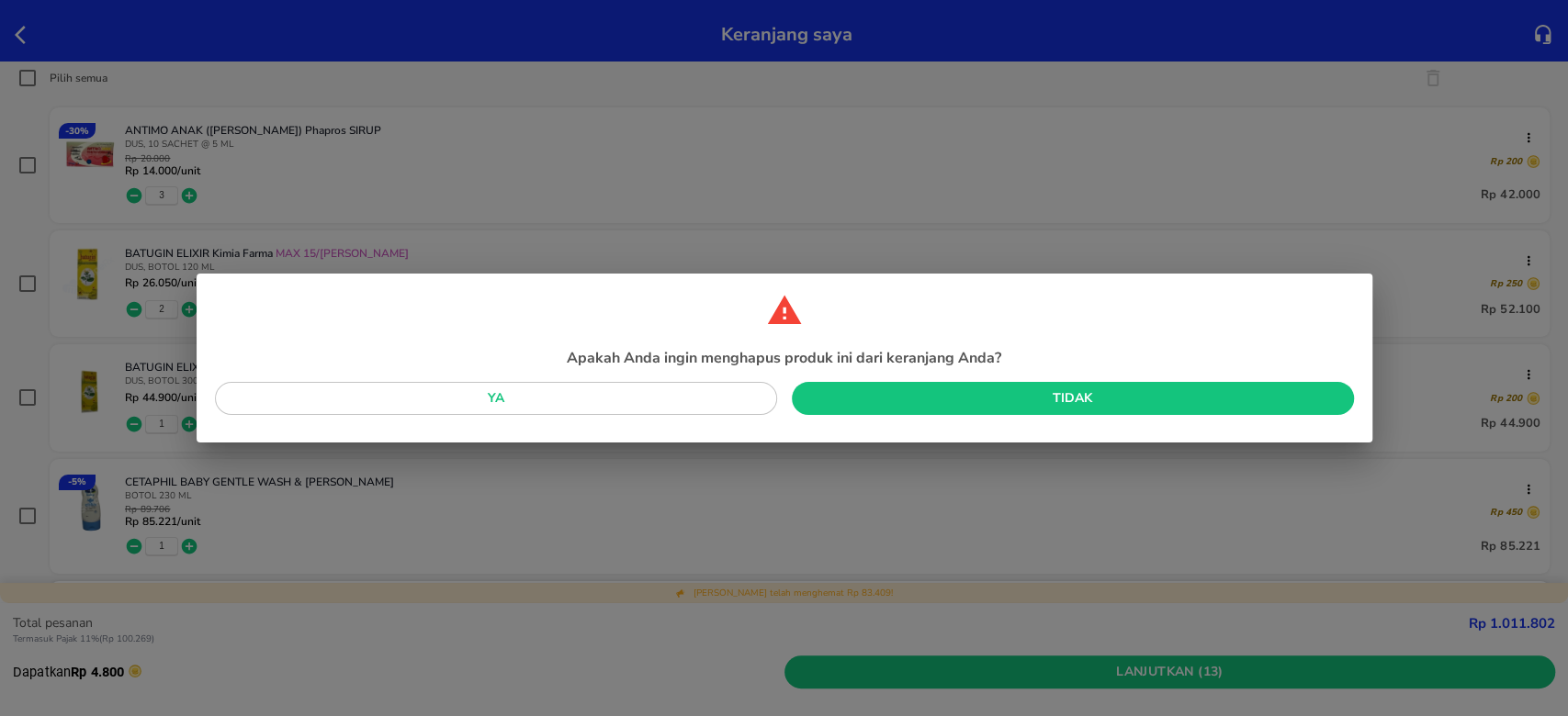
click at [555, 406] on span "Ya" at bounding box center [495, 399] width 533 height 23
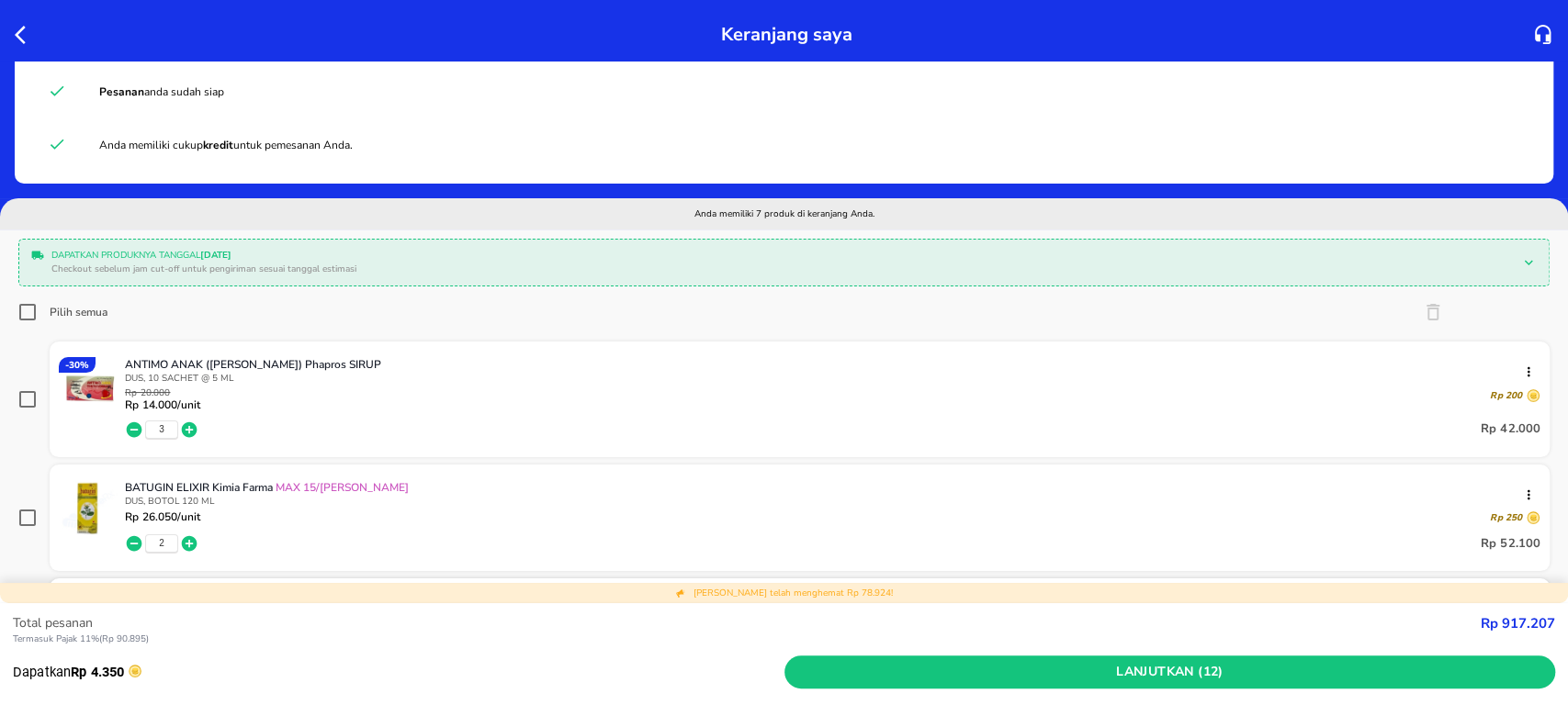
scroll to position [0, 0]
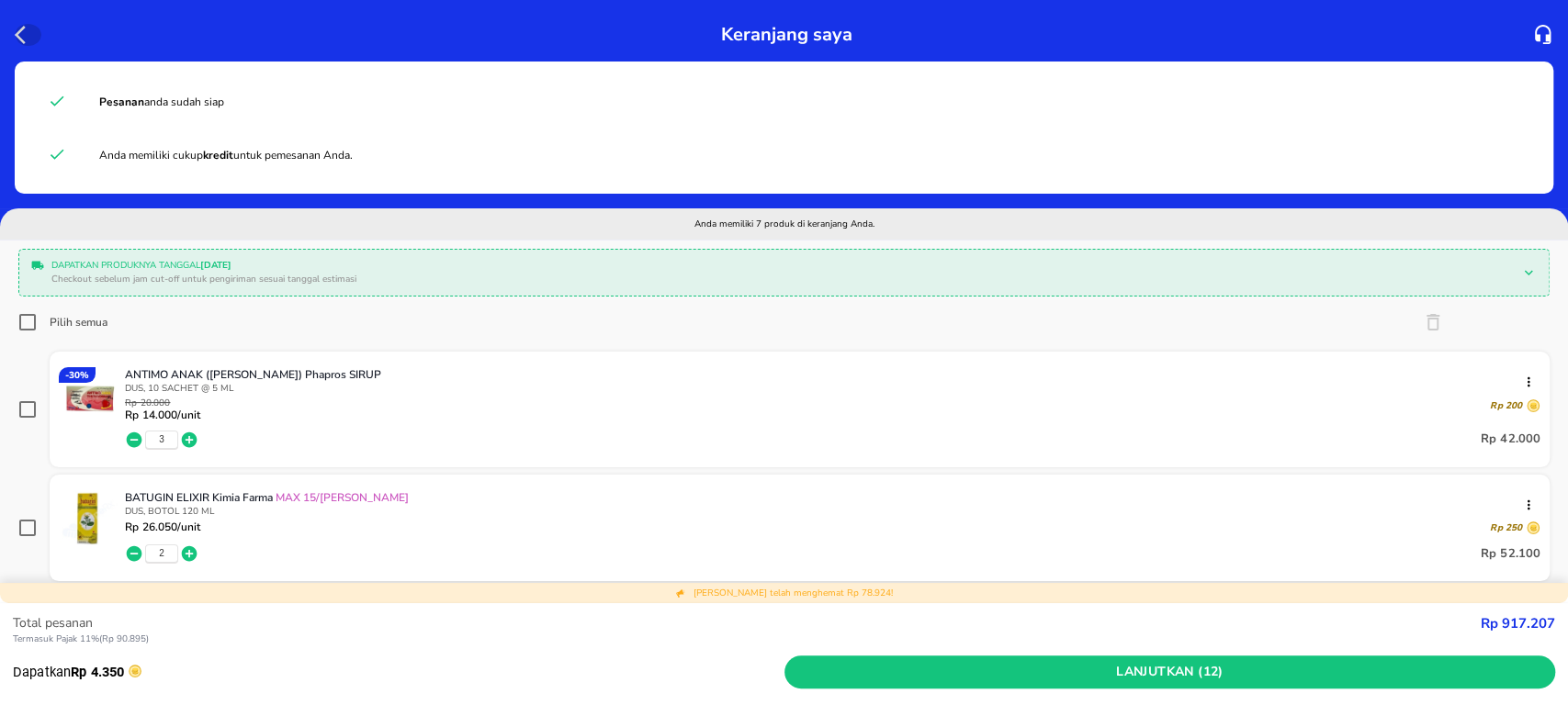
click at [20, 35] on icon "button" at bounding box center [25, 34] width 22 height 22
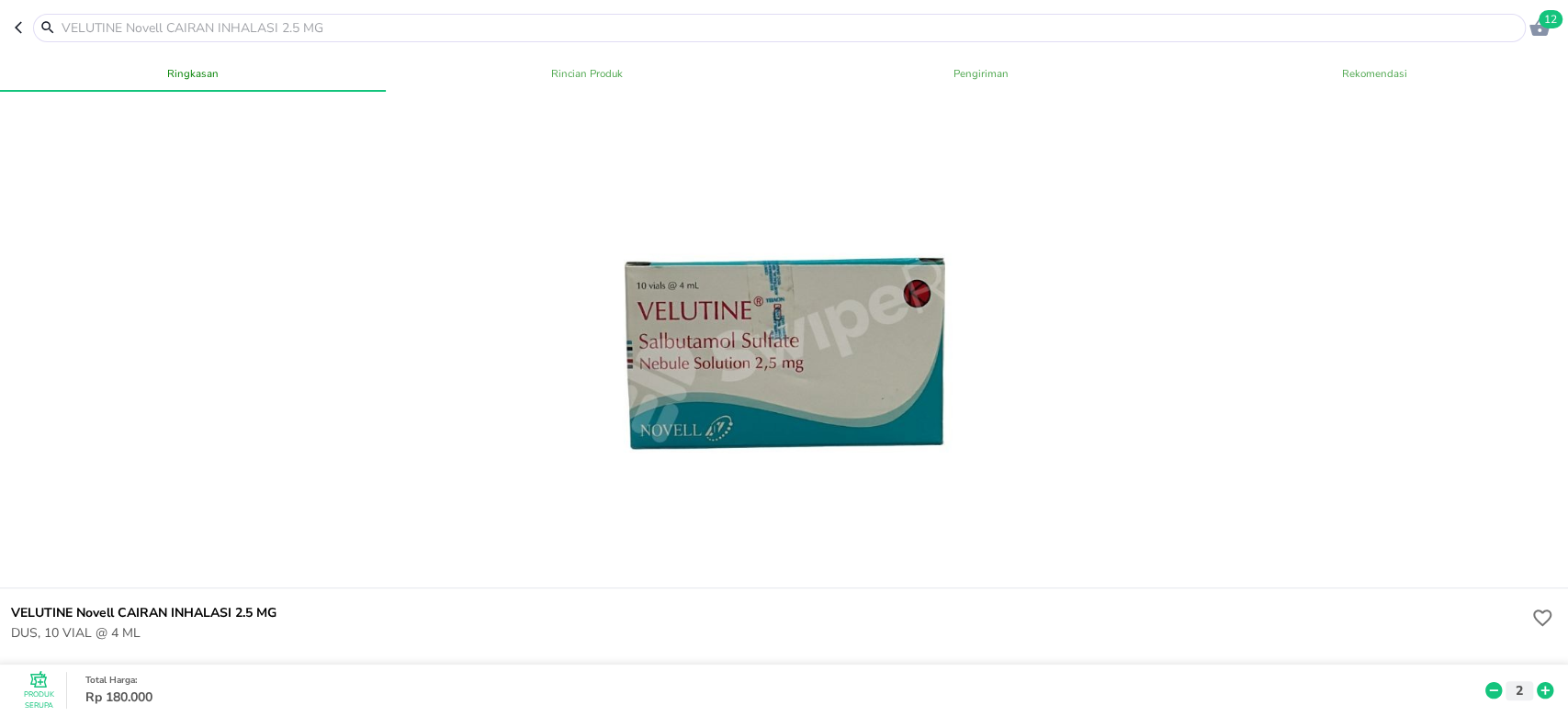
click at [343, 29] on input "text" at bounding box center [790, 28] width 1461 height 19
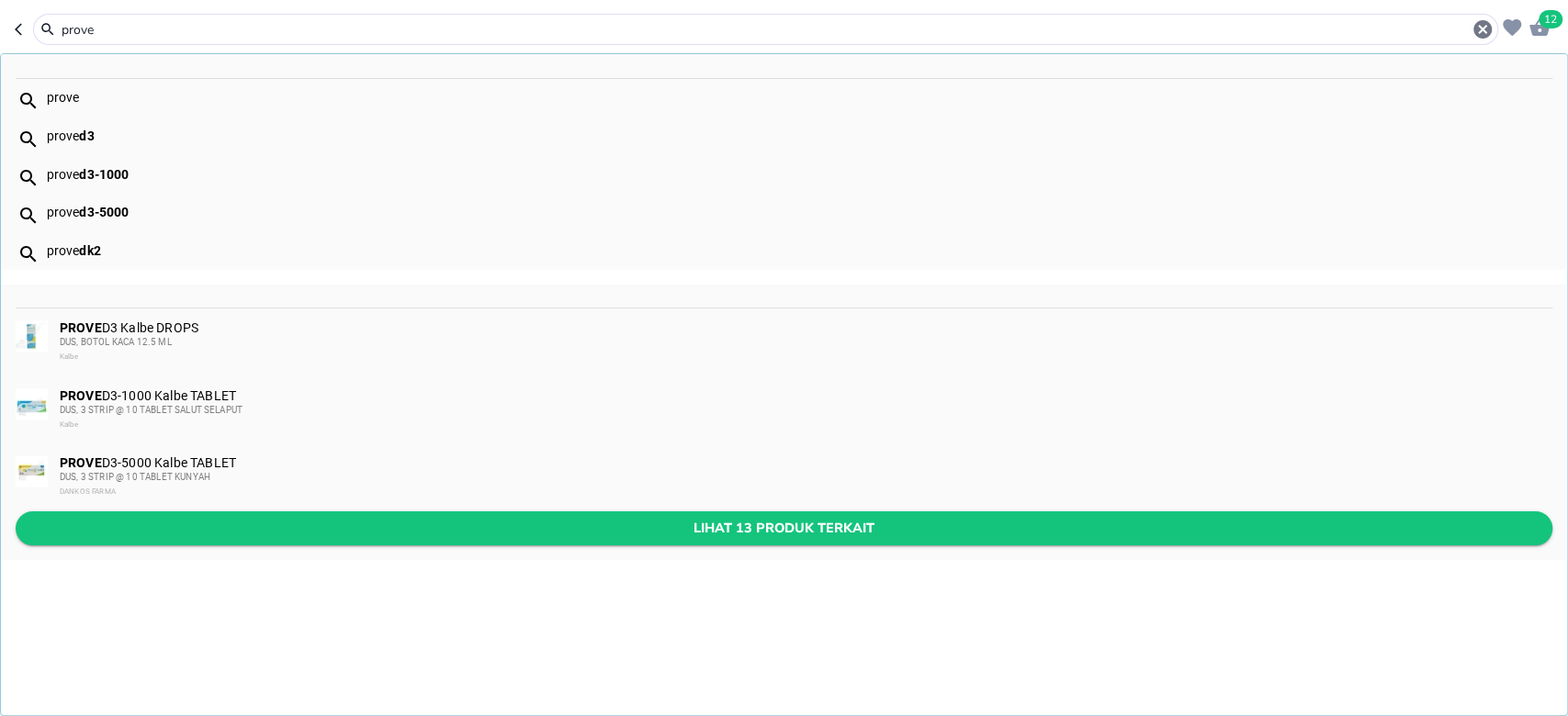
type input "prove"
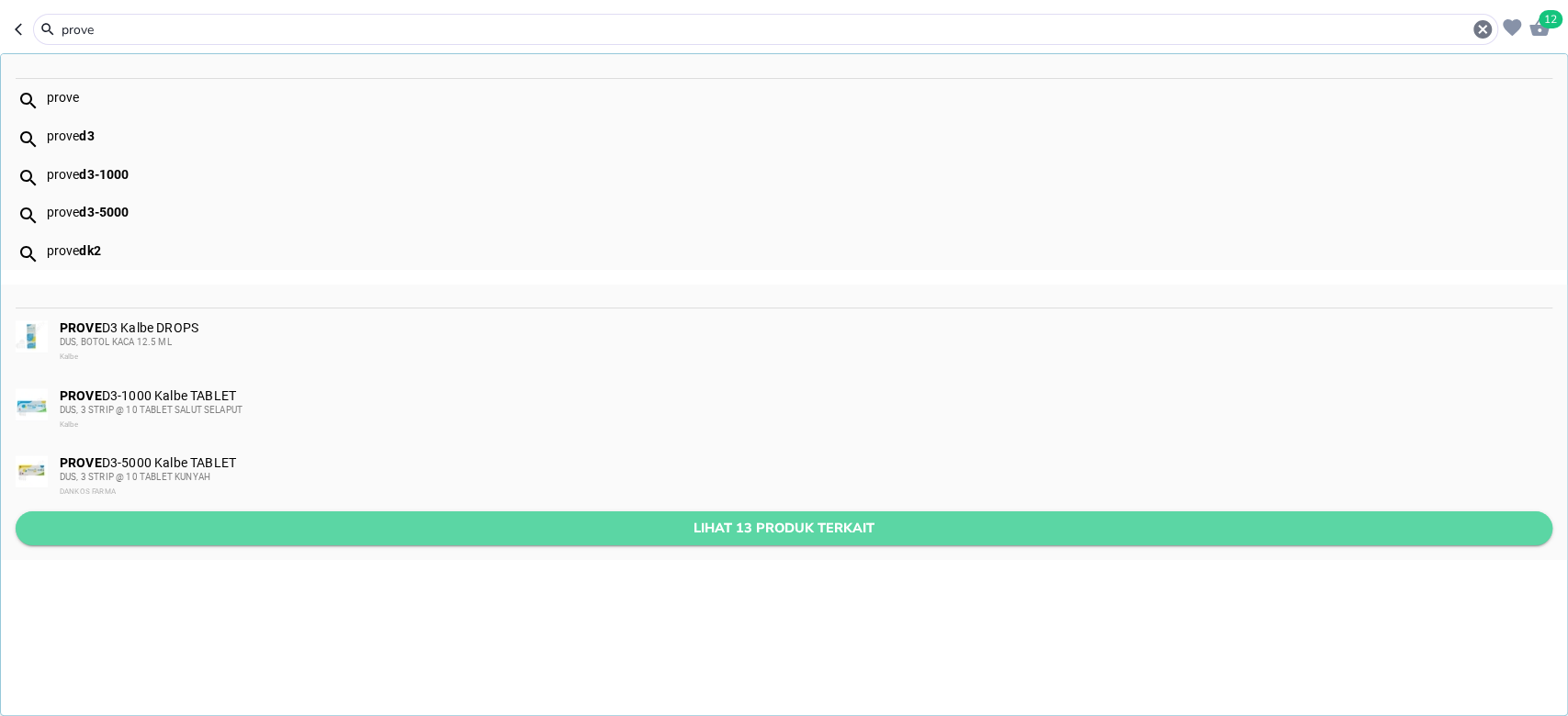
click at [321, 512] on button "Lihat 13 produk terkait" at bounding box center [783, 529] width 1536 height 34
type input "prove"
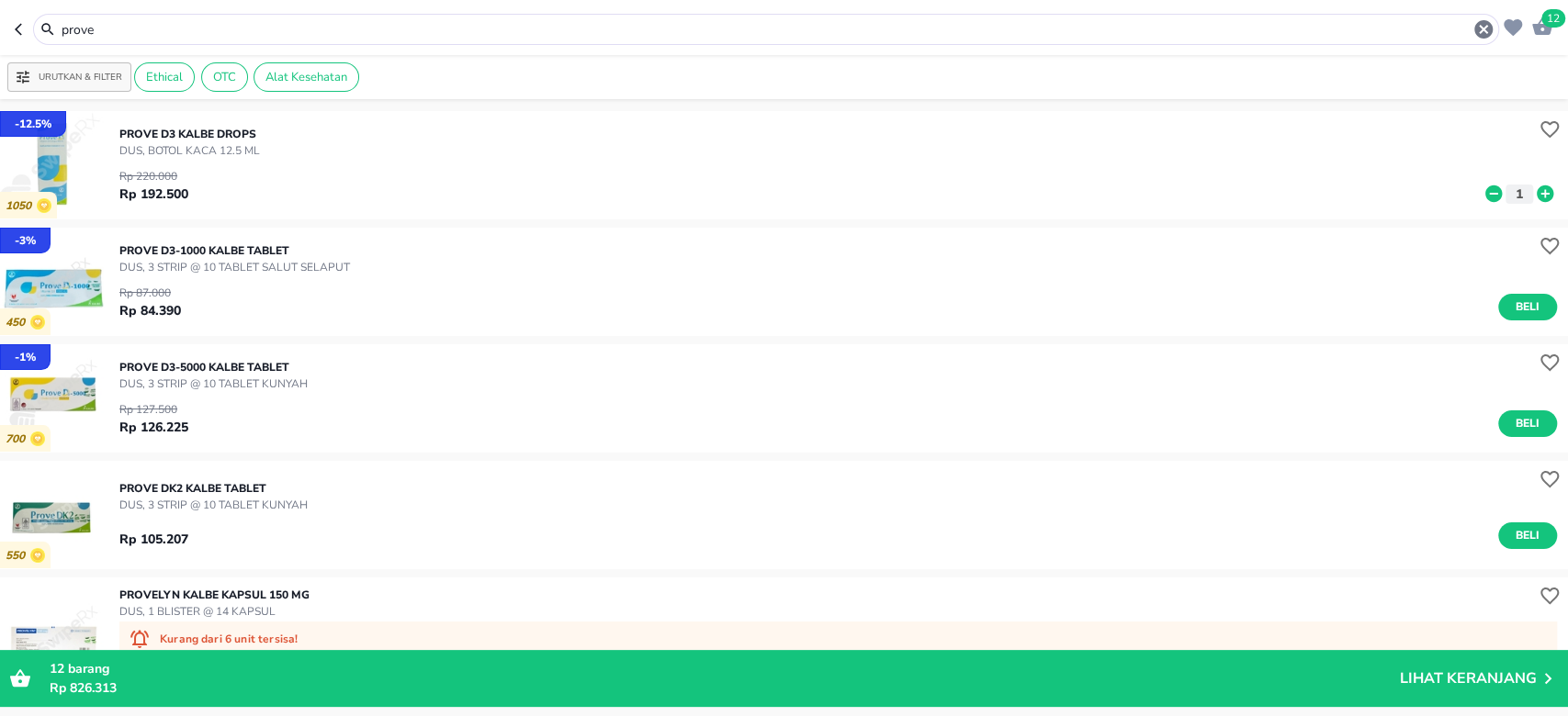
scroll to position [122, 0]
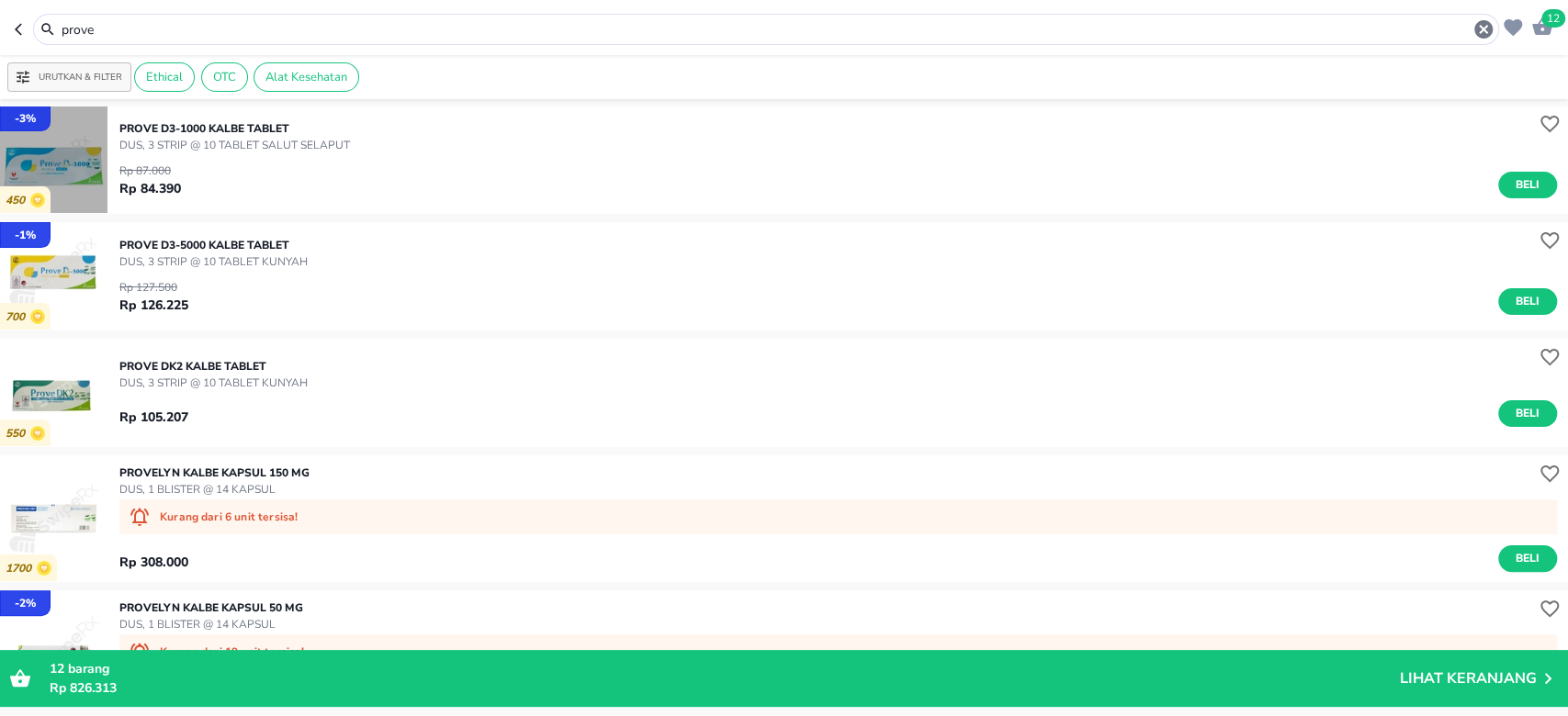
click at [62, 166] on img "button" at bounding box center [54, 159] width 107 height 107
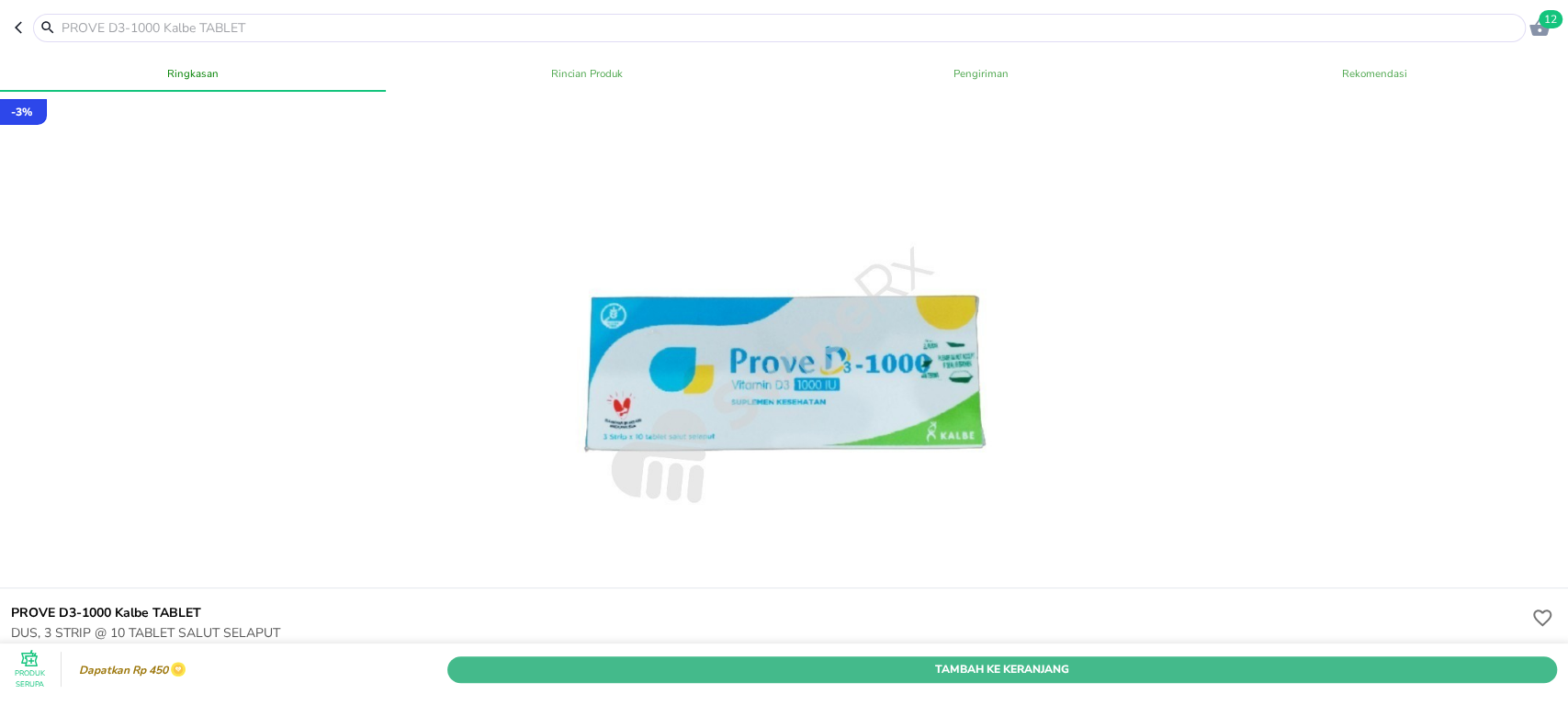
click at [478, 661] on span "Tambah Ke Keranjang" at bounding box center [1001, 670] width 1081 height 19
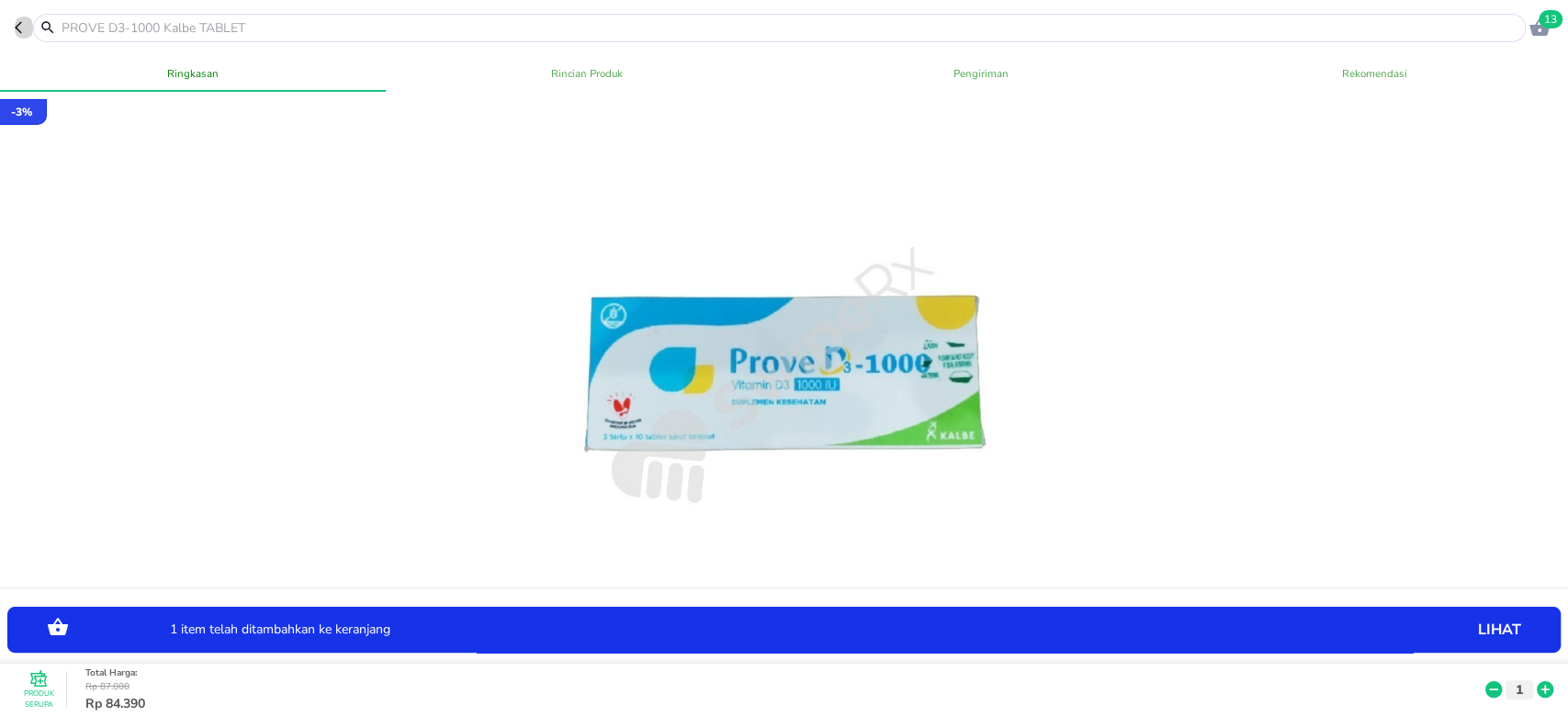
drag, startPoint x: 22, startPoint y: 32, endPoint x: 26, endPoint y: 44, distance: 12.6
click at [22, 30] on icon "button" at bounding box center [21, 27] width 14 height 14
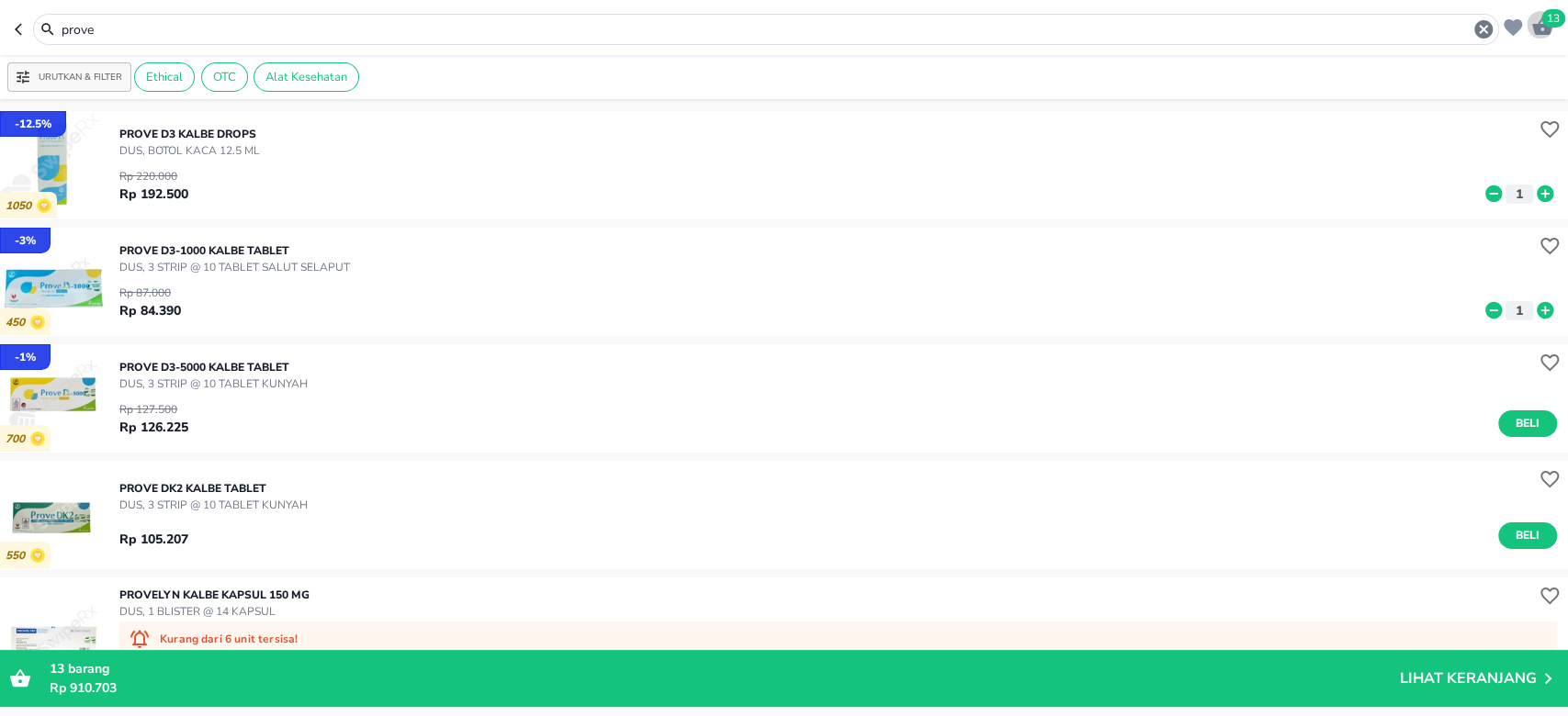
click at [1543, 34] on icon "button" at bounding box center [1541, 26] width 22 height 22
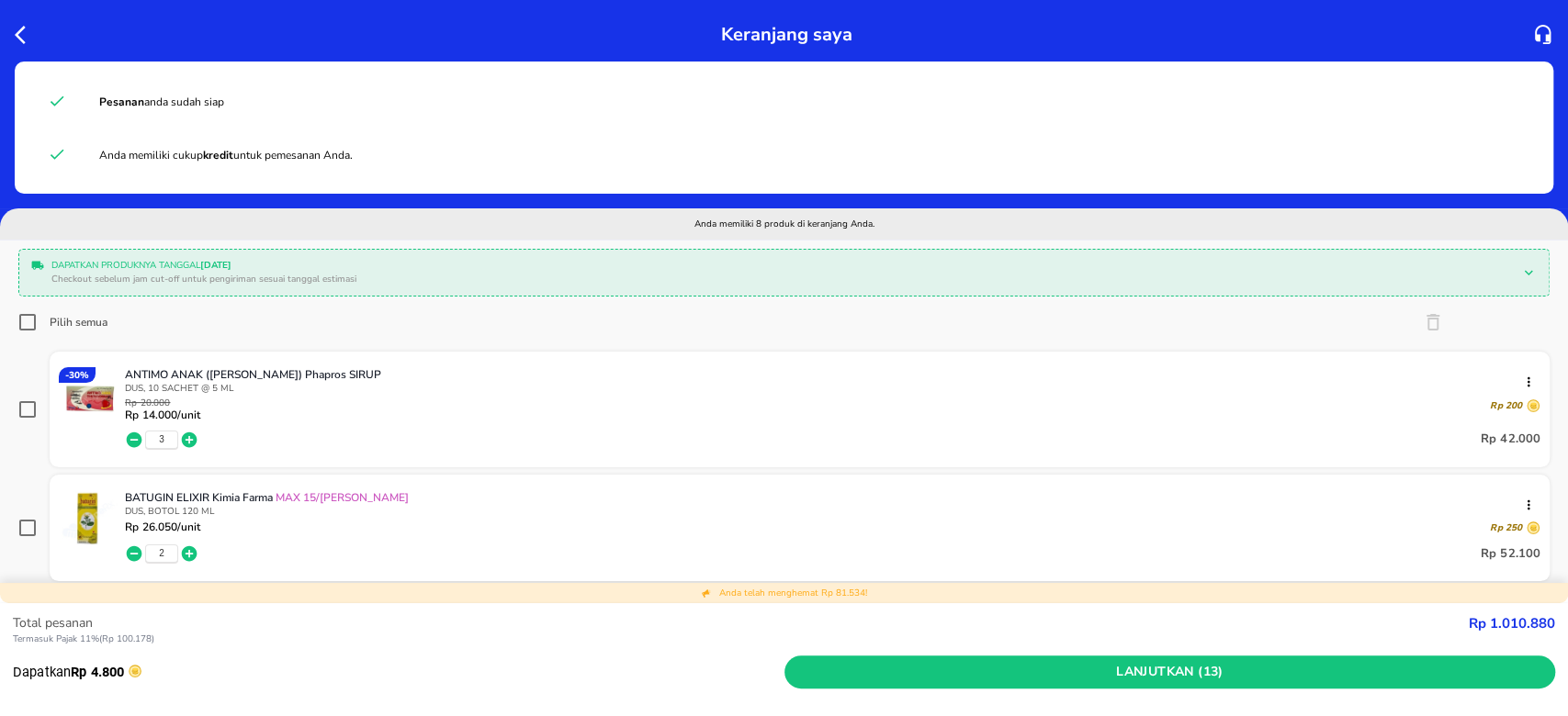
click at [18, 33] on icon "button" at bounding box center [25, 34] width 22 height 22
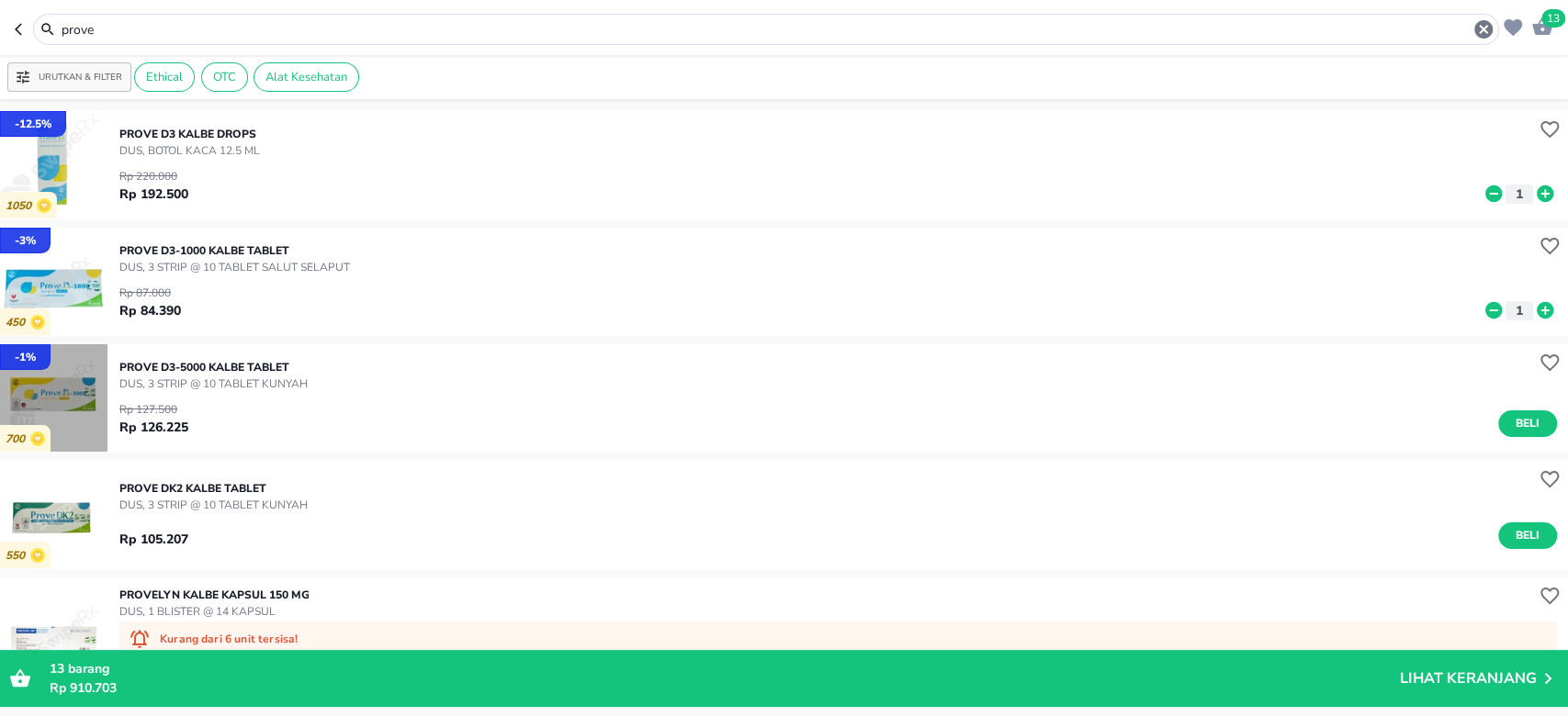
click at [85, 383] on img "button" at bounding box center [54, 398] width 107 height 107
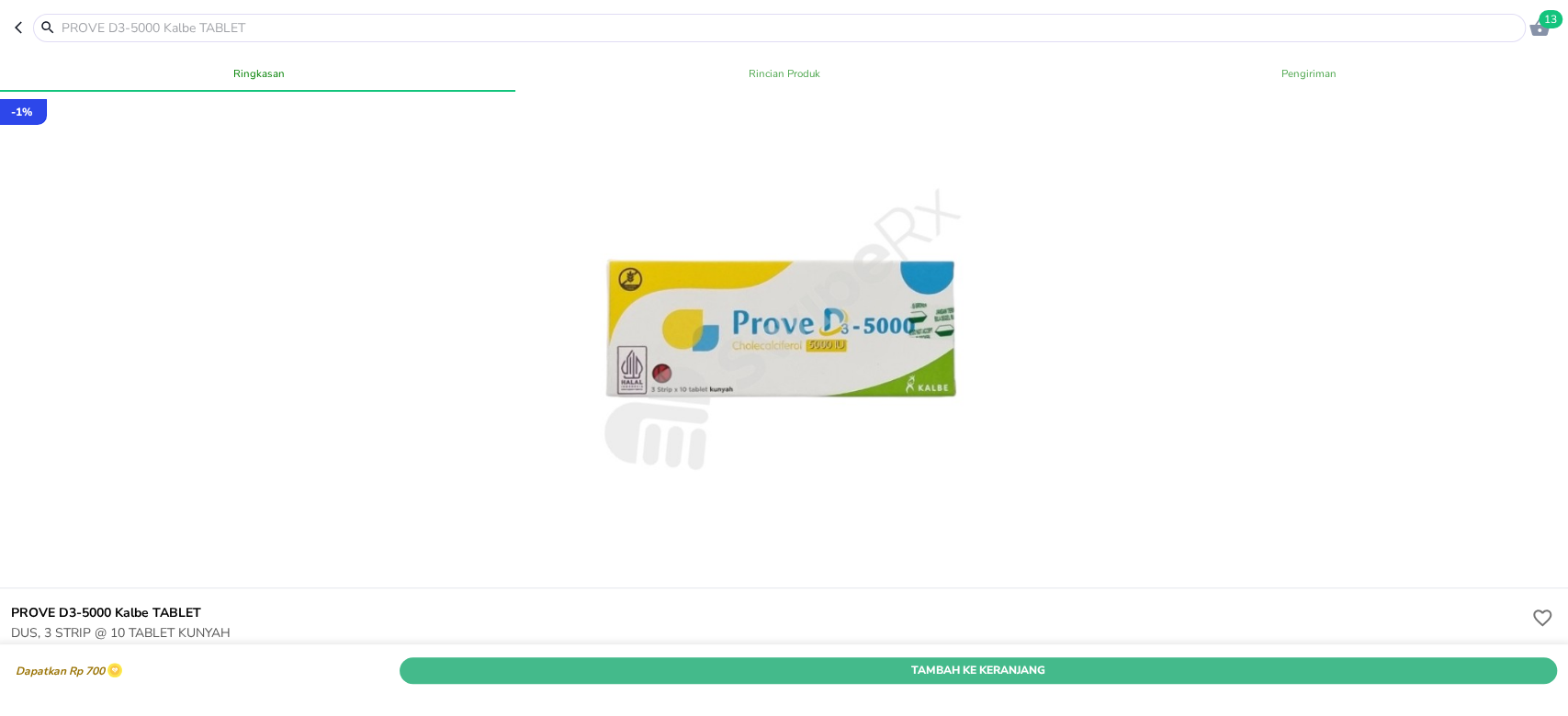
click at [536, 661] on span "Tambah Ke Keranjang" at bounding box center [977, 670] width 1129 height 19
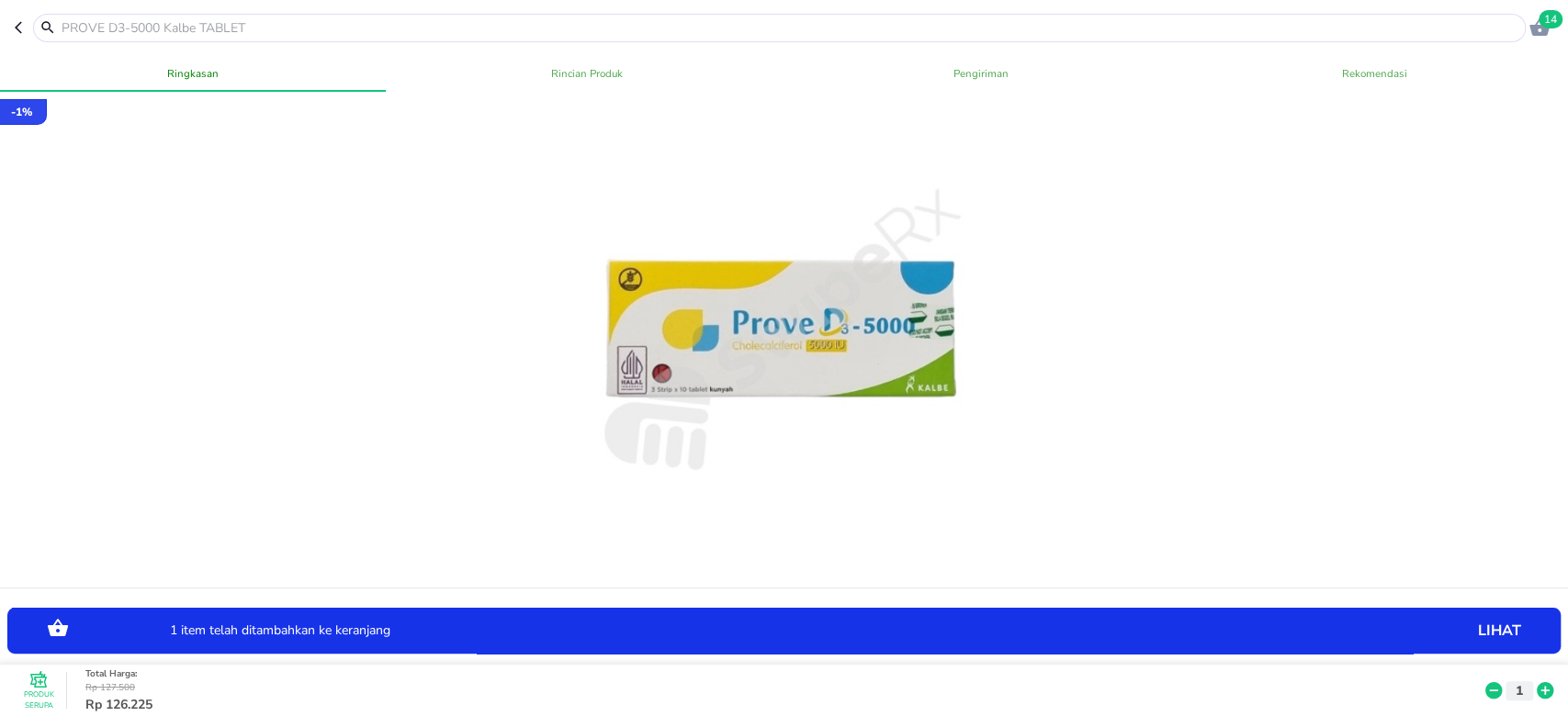
click at [1545, 22] on span "14" at bounding box center [1550, 19] width 24 height 18
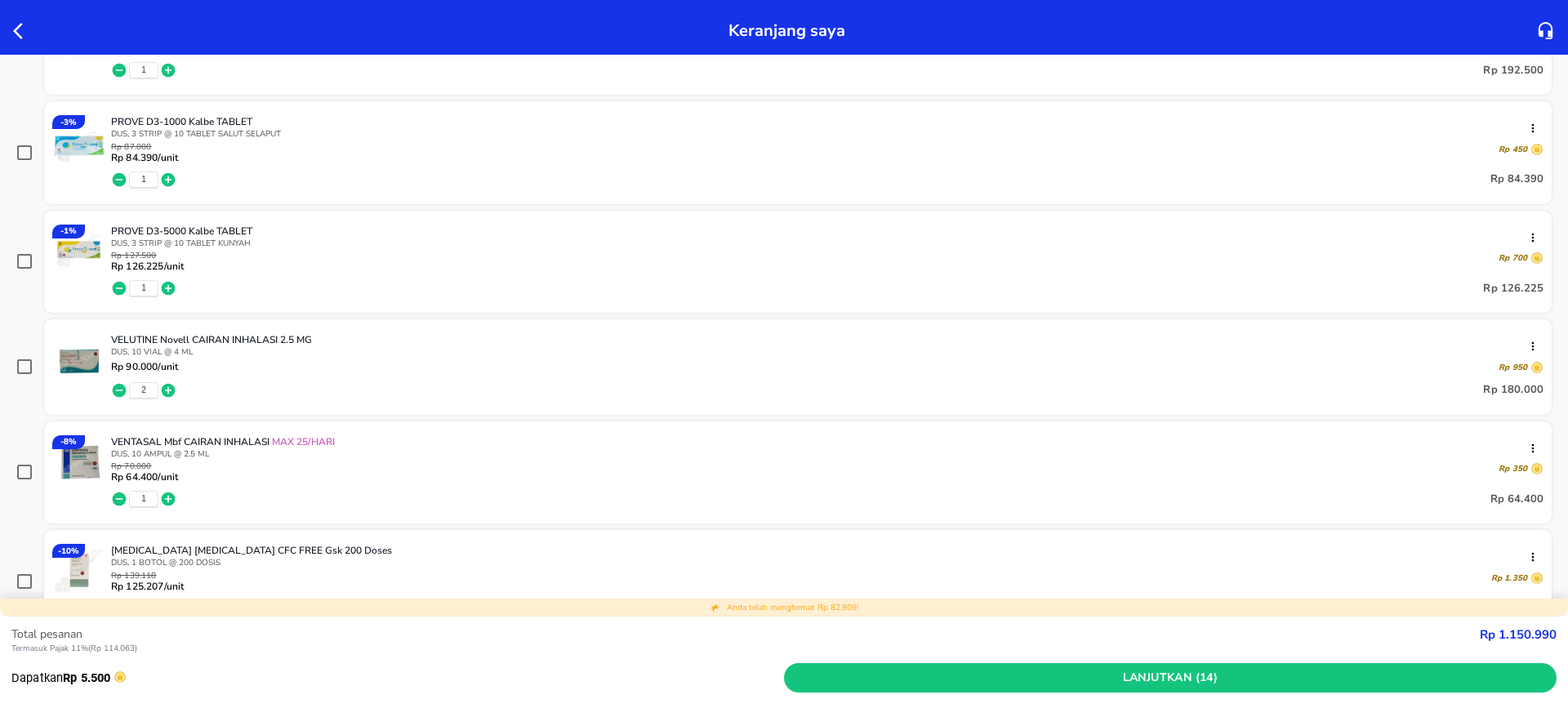
scroll to position [658, 0]
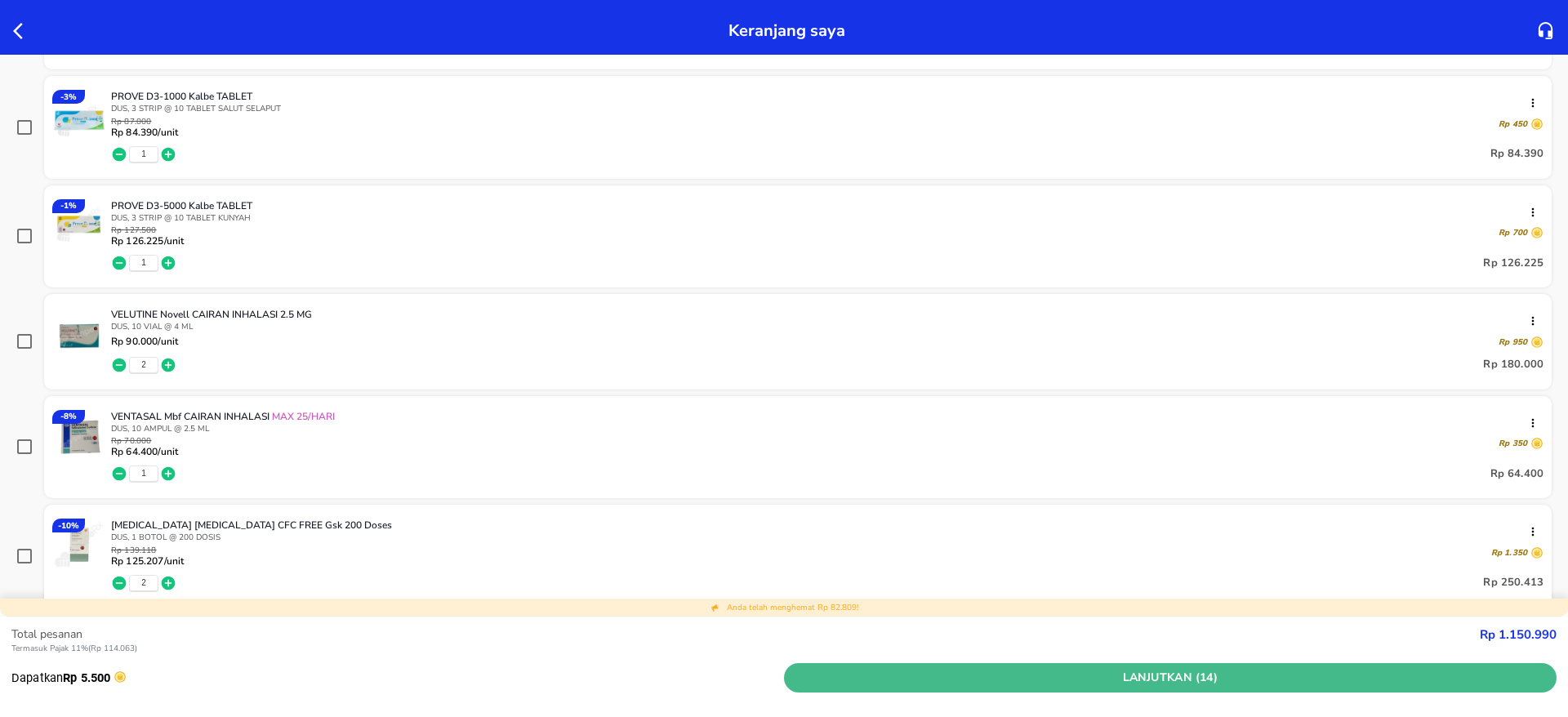
click at [1075, 636] on span "Lanjutkan (14)" at bounding box center [1170, 679] width 759 height 20
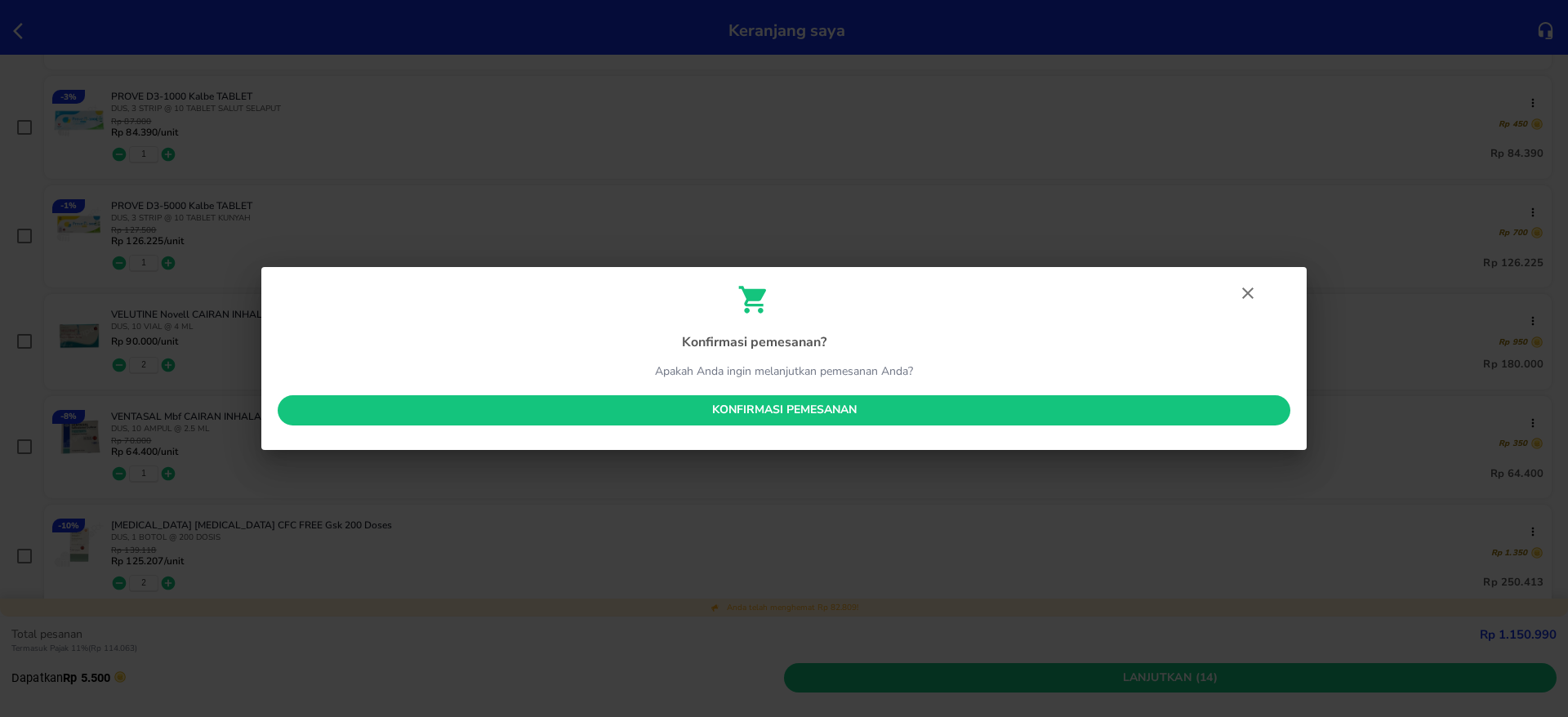
drag, startPoint x: 496, startPoint y: 413, endPoint x: 496, endPoint y: 430, distance: 17.0
click at [496, 412] on span "Konfirmasi pemesanan" at bounding box center [784, 411] width 986 height 20
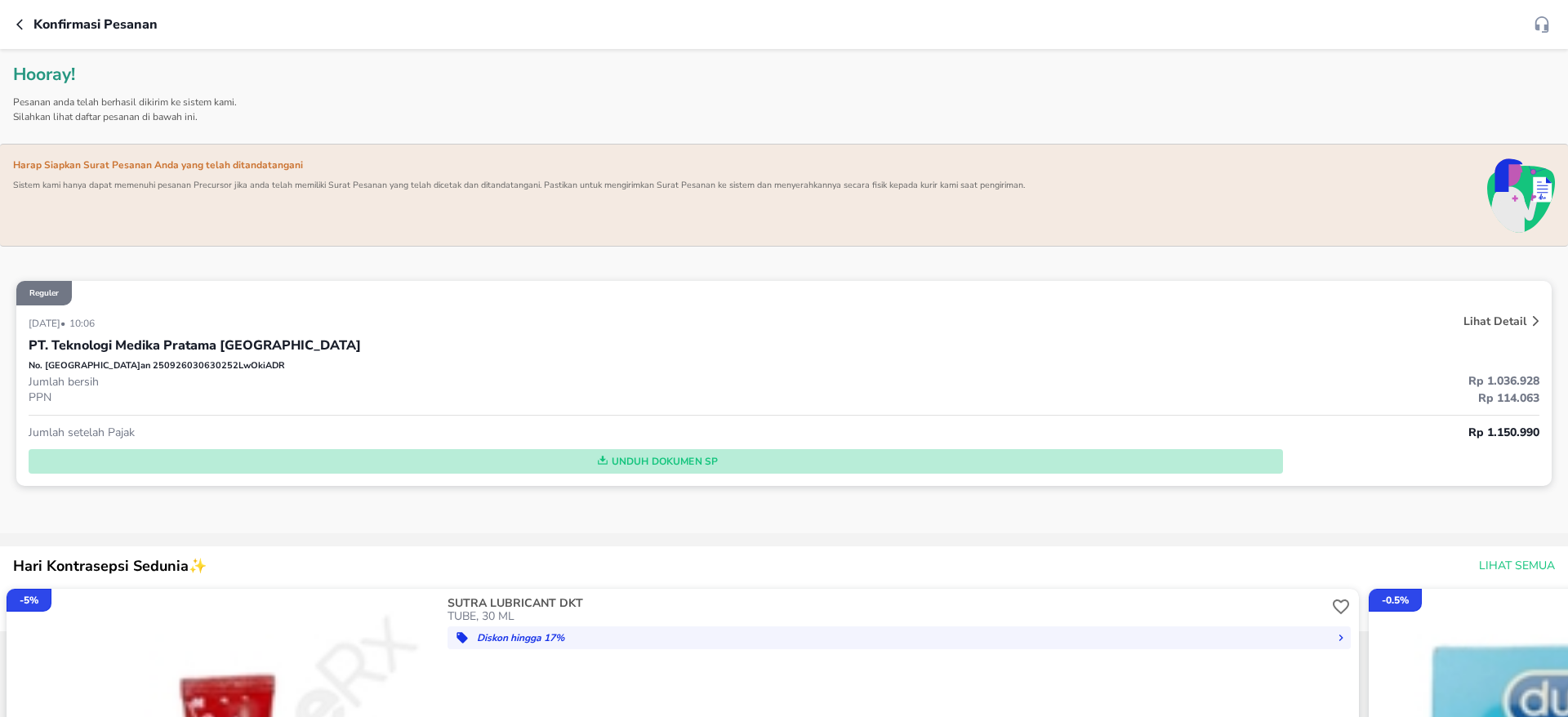
click at [678, 460] on span "Unduh Dokumen SP" at bounding box center [656, 461] width 1241 height 21
